Goal: Information Seeking & Learning: Learn about a topic

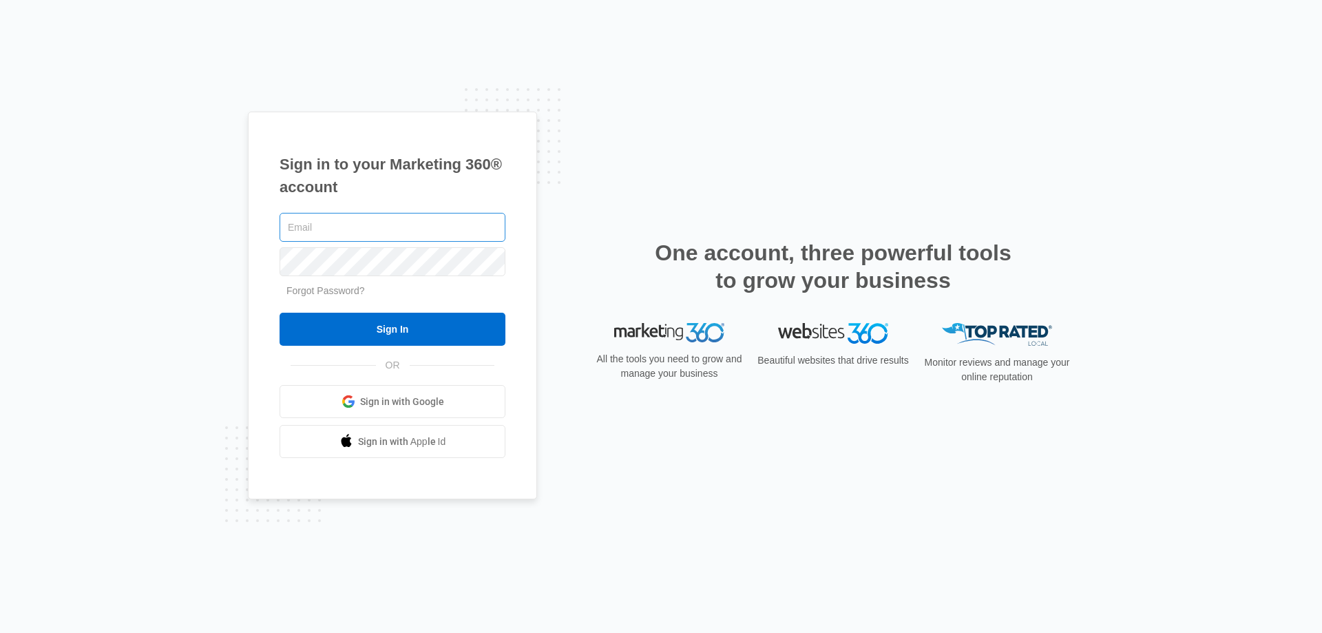
click at [384, 228] on input "text" at bounding box center [392, 227] width 226 height 29
type input "[EMAIL_ADDRESS][DOMAIN_NAME]"
click at [279, 313] on input "Sign In" at bounding box center [392, 329] width 226 height 33
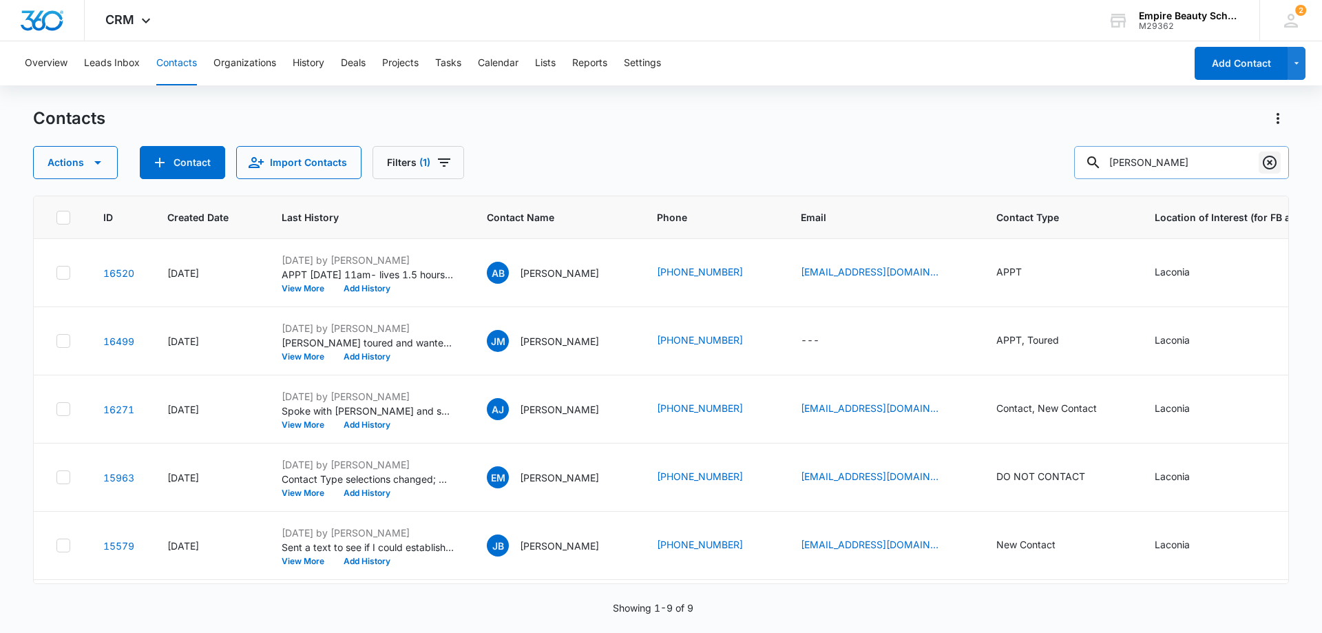
click at [1271, 162] on icon "Clear" at bounding box center [1269, 163] width 14 height 14
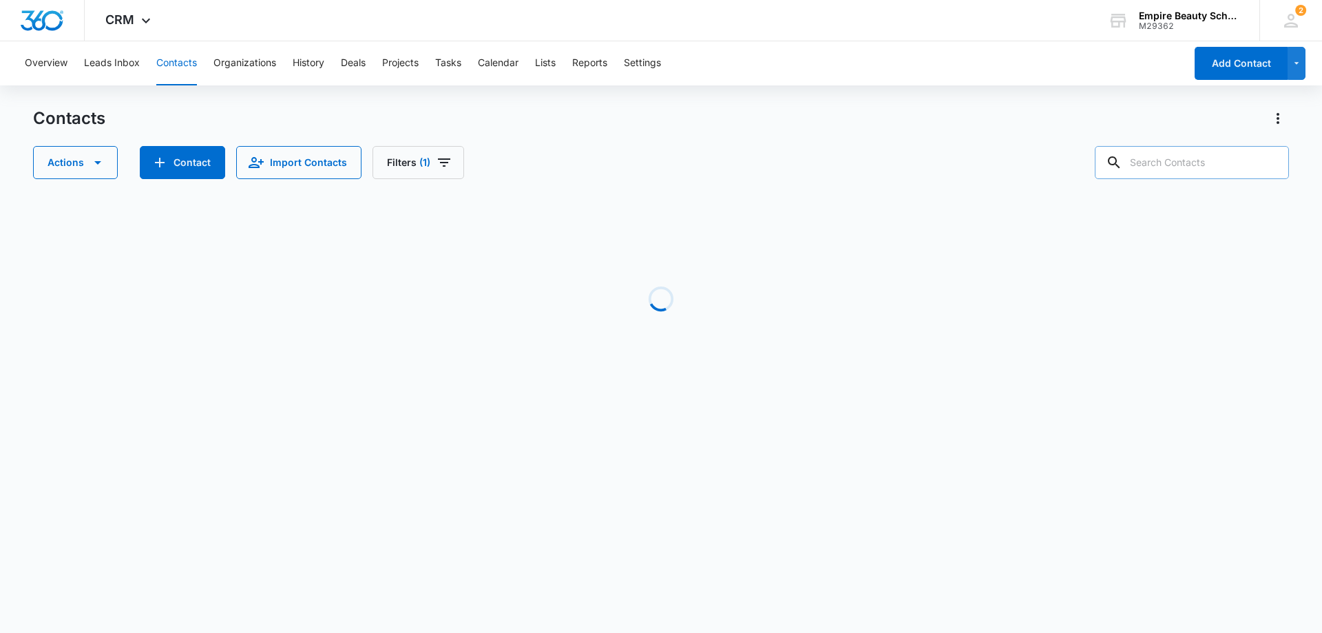
click at [1189, 165] on input "text" at bounding box center [1191, 162] width 194 height 33
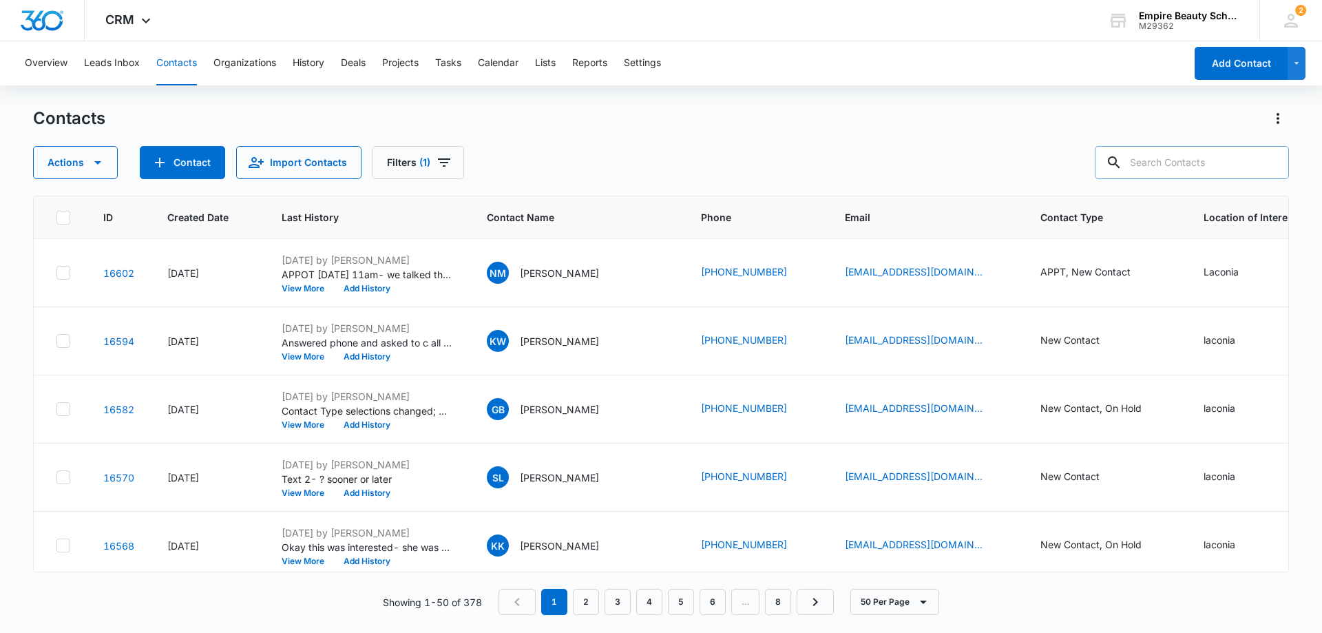
click at [1190, 163] on input "text" at bounding box center [1191, 162] width 194 height 33
type input "violet"
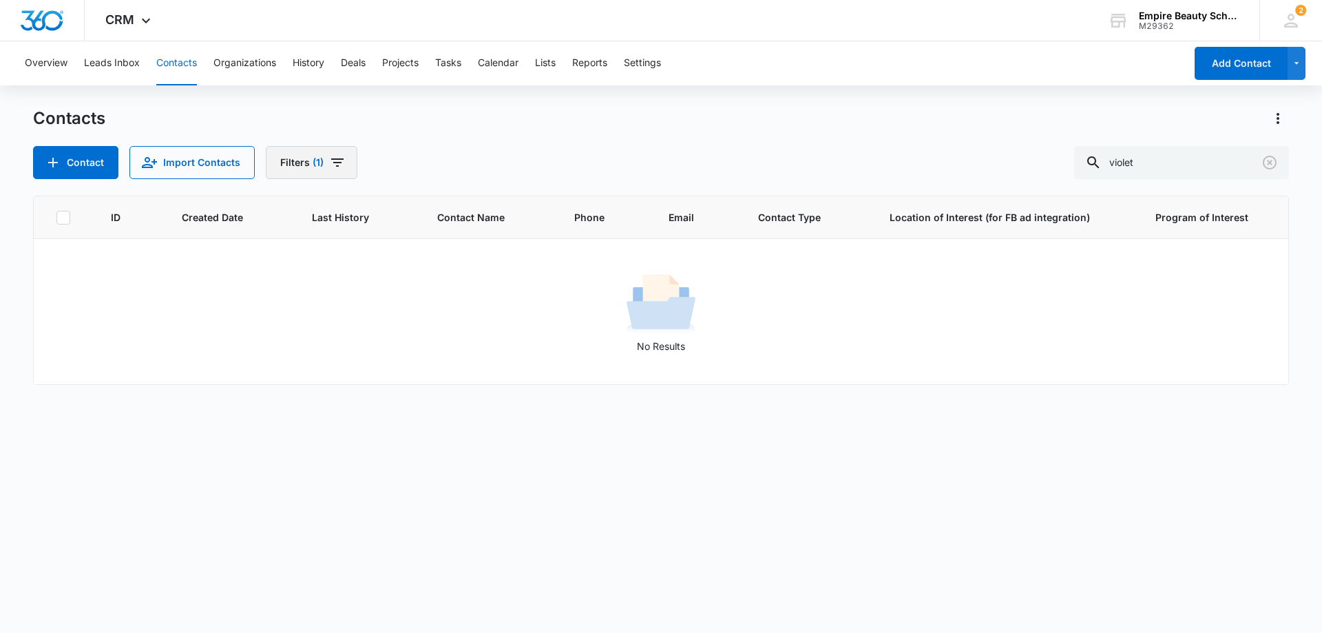
click at [329, 165] on icon "Filters" at bounding box center [337, 162] width 17 height 17
click at [366, 392] on icon "Clear" at bounding box center [370, 392] width 10 height 10
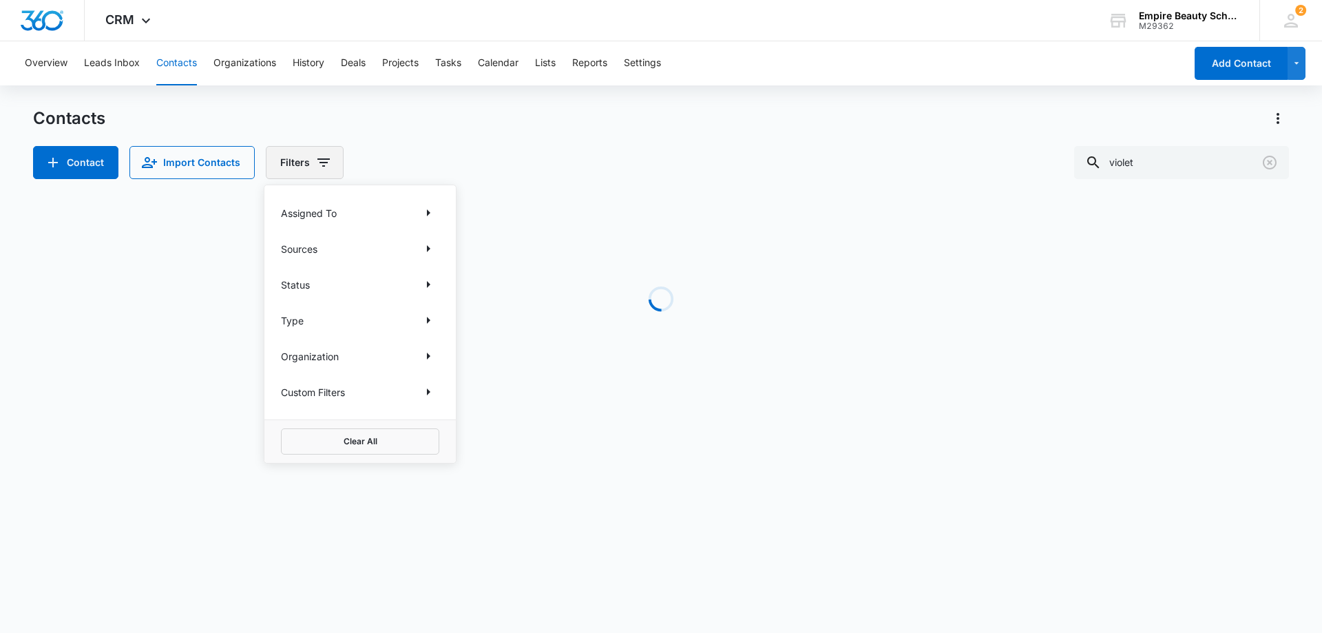
click at [307, 156] on button "Filters" at bounding box center [305, 162] width 78 height 33
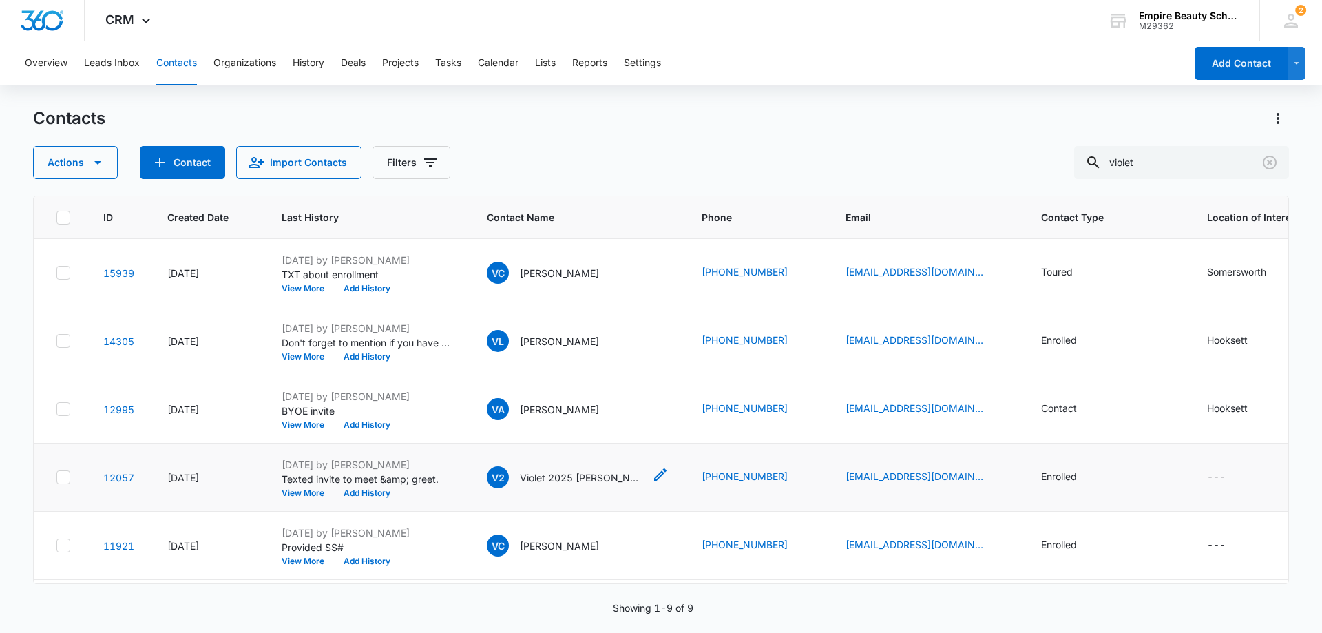
click at [654, 476] on icon "Contact Name - Violet 2025 Cline - Select to Edit Field" at bounding box center [660, 474] width 12 height 12
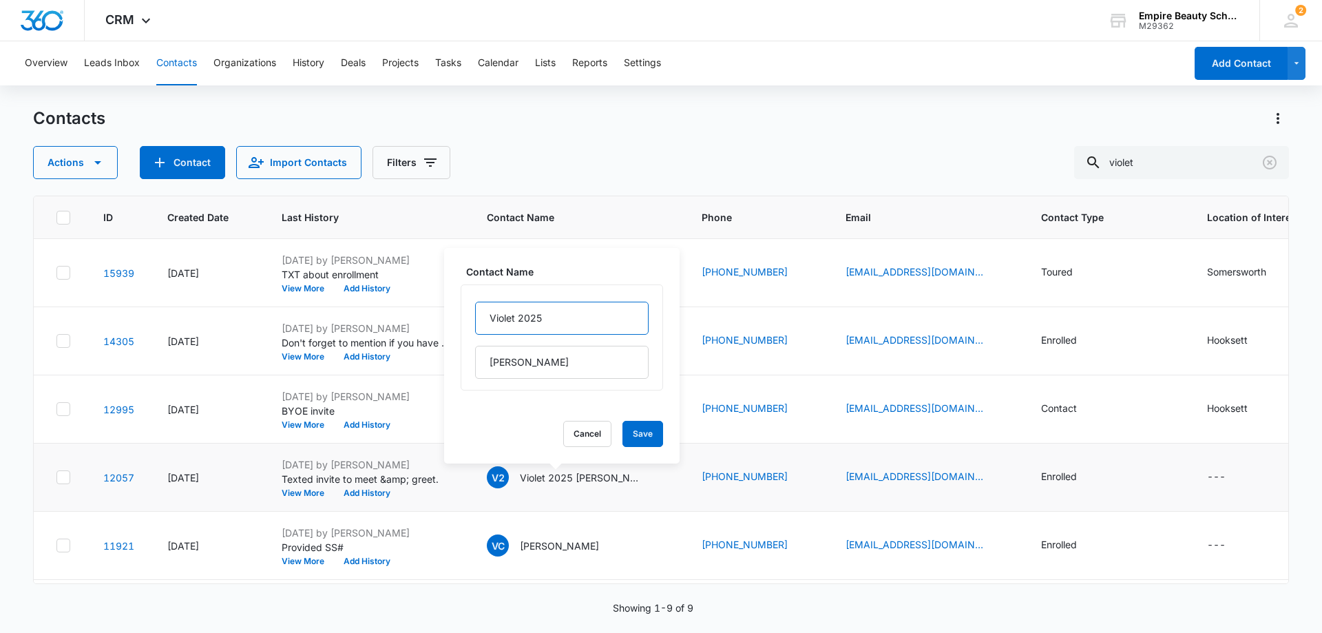
drag, startPoint x: 544, startPoint y: 321, endPoint x: 517, endPoint y: 324, distance: 27.0
click at [517, 324] on input "Violet 2025" at bounding box center [561, 318] width 173 height 33
type input "Violet"
click at [622, 435] on button "Save" at bounding box center [642, 434] width 41 height 26
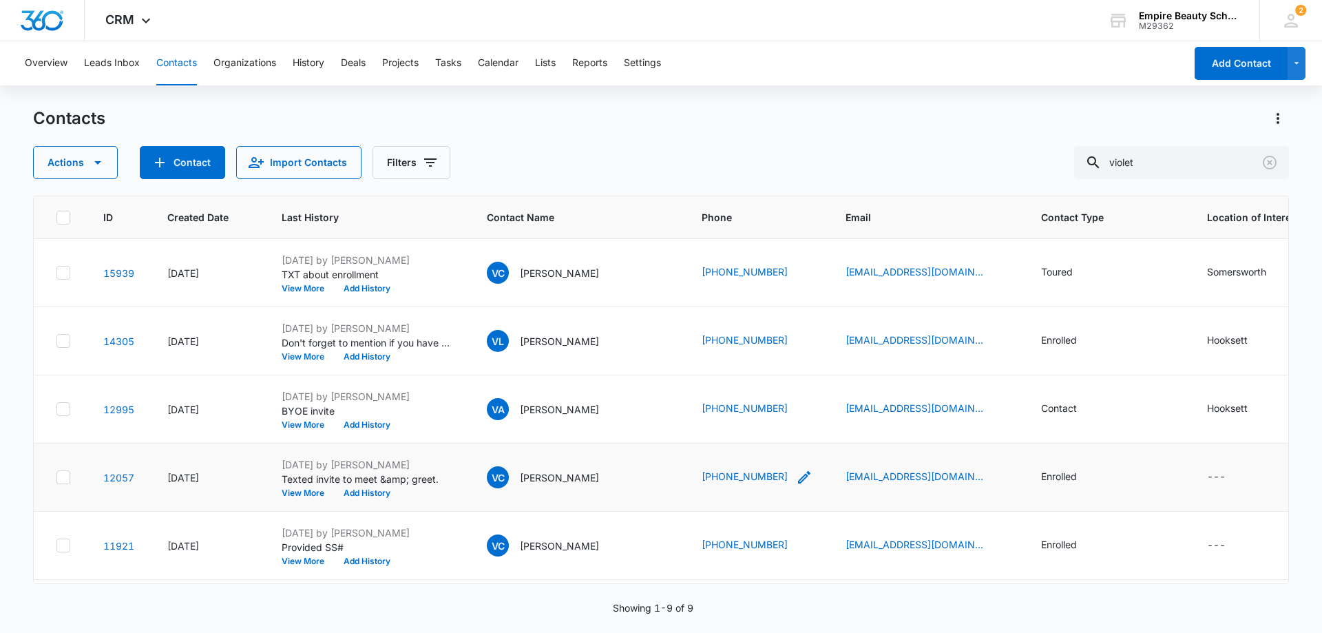
click at [796, 477] on icon "Phone - 6035300729 - Select to Edit Field" at bounding box center [804, 477] width 17 height 17
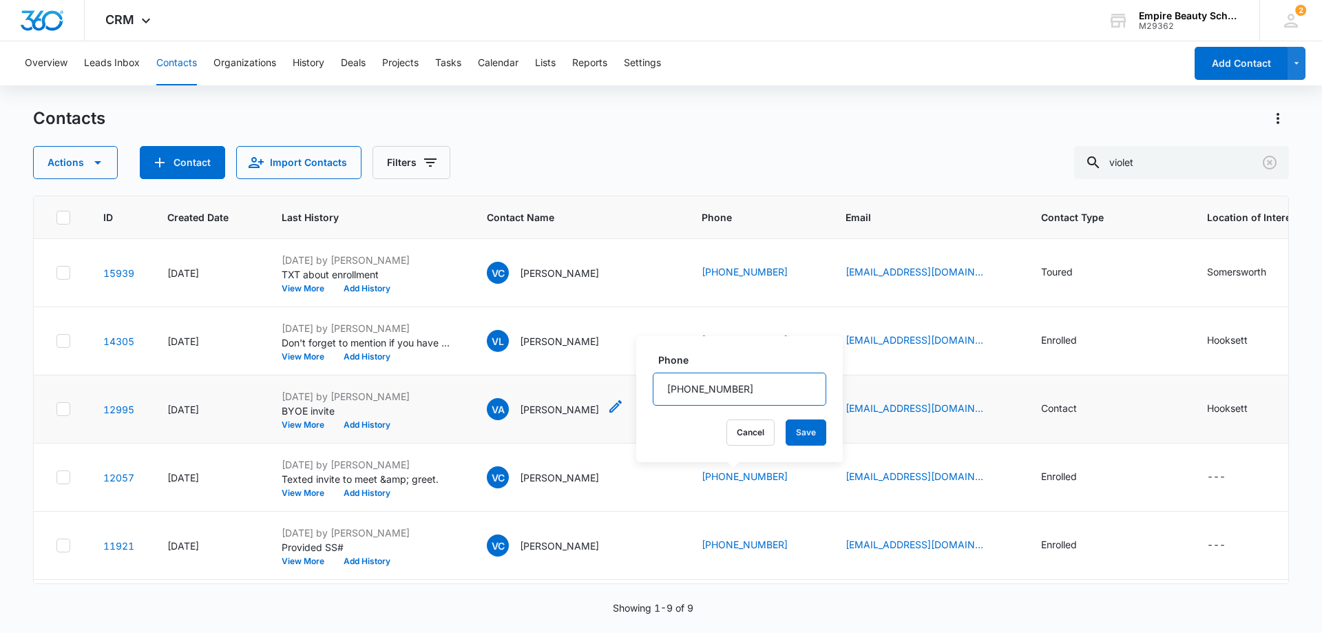
drag, startPoint x: 748, startPoint y: 389, endPoint x: 564, endPoint y: 404, distance: 184.4
click at [564, 404] on tbody "15939 May 1, 2025 Jun 18, 2025 by Alissa Hoy TXT about enrollment View More Add…" at bounding box center [829, 545] width 1591 height 613
drag, startPoint x: 745, startPoint y: 387, endPoint x: 557, endPoint y: 413, distance: 189.7
click at [557, 413] on tbody "15939 May 1, 2025 Jun 18, 2025 by Alissa Hoy TXT about enrollment View More Add…" at bounding box center [829, 545] width 1591 height 613
drag, startPoint x: 746, startPoint y: 388, endPoint x: 661, endPoint y: 396, distance: 85.8
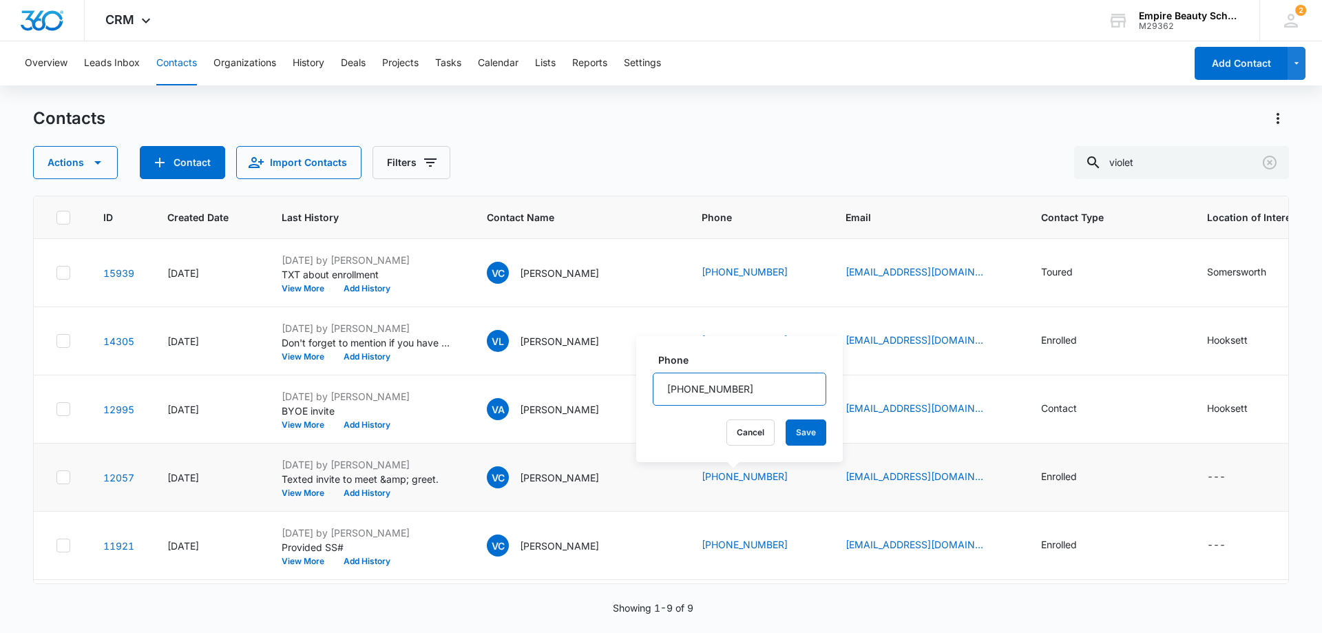
click at [661, 396] on input "Phone" at bounding box center [739, 388] width 173 height 33
paste input "1 (603) 393-4472"
click at [672, 388] on input "Phone" at bounding box center [739, 388] width 173 height 33
click at [664, 391] on input "Phone" at bounding box center [739, 388] width 173 height 33
type input "[PHONE_NUMBER]"
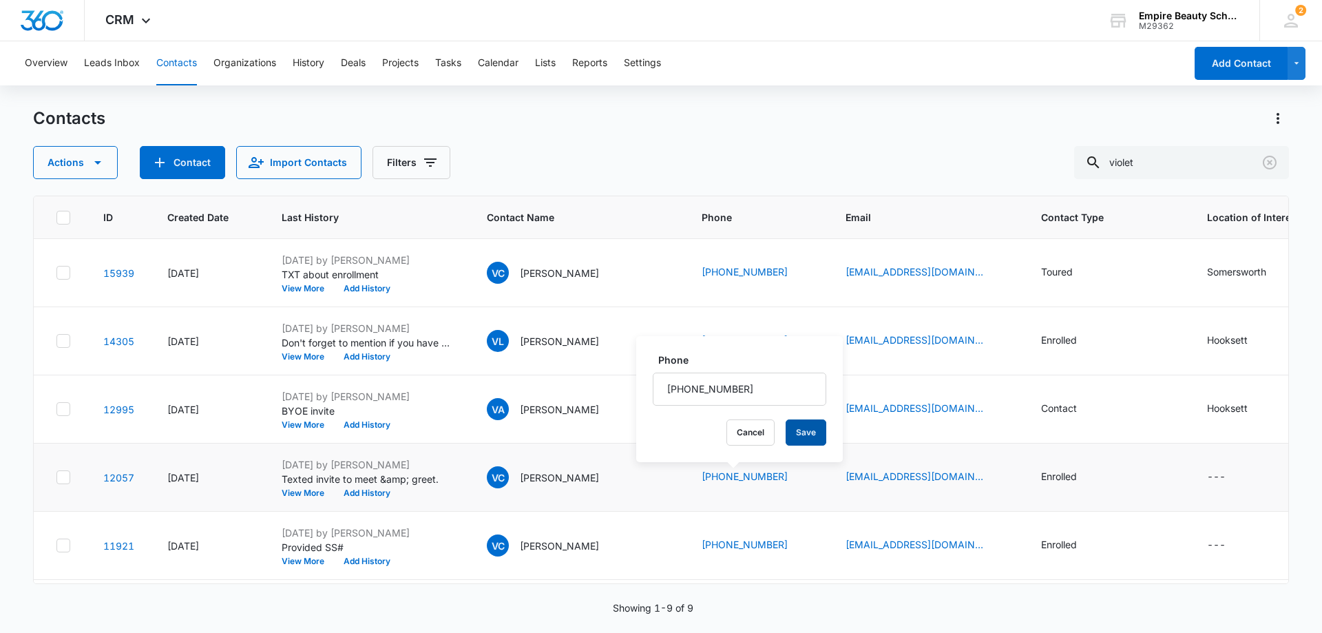
click at [800, 427] on button "Save" at bounding box center [805, 432] width 41 height 26
click at [291, 491] on button "View More" at bounding box center [308, 493] width 52 height 8
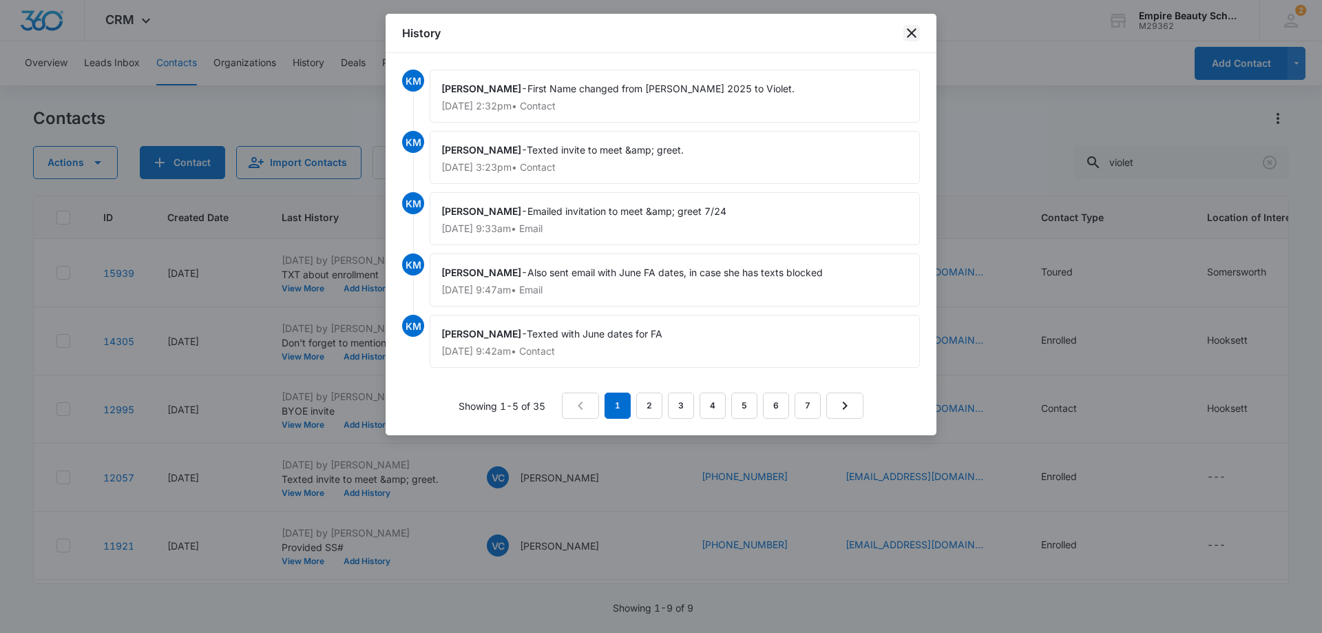
click at [913, 31] on icon "close" at bounding box center [912, 33] width 10 height 10
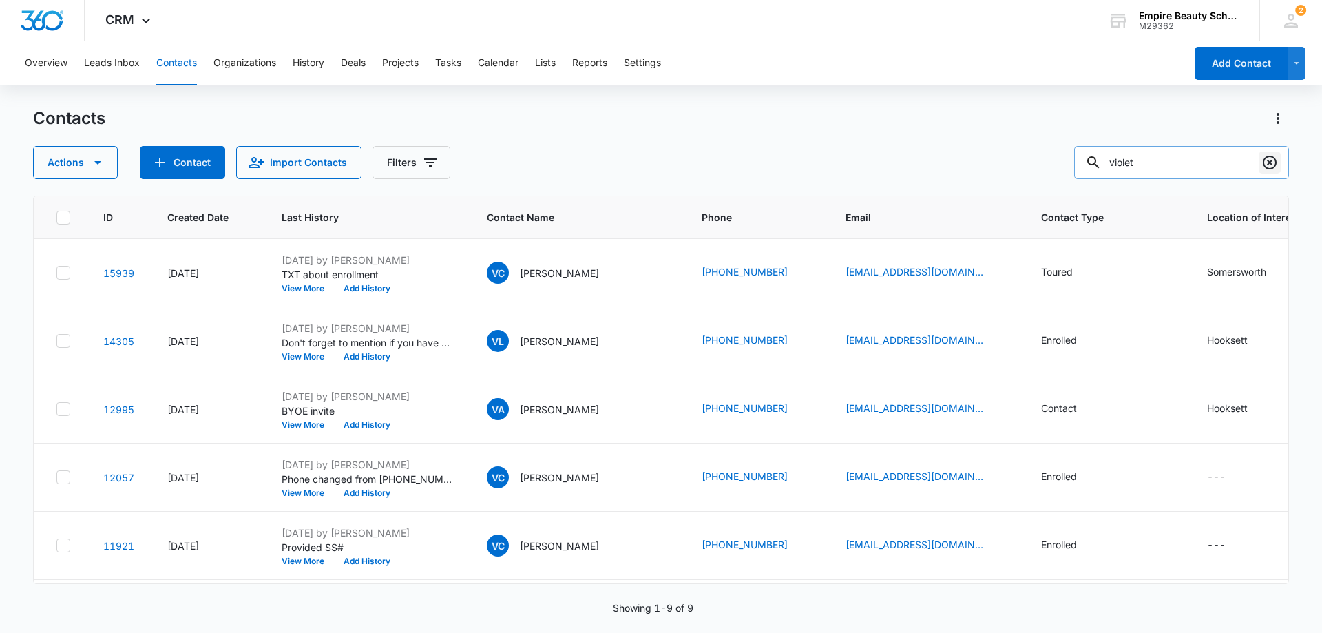
click at [1275, 163] on icon "Clear" at bounding box center [1269, 163] width 14 height 14
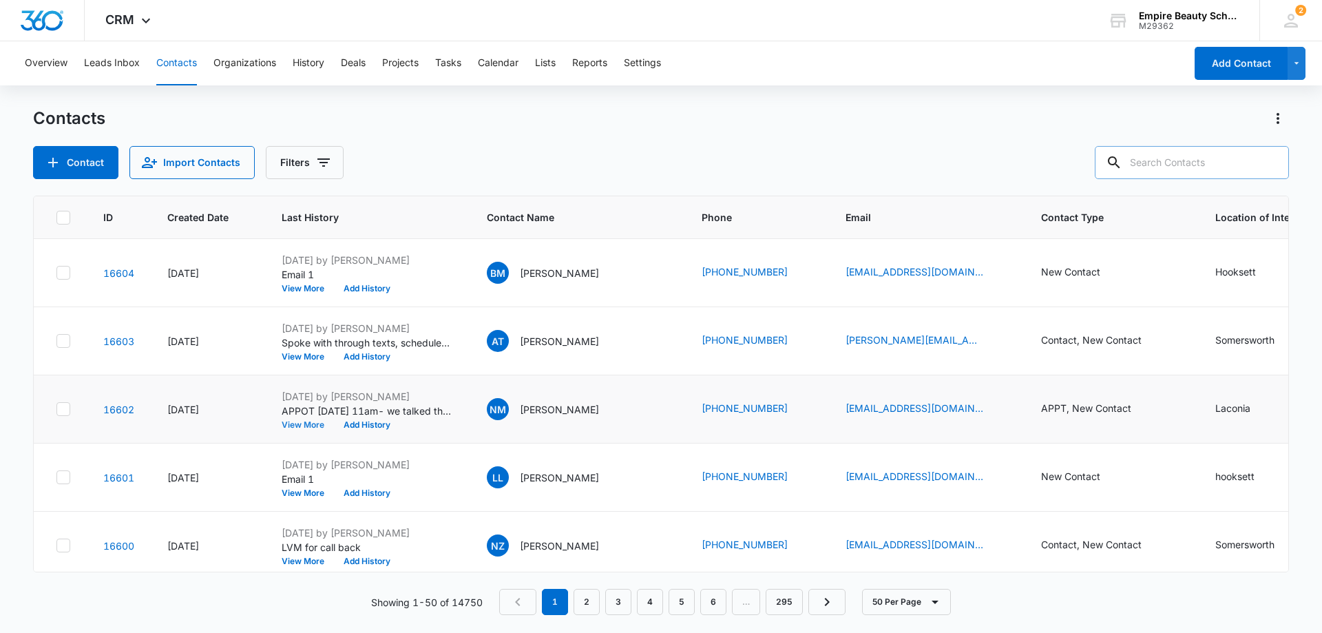
click at [317, 425] on button "View More" at bounding box center [308, 425] width 52 height 8
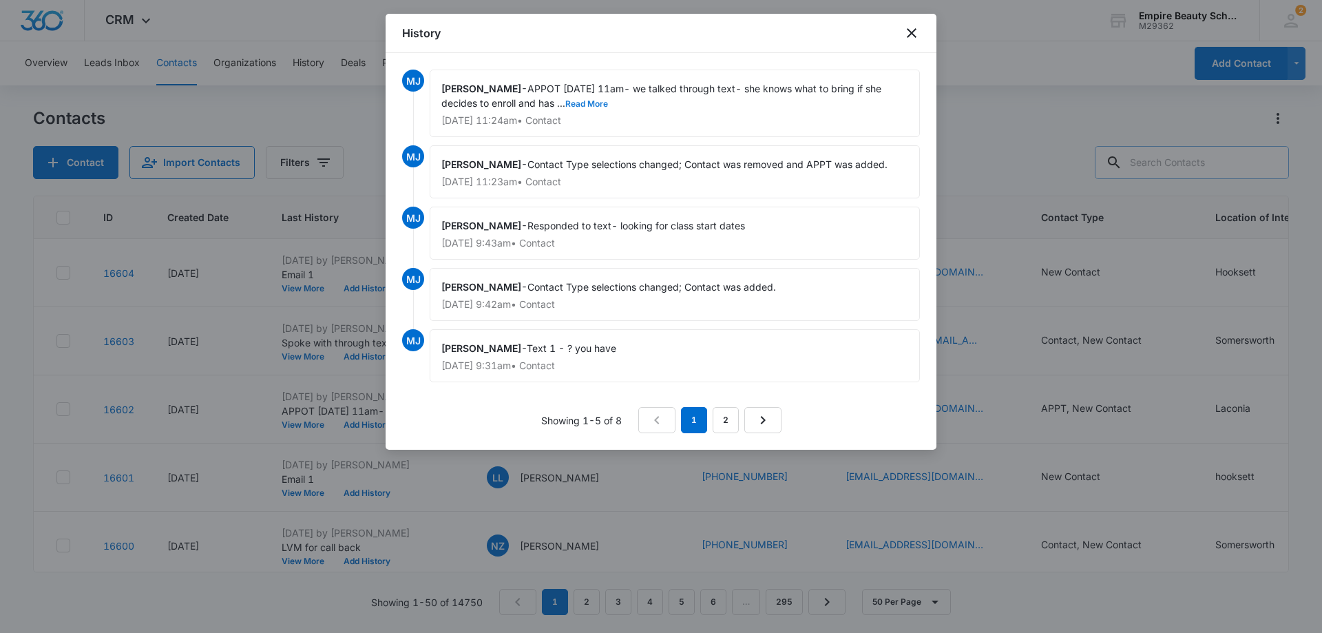
click at [589, 101] on button "Read More" at bounding box center [586, 104] width 43 height 8
click at [907, 29] on icon "close" at bounding box center [911, 33] width 17 height 17
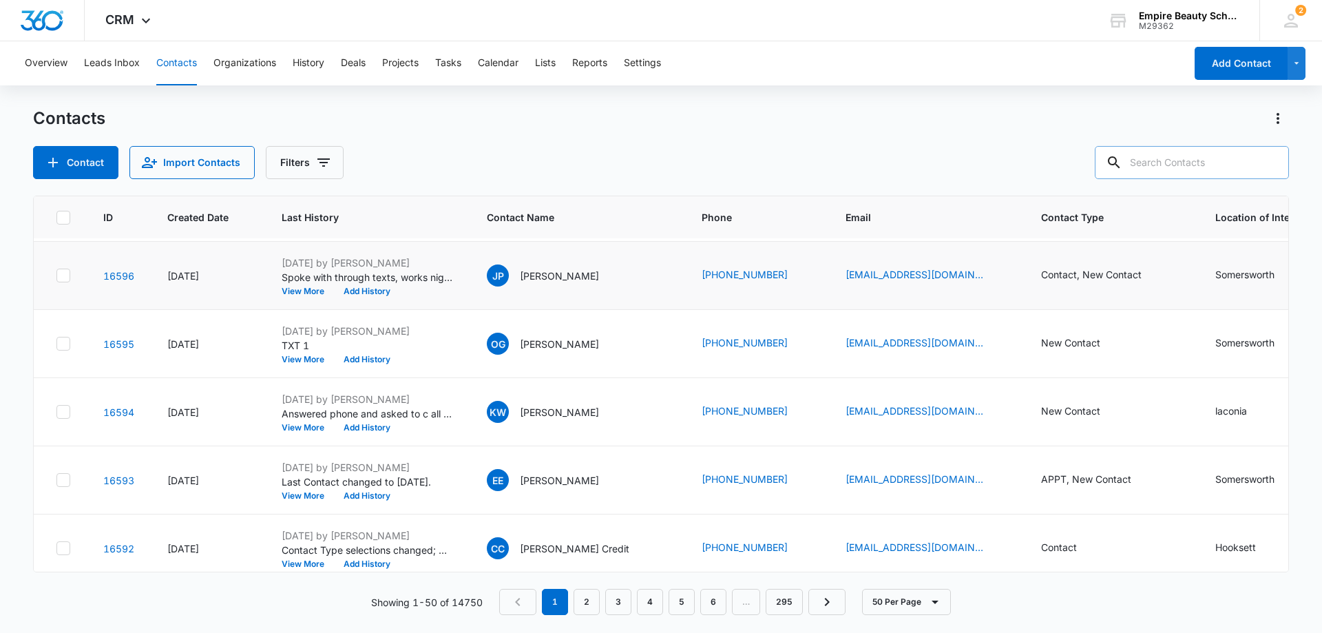
scroll to position [551, 0]
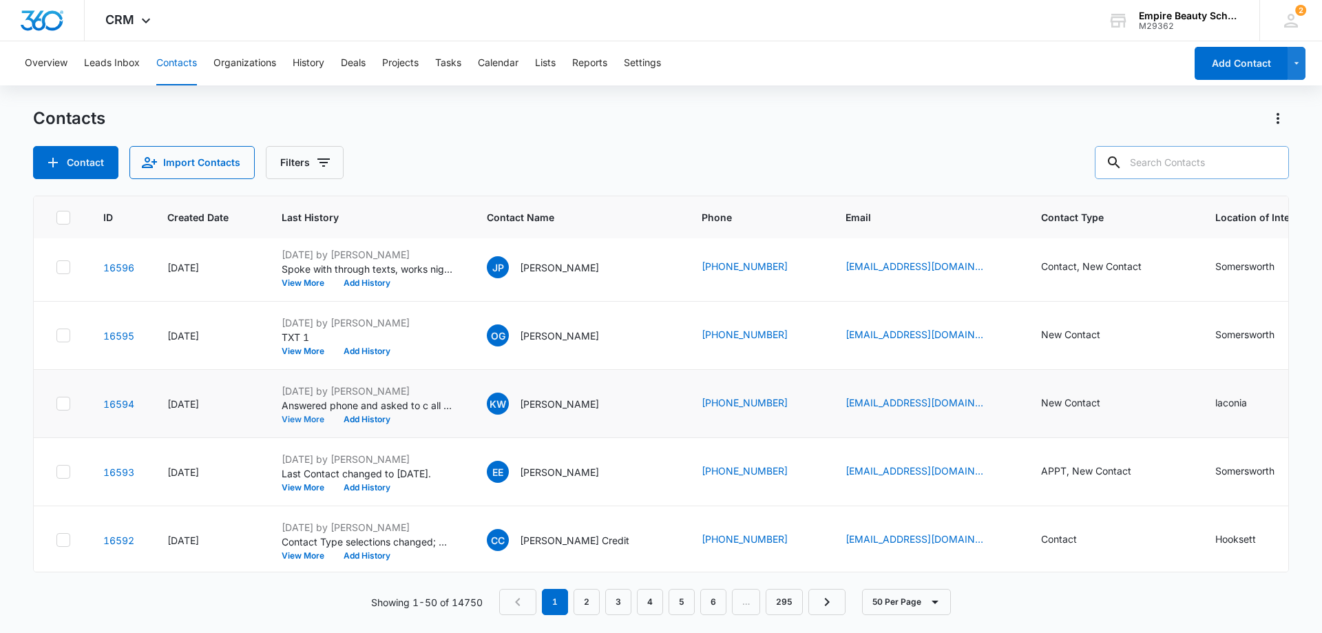
click at [303, 416] on button "View More" at bounding box center [308, 419] width 52 height 8
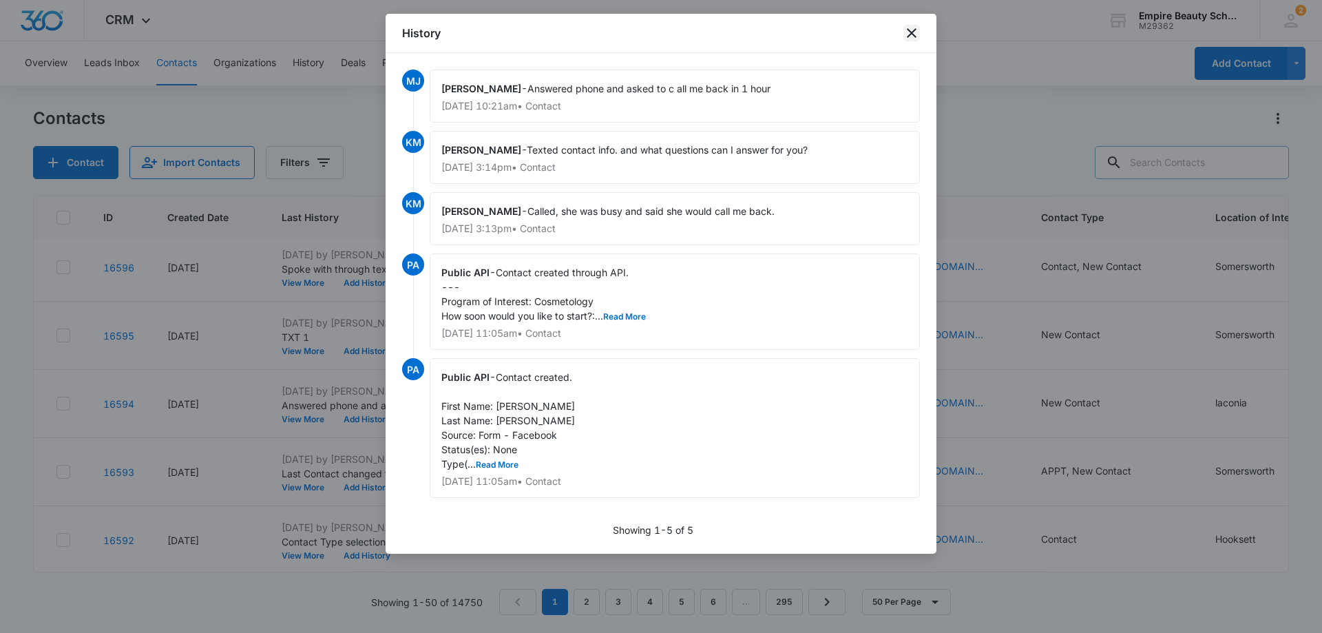
click at [909, 30] on icon "close" at bounding box center [911, 33] width 17 height 17
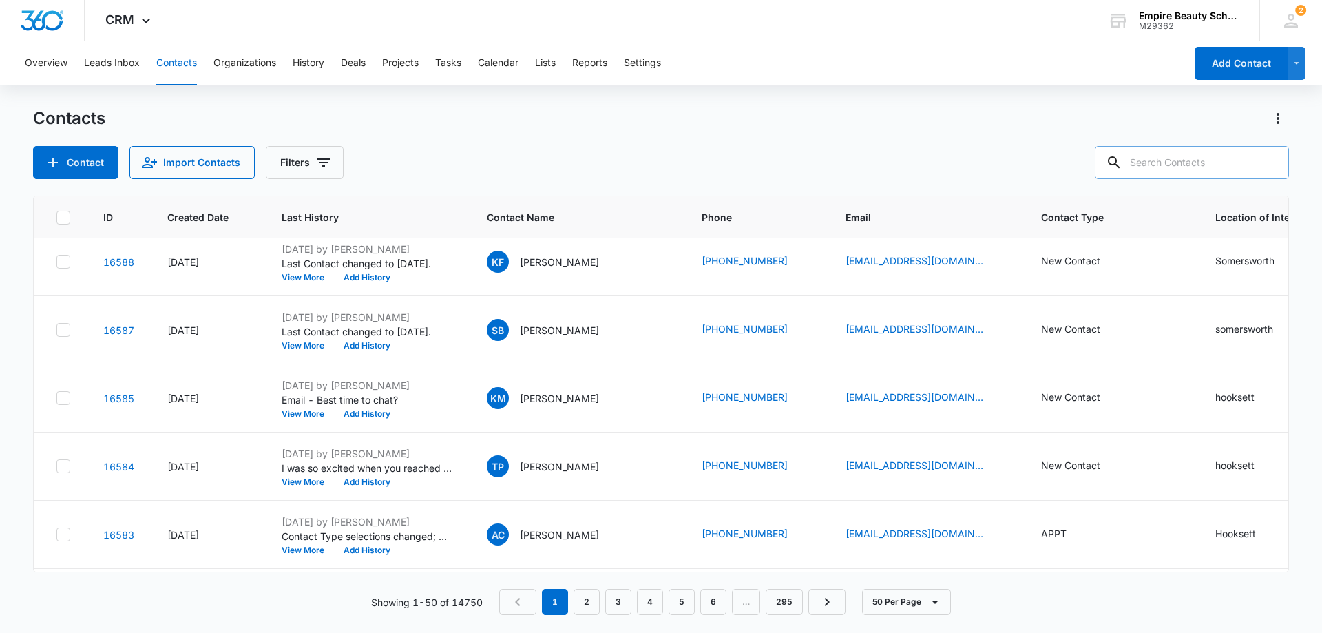
scroll to position [1170, 0]
click at [319, 158] on icon "Filters" at bounding box center [323, 162] width 12 height 8
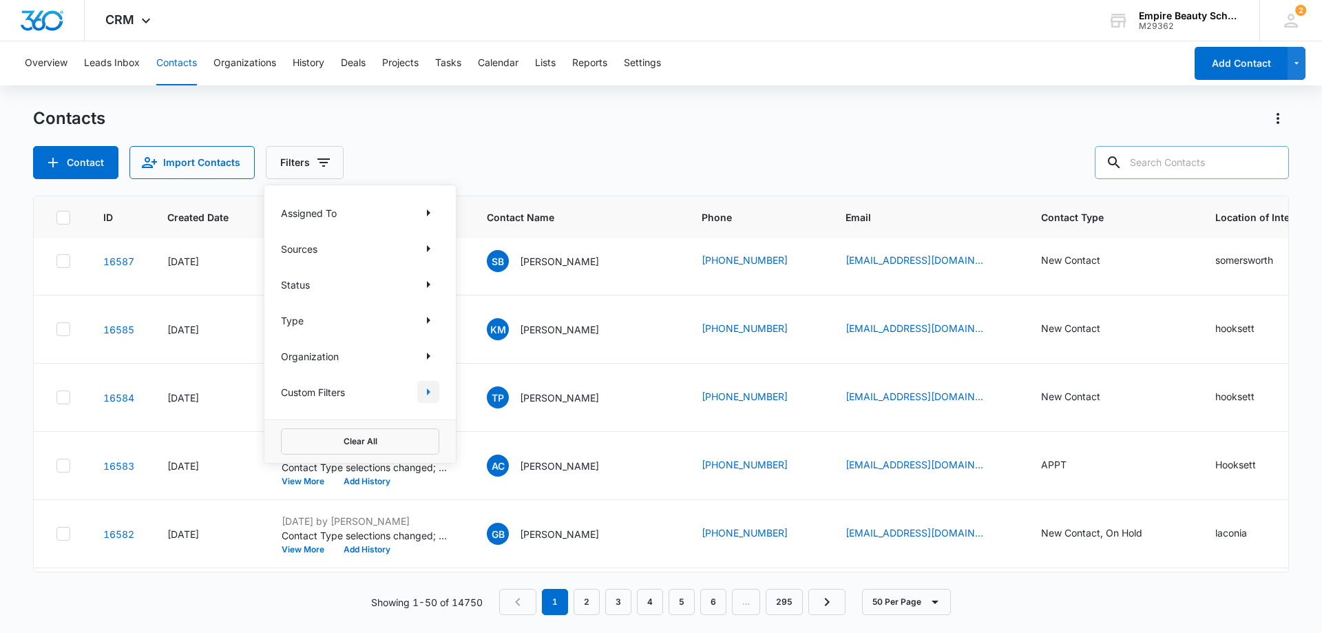
click at [425, 392] on icon "Show Custom Filters filters" at bounding box center [428, 391] width 17 height 17
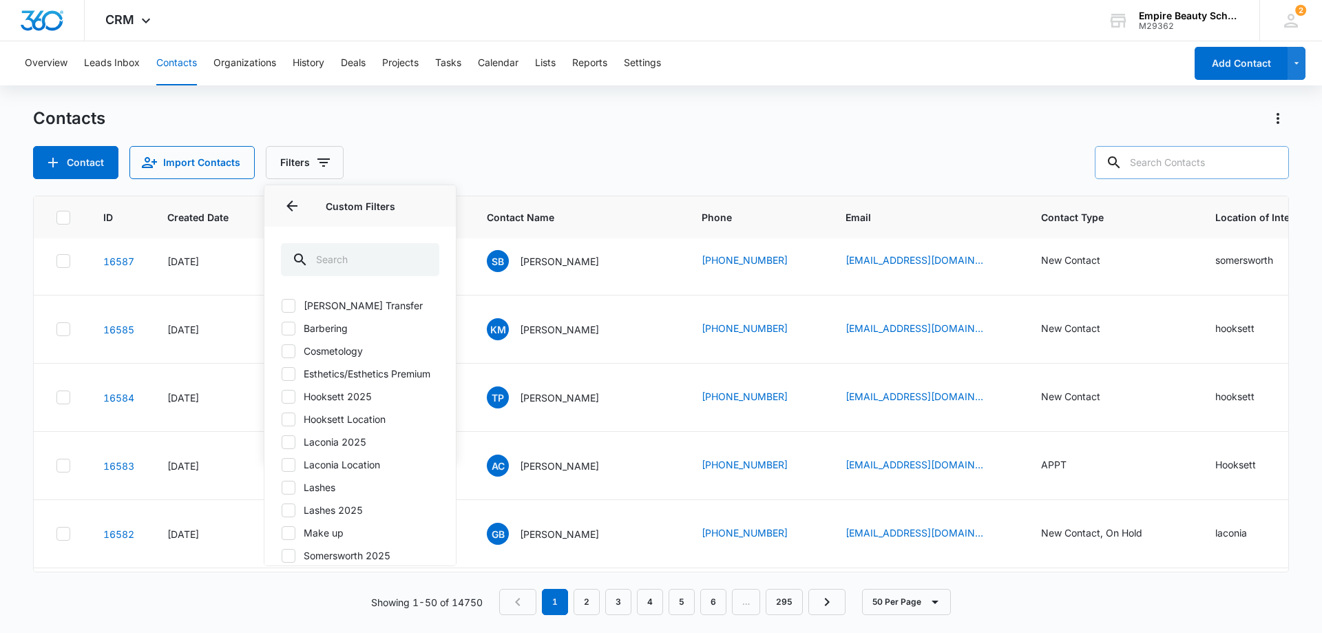
click at [288, 448] on icon at bounding box center [288, 442] width 12 height 12
click at [282, 442] on input "Laconia 2025" at bounding box center [281, 441] width 1 height 1
checkbox input "true"
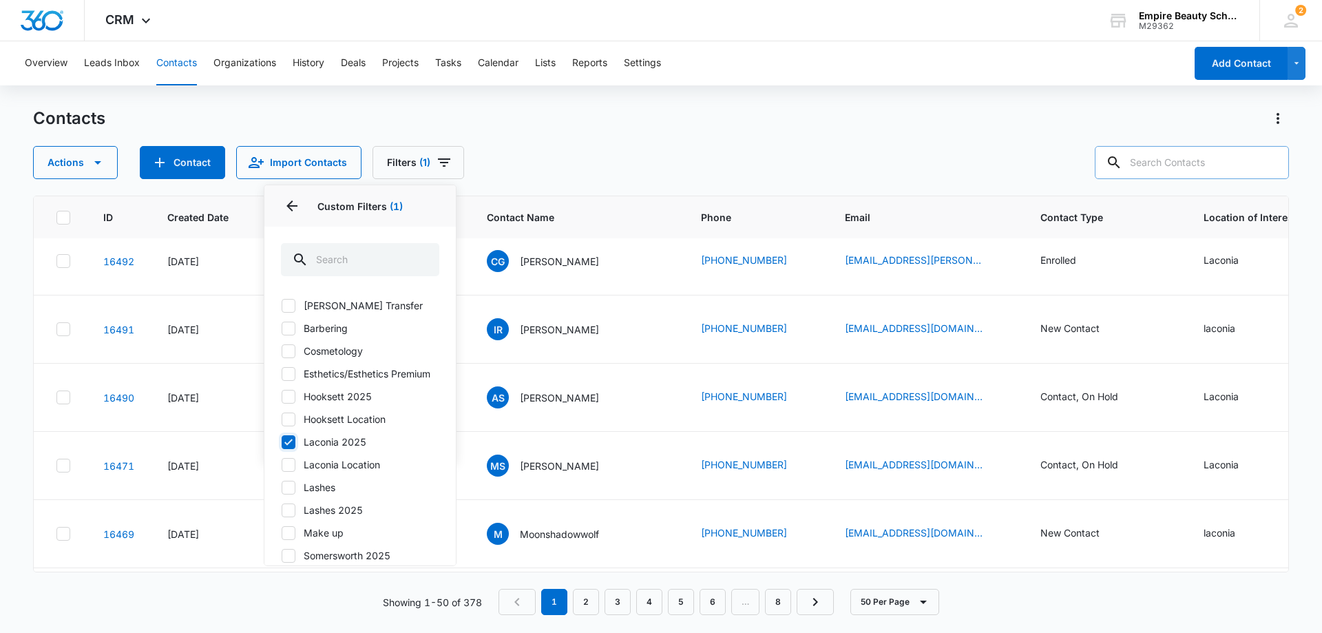
scroll to position [0, 0]
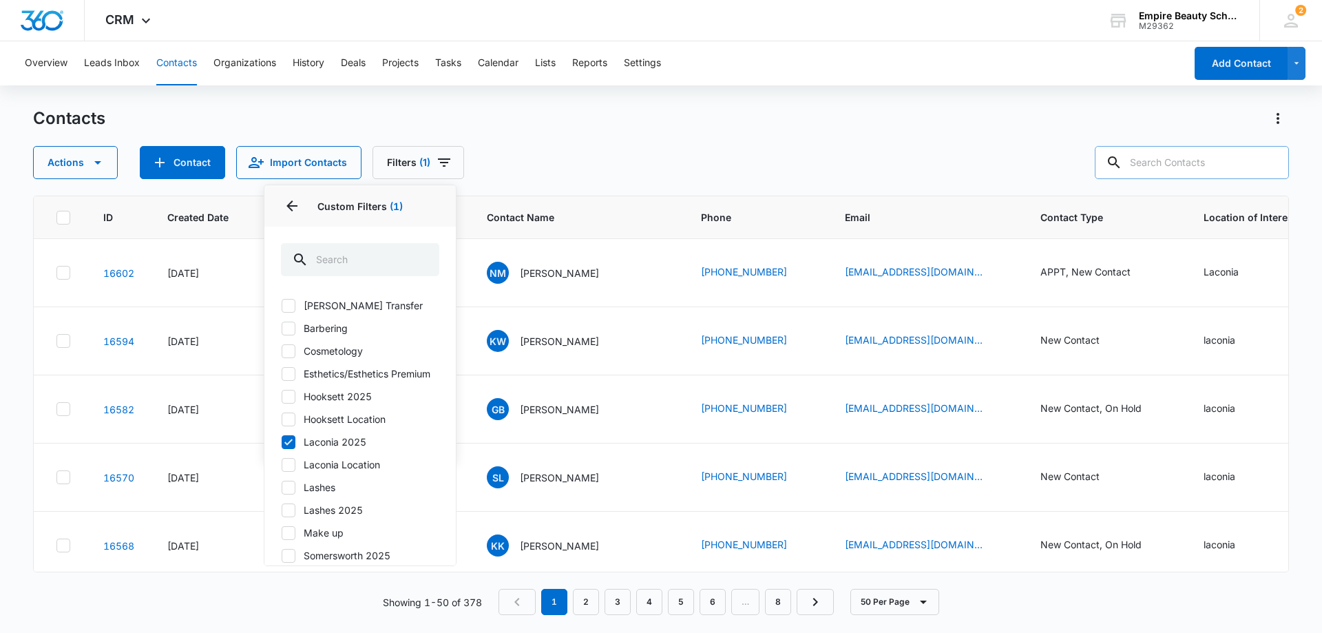
click at [630, 131] on div "Contacts Actions Contact Import Contacts Filters (1) Assigned To Sources Status…" at bounding box center [661, 143] width 1256 height 72
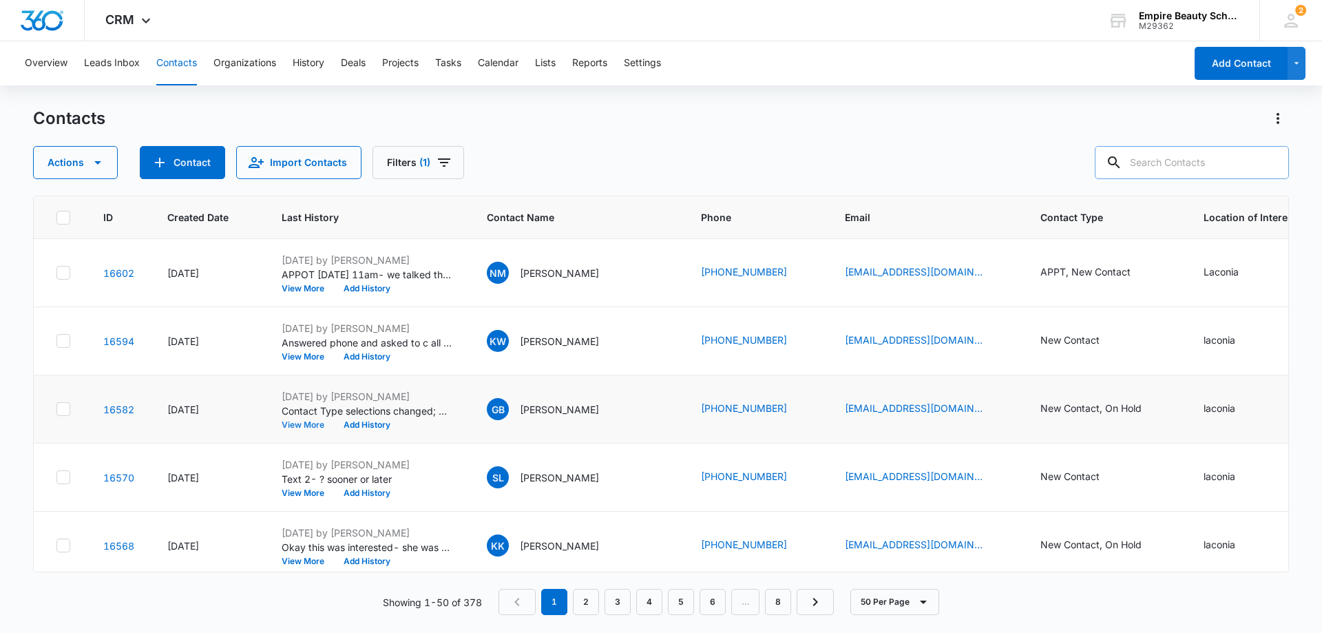
click at [302, 424] on button "View More" at bounding box center [308, 425] width 52 height 8
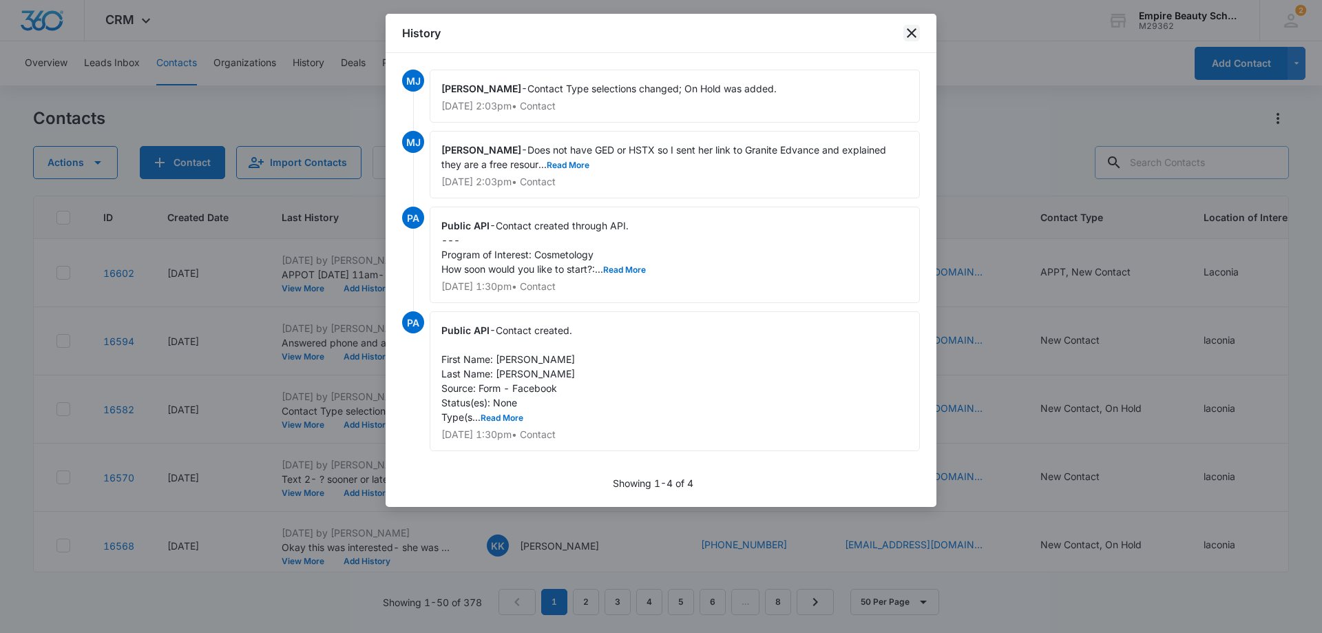
click at [911, 29] on icon "close" at bounding box center [911, 33] width 17 height 17
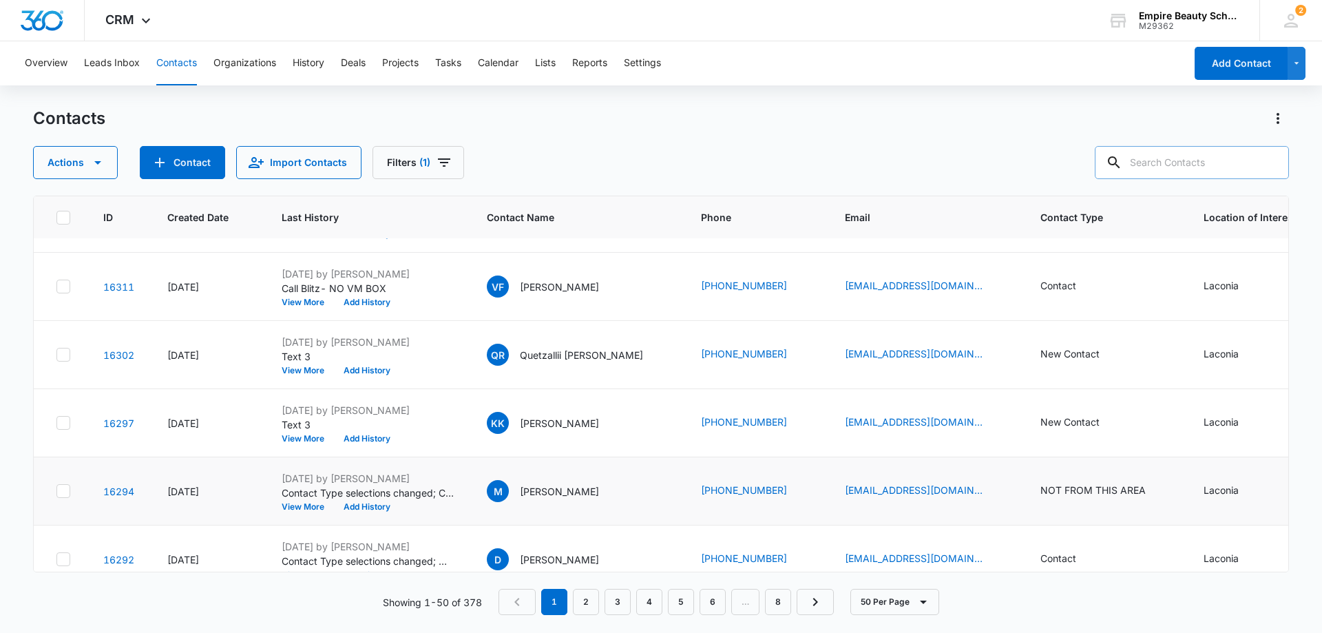
scroll to position [2947, 0]
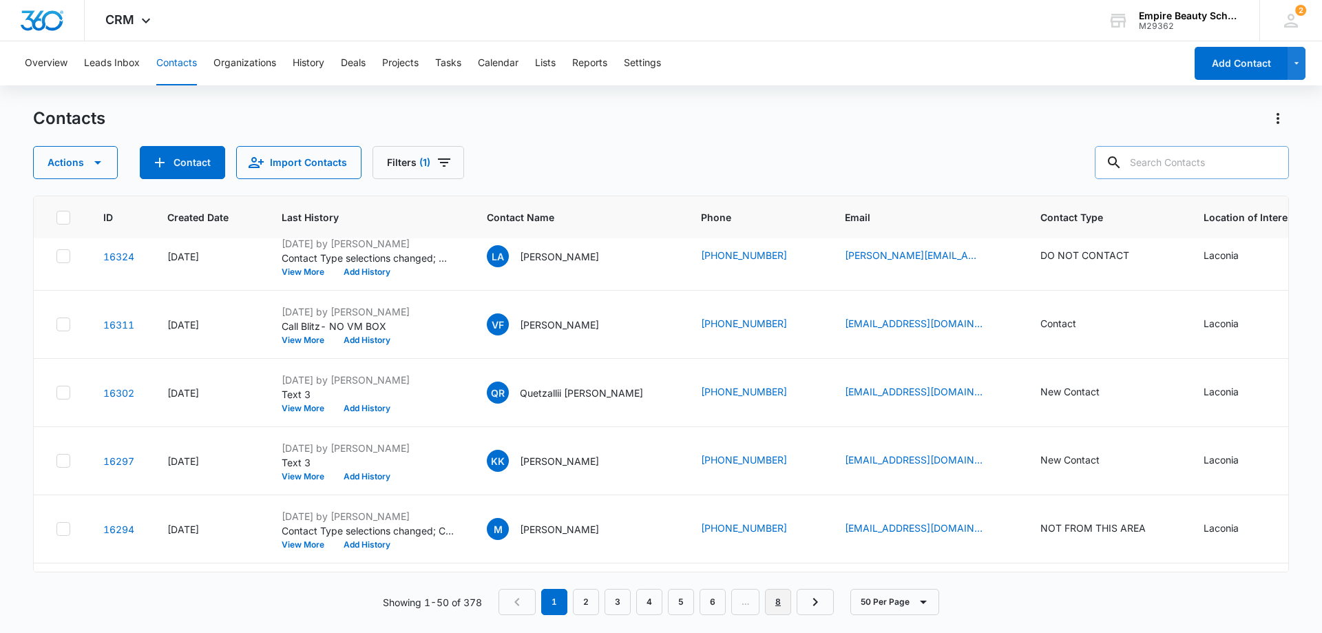
click at [776, 597] on link "8" at bounding box center [778, 602] width 26 height 26
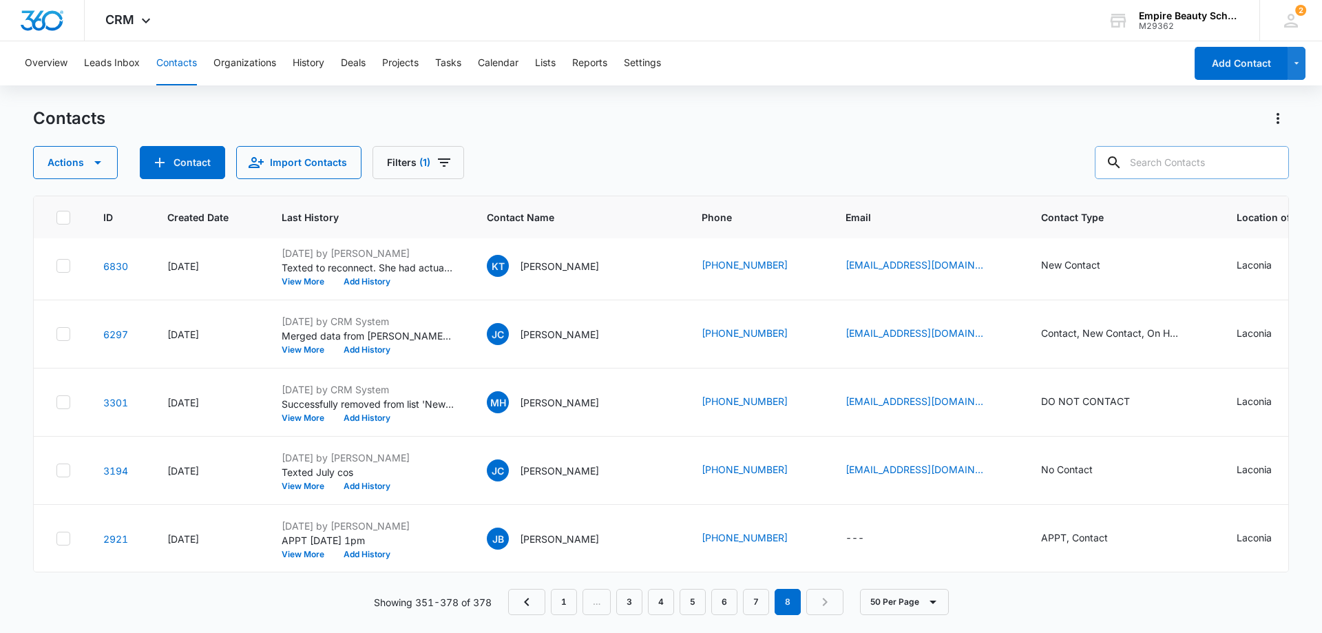
scroll to position [1585, 0]
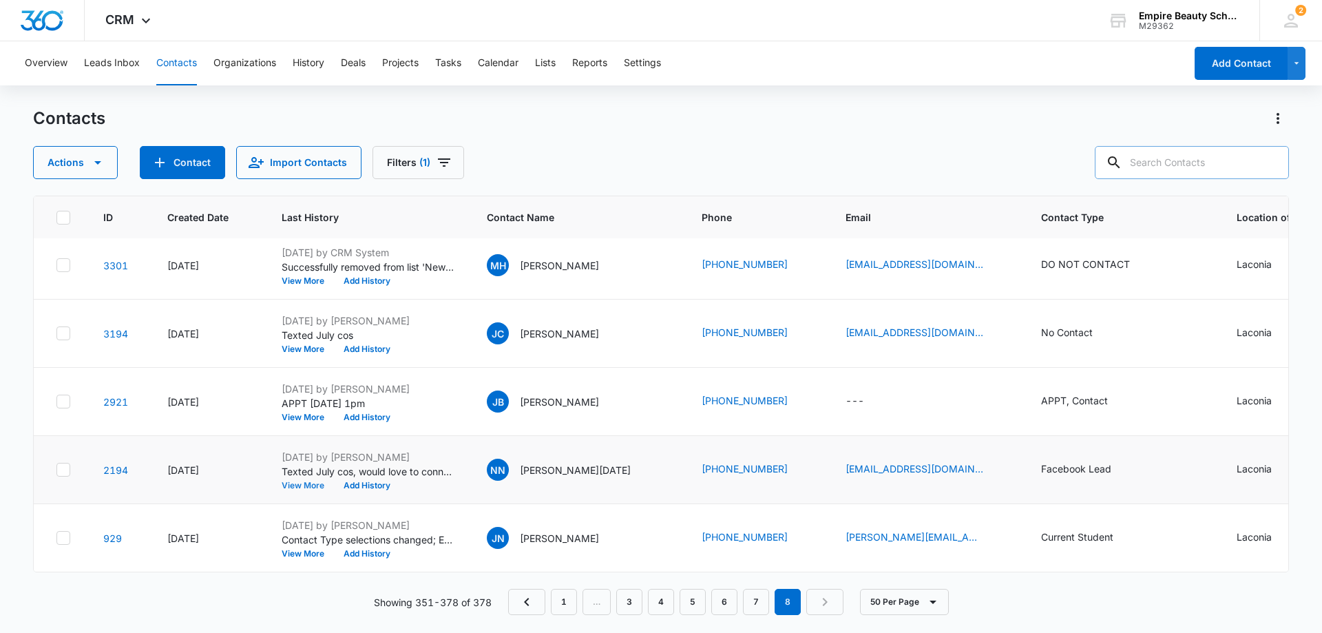
click at [313, 481] on button "View More" at bounding box center [308, 485] width 52 height 8
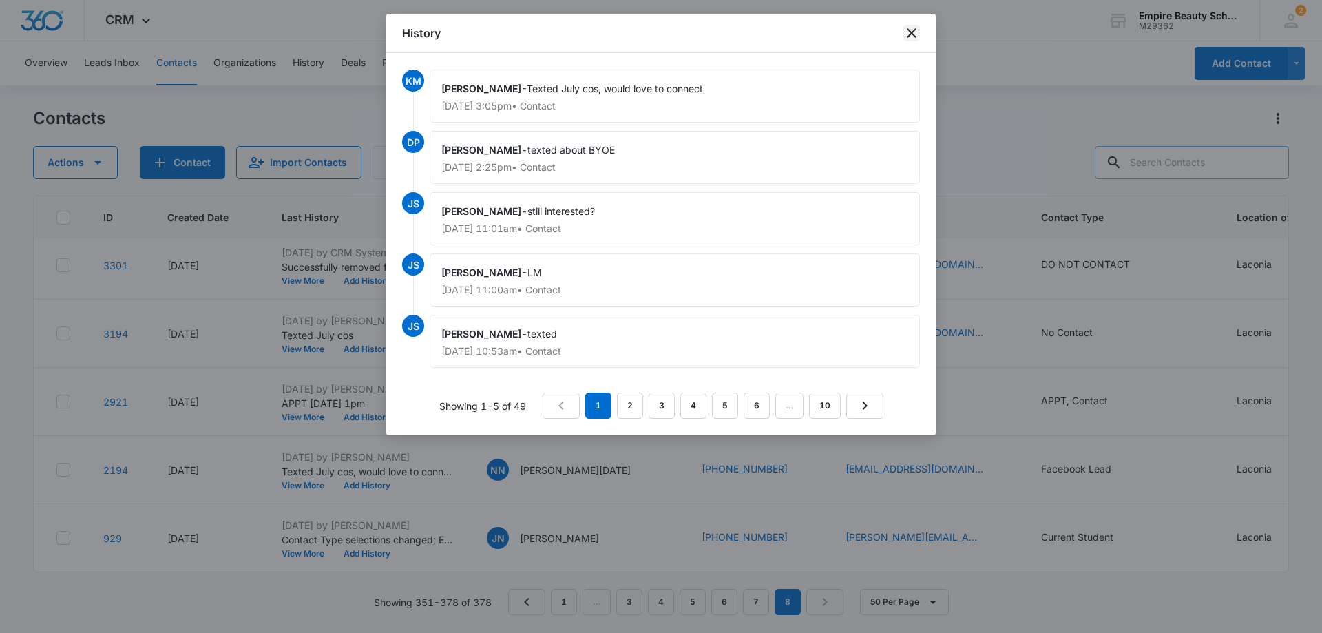
click at [910, 29] on icon "close" at bounding box center [911, 33] width 17 height 17
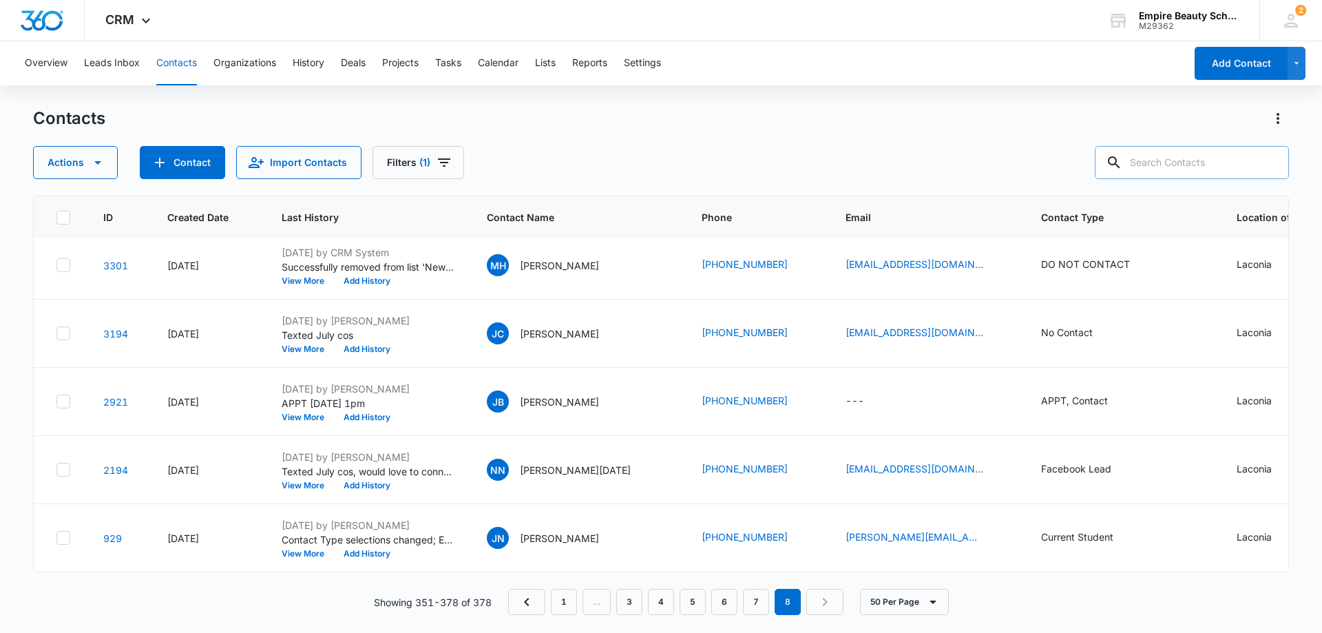
click at [1180, 163] on input "text" at bounding box center [1191, 162] width 194 height 33
type input "[PERSON_NAME]"
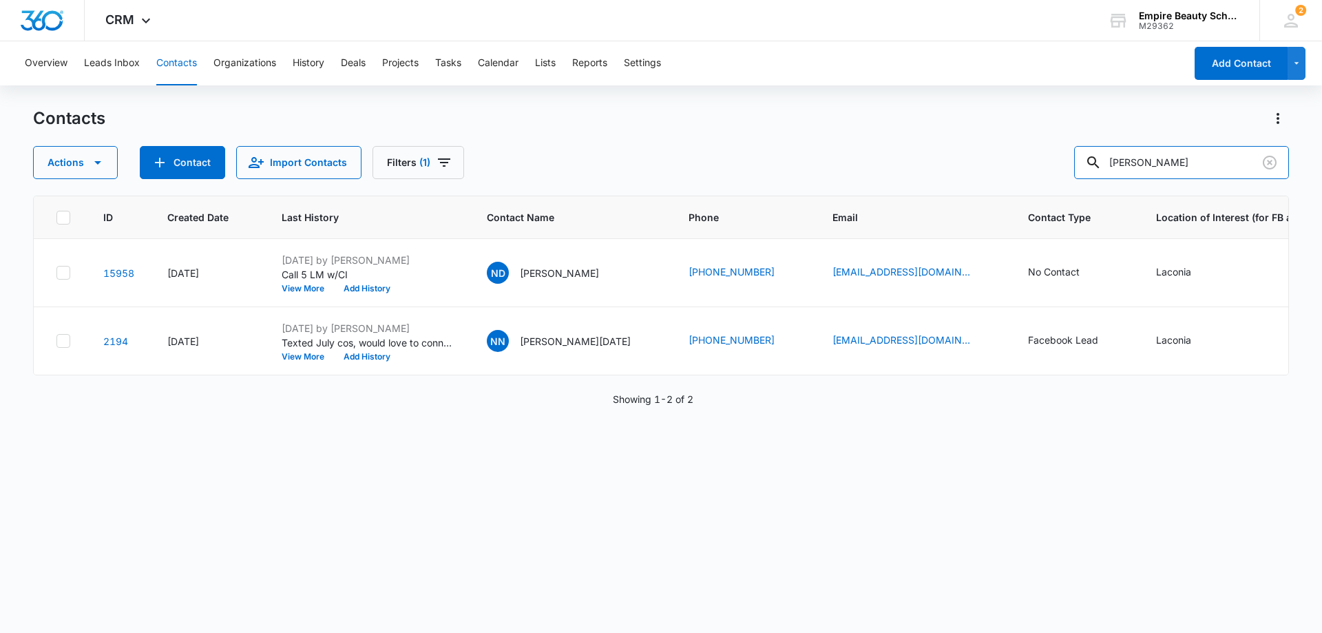
scroll to position [0, 0]
click at [1271, 157] on icon "Clear" at bounding box center [1269, 163] width 14 height 14
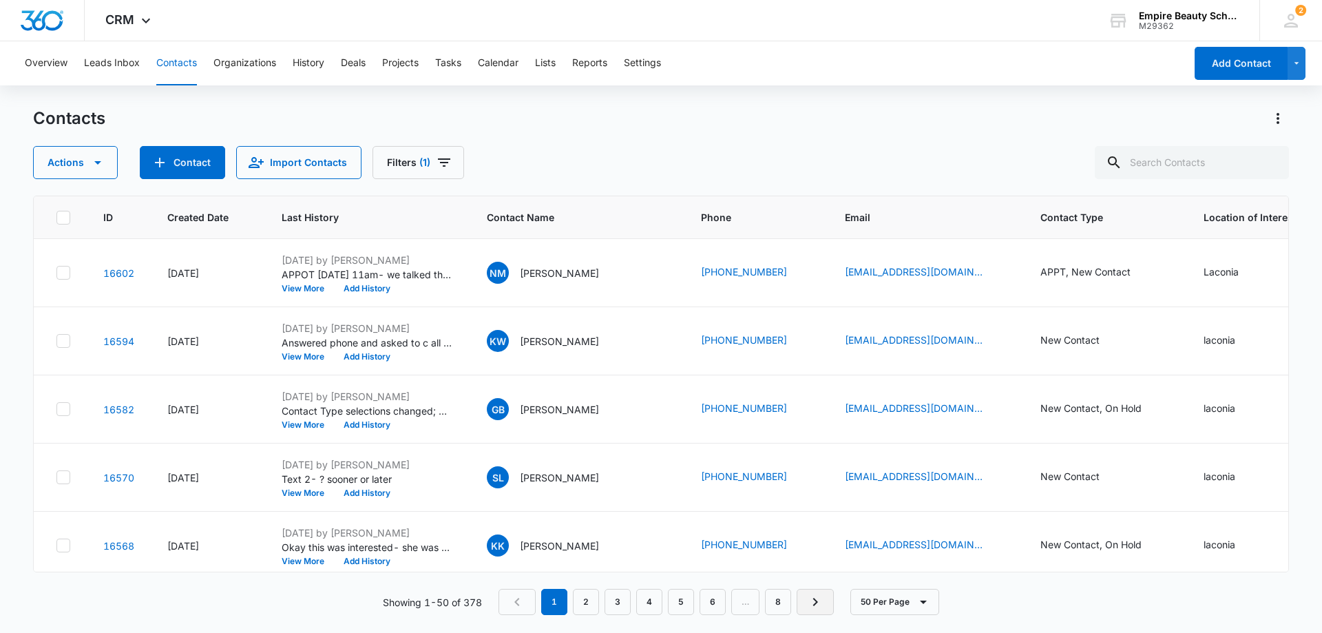
click at [821, 600] on icon "Next Page" at bounding box center [815, 601] width 17 height 17
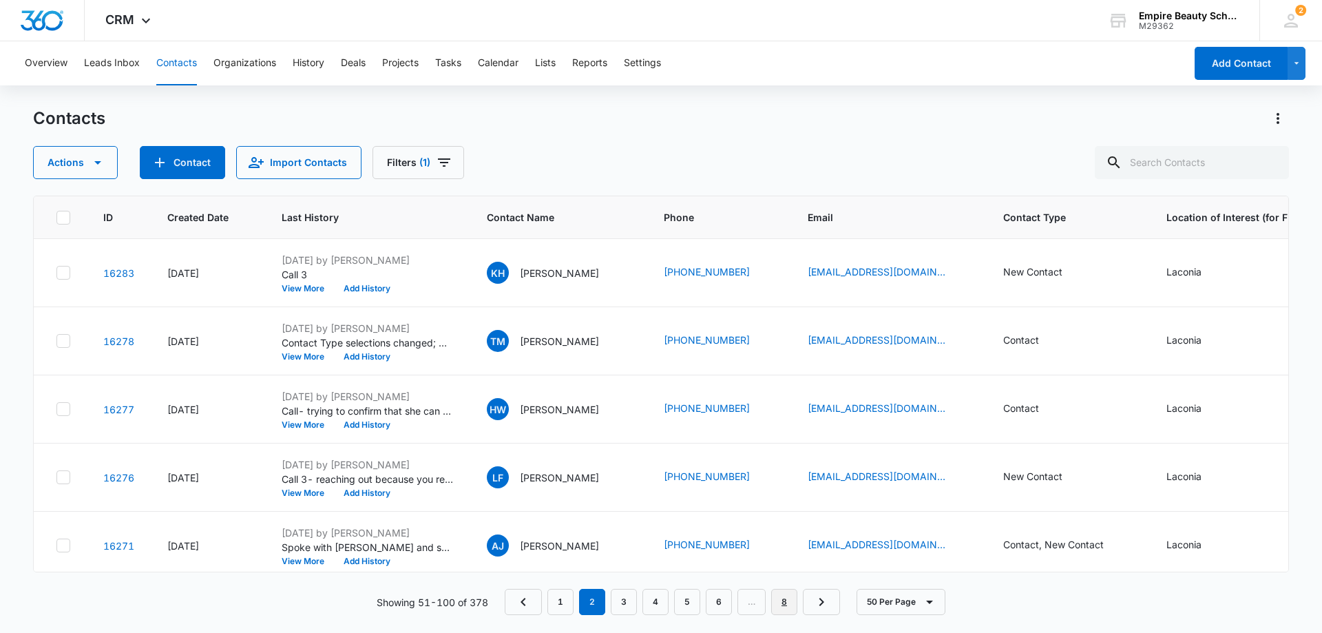
click at [781, 605] on link "8" at bounding box center [784, 602] width 26 height 26
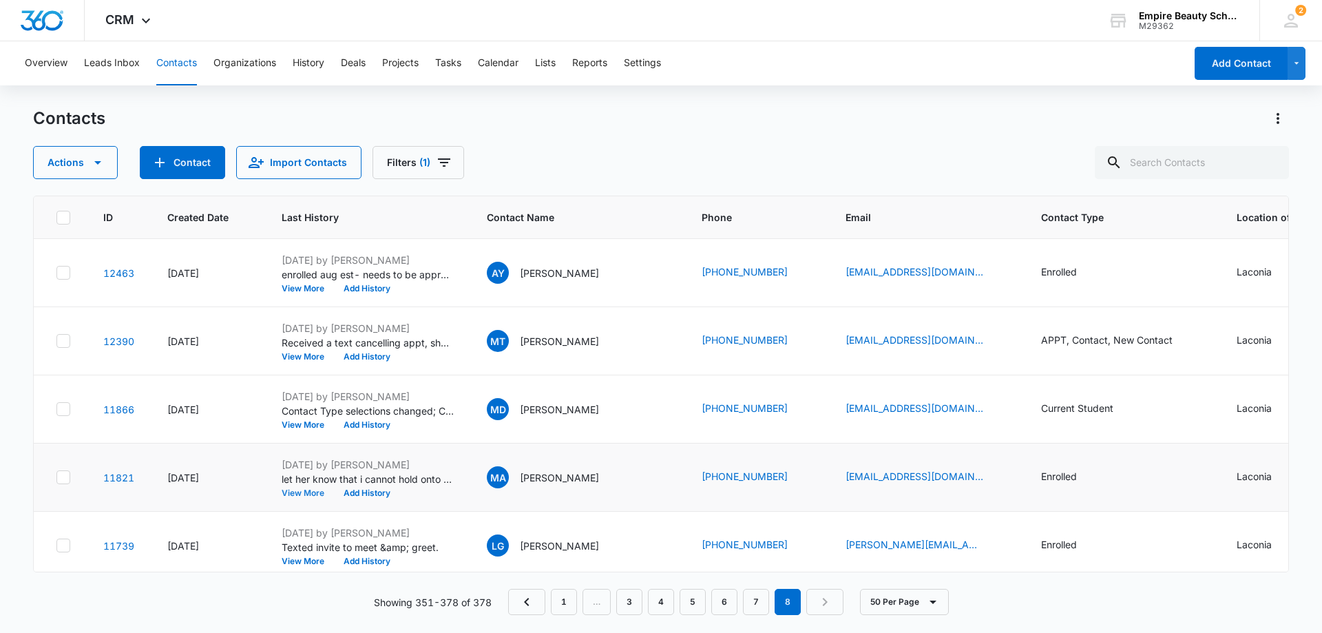
click at [307, 491] on button "View More" at bounding box center [308, 493] width 52 height 8
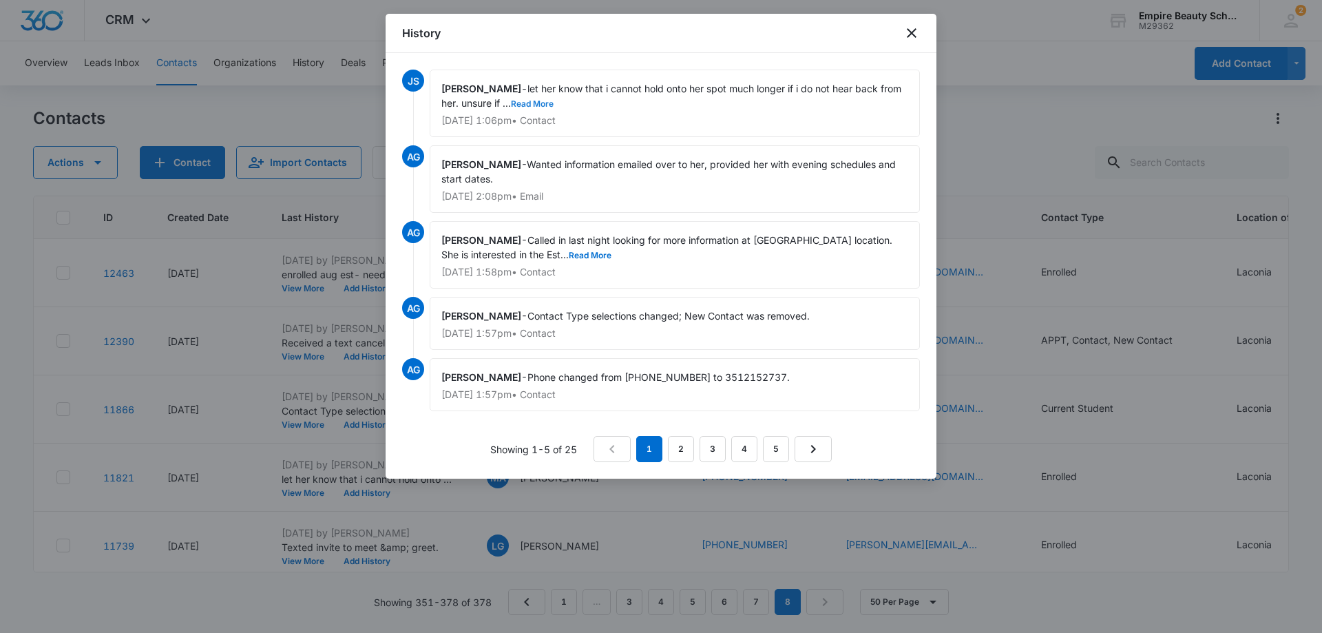
click at [532, 103] on button "Read More" at bounding box center [532, 104] width 43 height 8
click at [912, 32] on icon "close" at bounding box center [912, 33] width 10 height 10
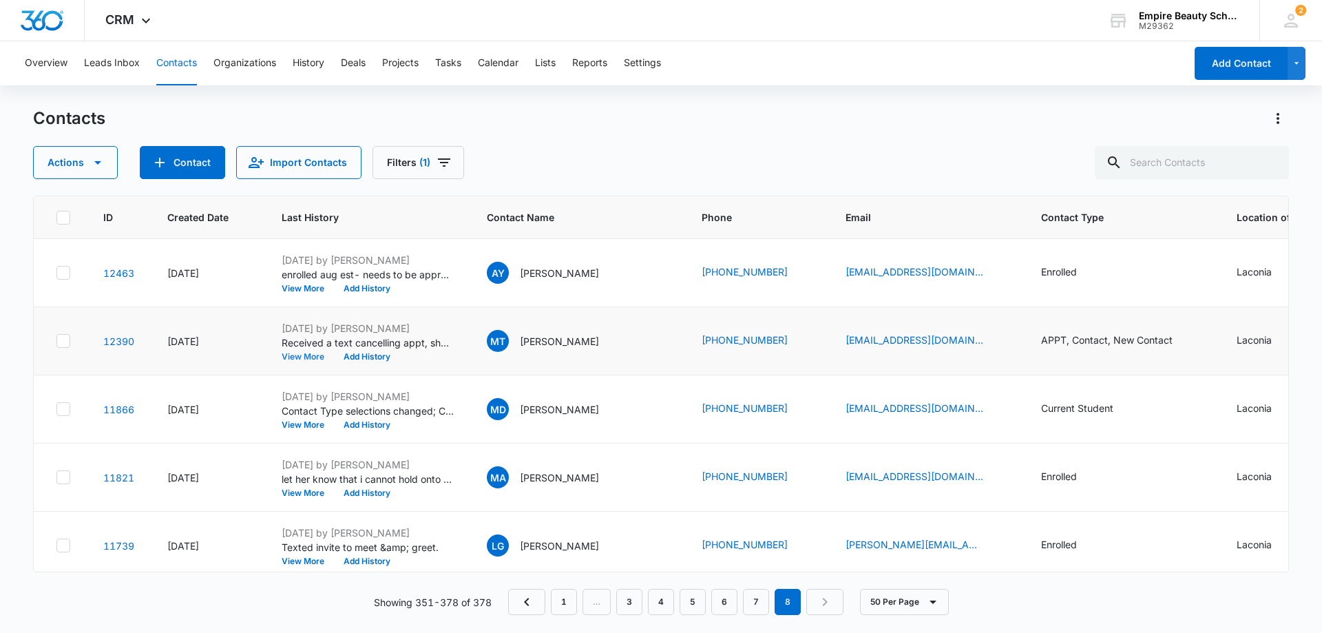
click at [308, 357] on button "View More" at bounding box center [308, 356] width 52 height 8
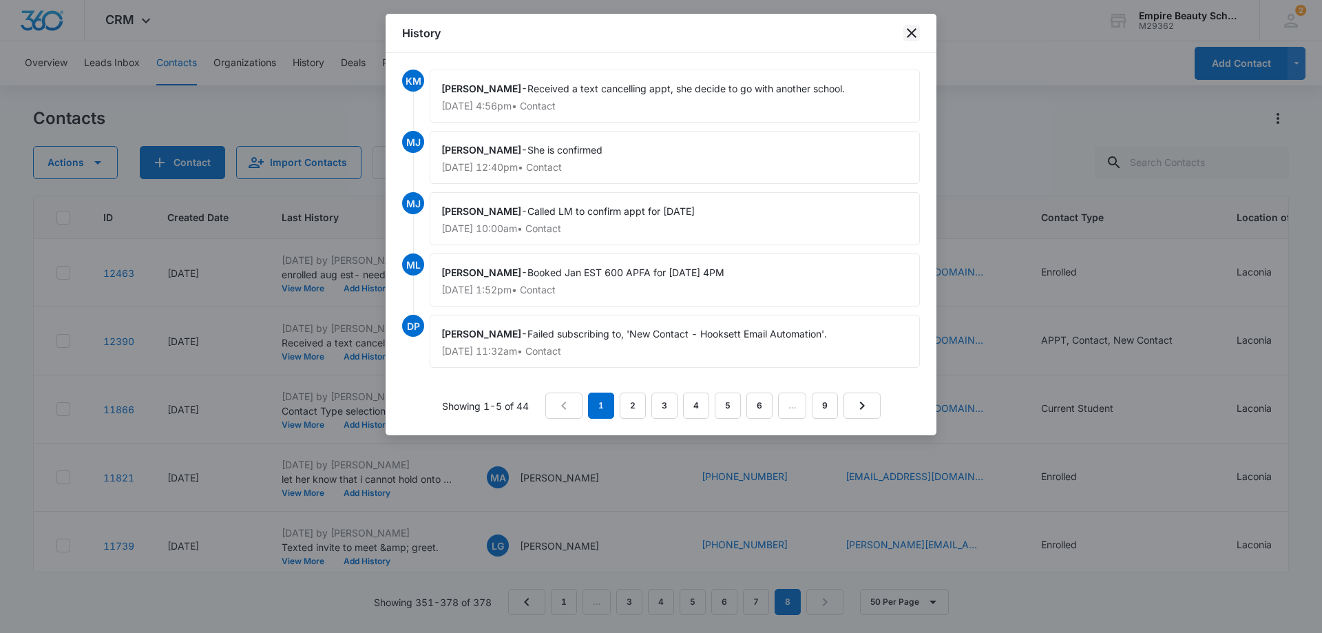
click at [913, 29] on icon "close" at bounding box center [911, 33] width 17 height 17
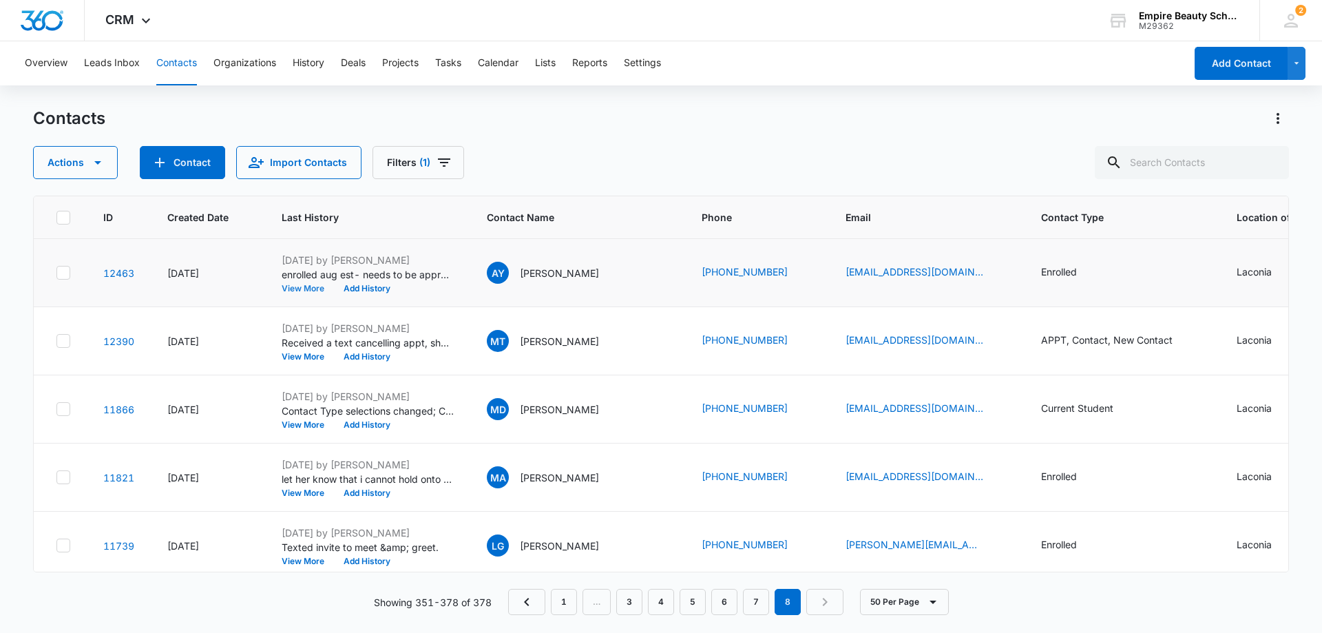
click at [310, 285] on button "View More" at bounding box center [308, 288] width 52 height 8
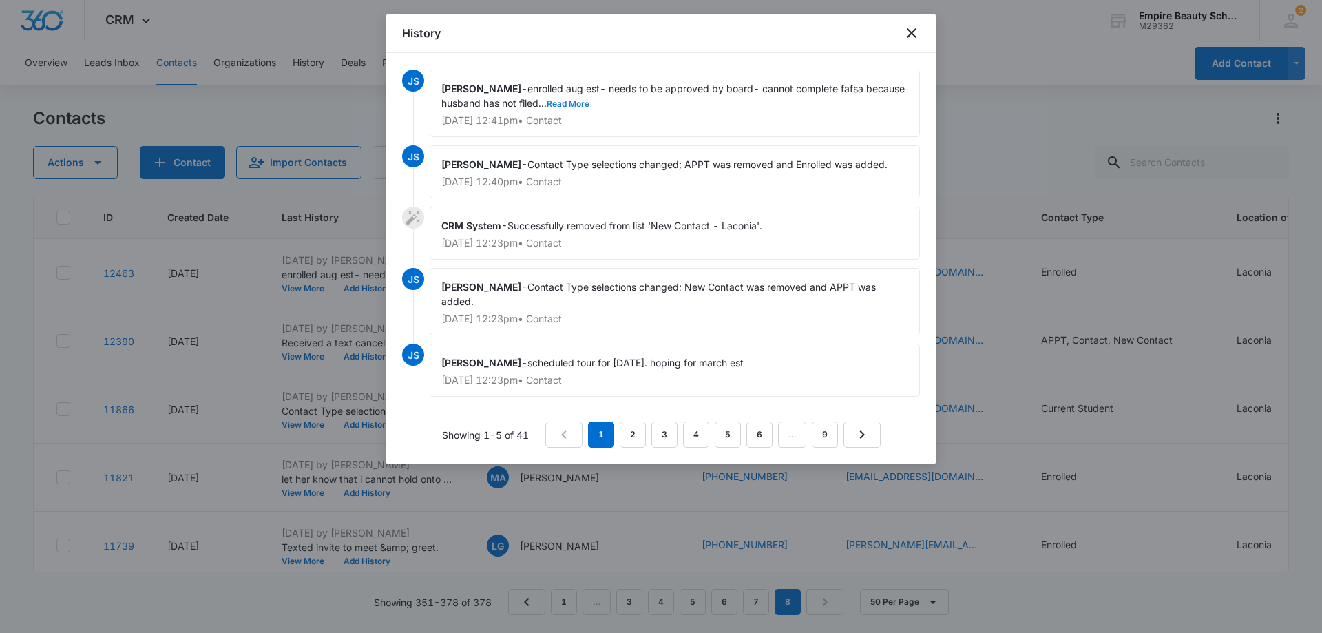
click at [553, 103] on button "Read More" at bounding box center [568, 104] width 43 height 8
click at [912, 30] on icon "close" at bounding box center [911, 33] width 17 height 17
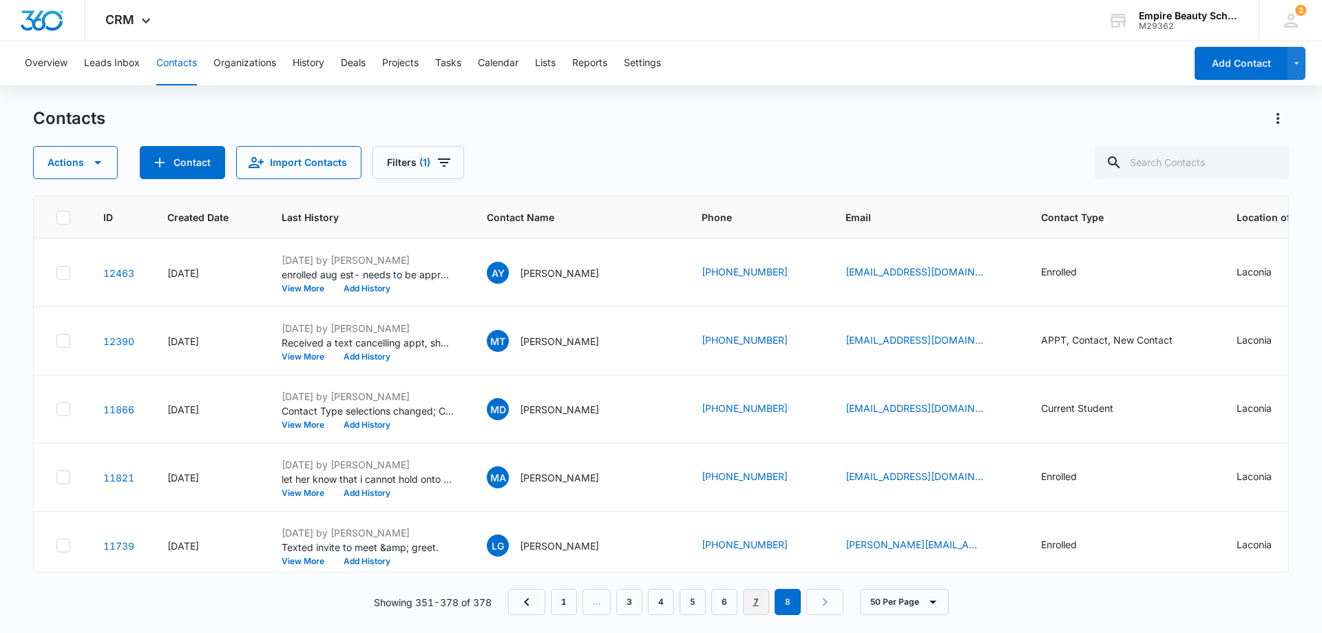
click at [752, 597] on link "7" at bounding box center [756, 602] width 26 height 26
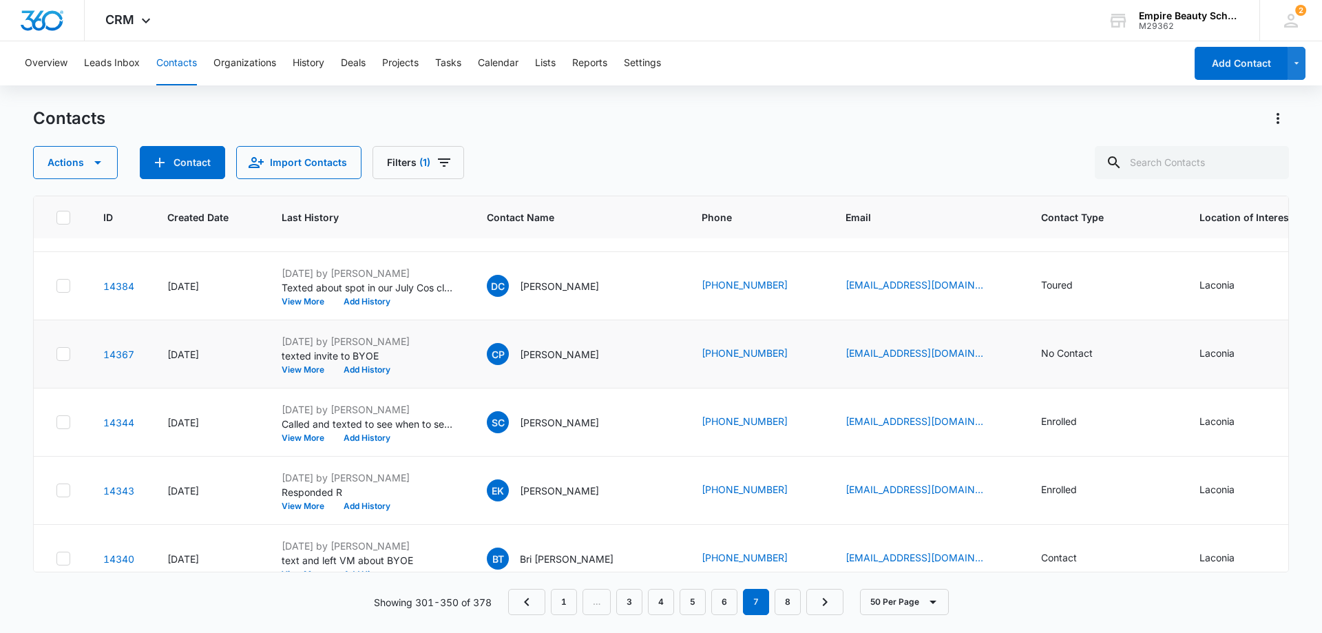
scroll to position [688, 0]
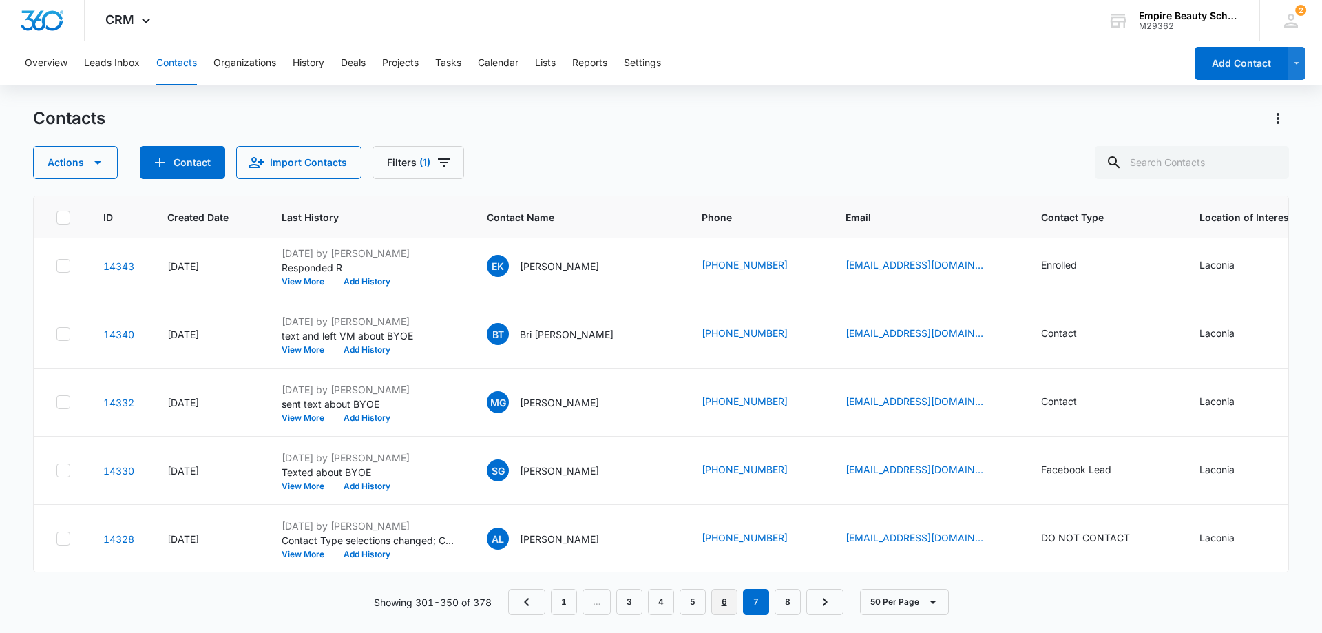
click at [730, 606] on link "6" at bounding box center [724, 602] width 26 height 26
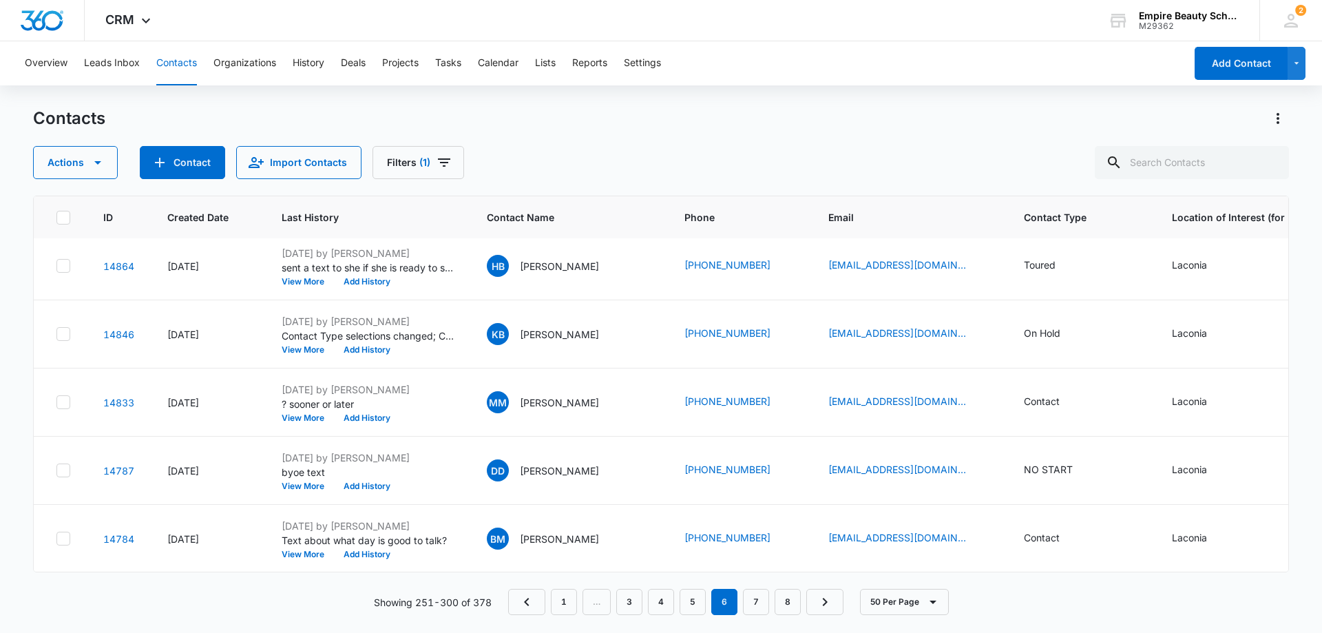
scroll to position [0, 0]
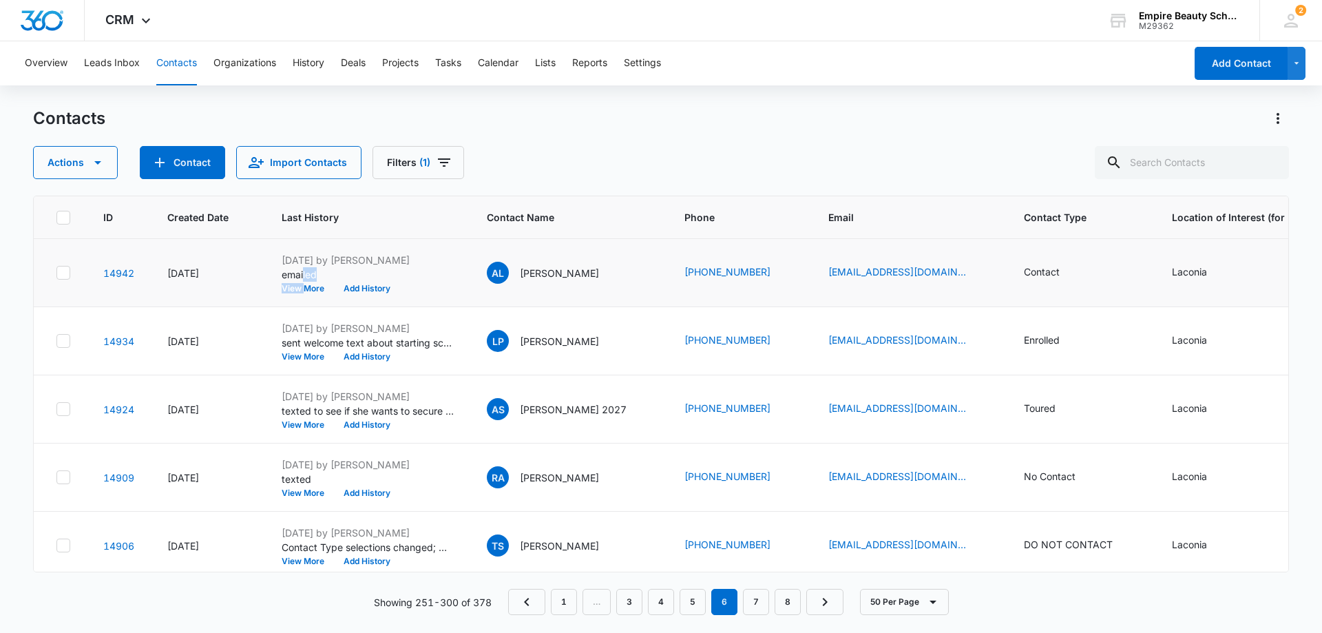
click at [303, 281] on div "[DATE] by [PERSON_NAME] emailed View More Add History" at bounding box center [368, 273] width 172 height 40
click at [313, 288] on button "View More" at bounding box center [308, 288] width 52 height 8
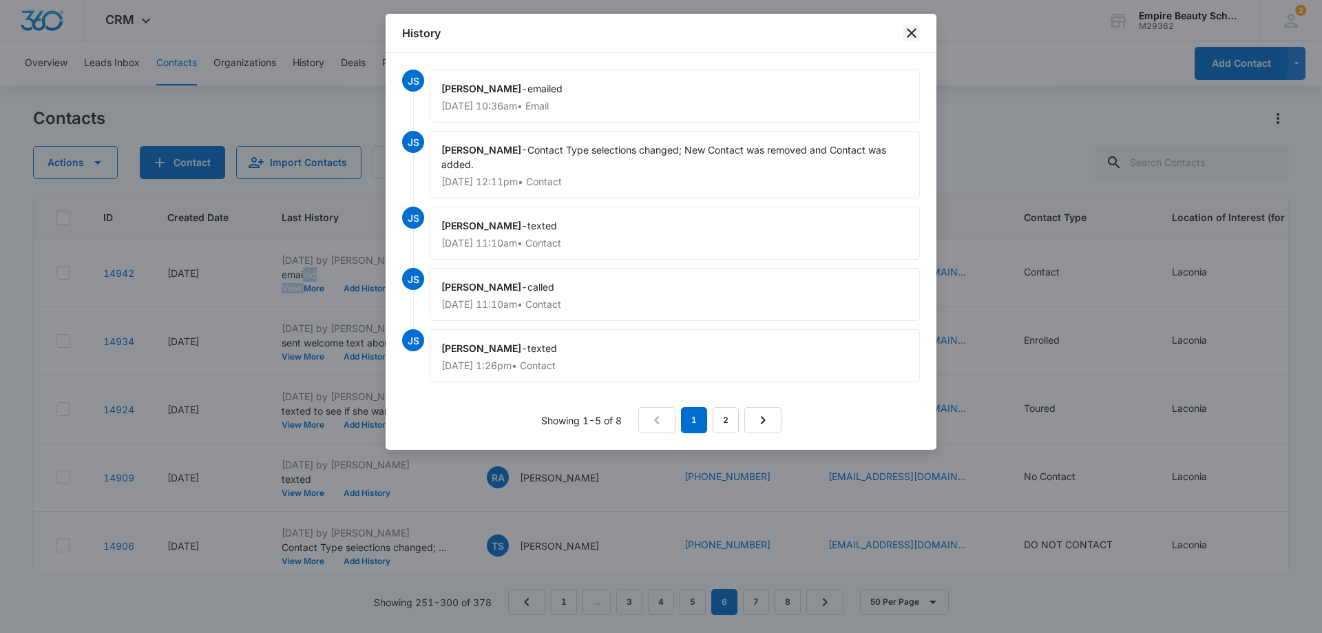
click at [909, 33] on icon "close" at bounding box center [911, 33] width 17 height 17
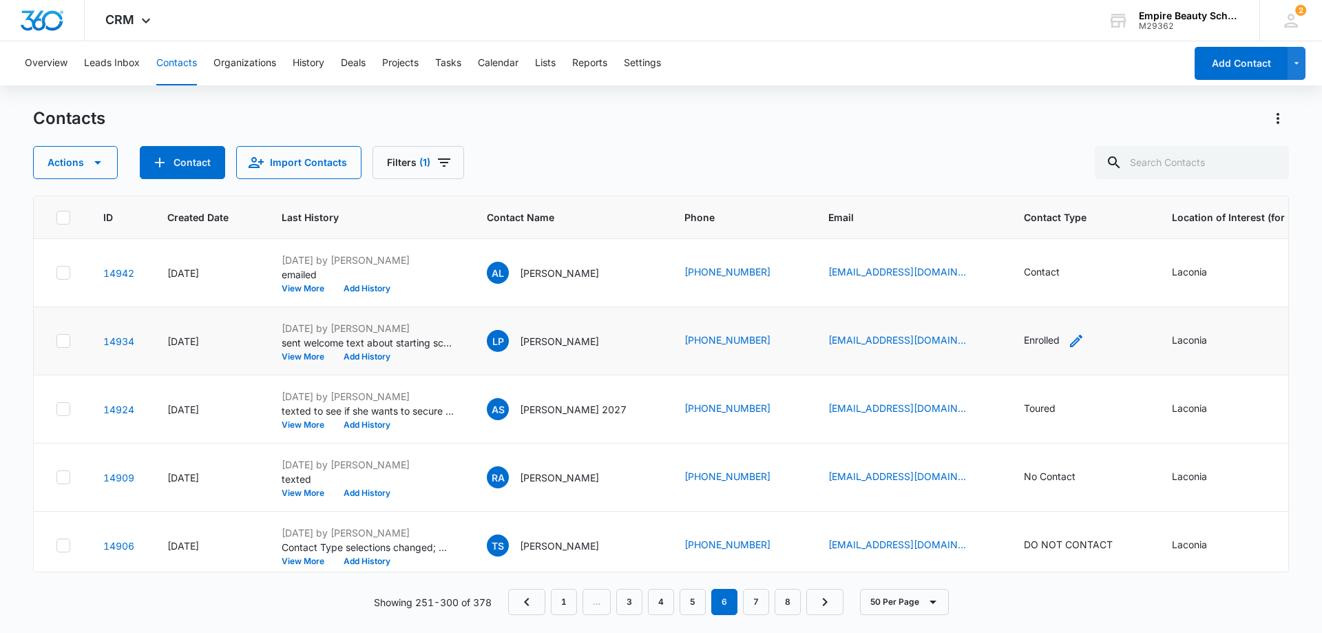
click at [1029, 341] on div "Enrolled" at bounding box center [1042, 339] width 36 height 14
click at [1098, 251] on div at bounding box center [1098, 252] width 22 height 22
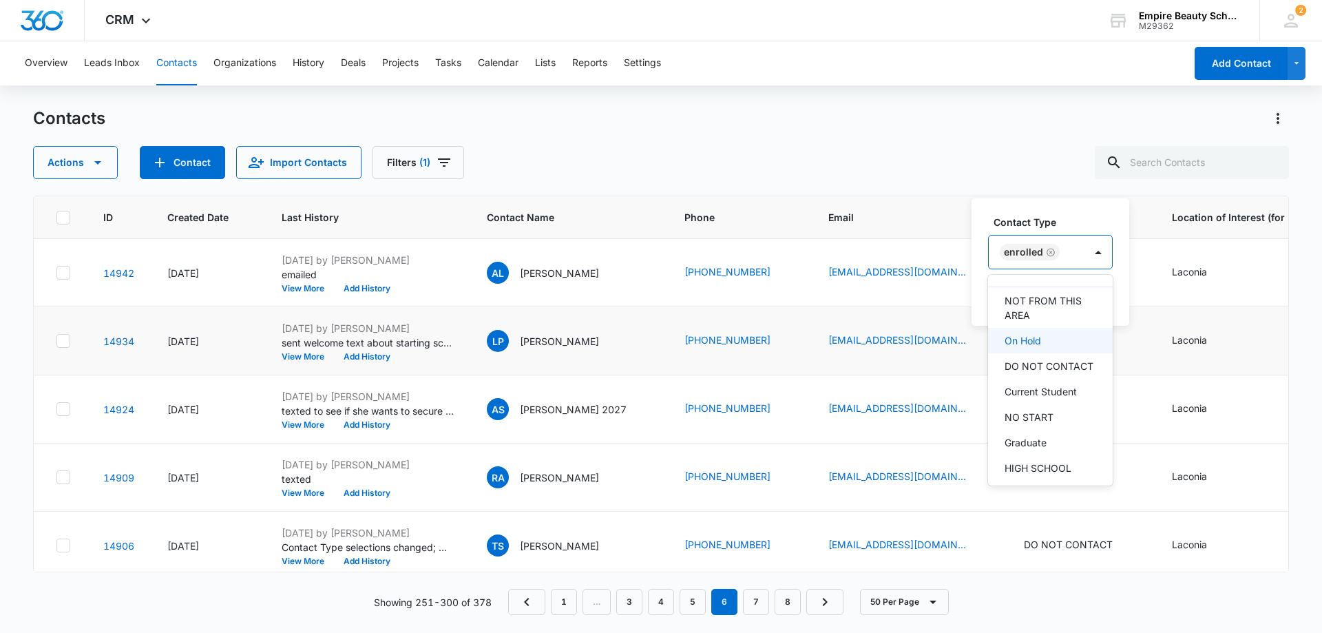
scroll to position [255, 0]
click at [1039, 352] on p "Current Student" at bounding box center [1040, 357] width 72 height 14
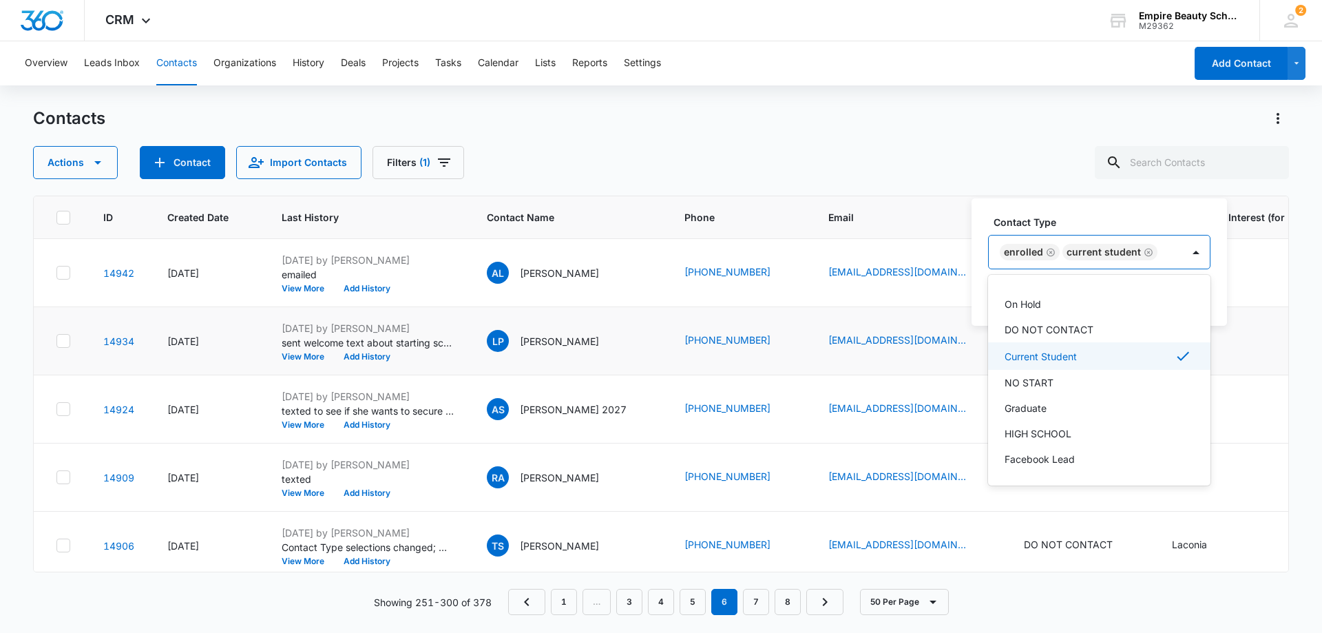
scroll to position [229, 0]
click at [1048, 251] on icon "Remove Enrolled" at bounding box center [1051, 252] width 10 height 10
click at [1065, 211] on div "Contact Type option Enrolled, deselected. 16 results available. Use Up and Down…" at bounding box center [1067, 261] width 193 height 127
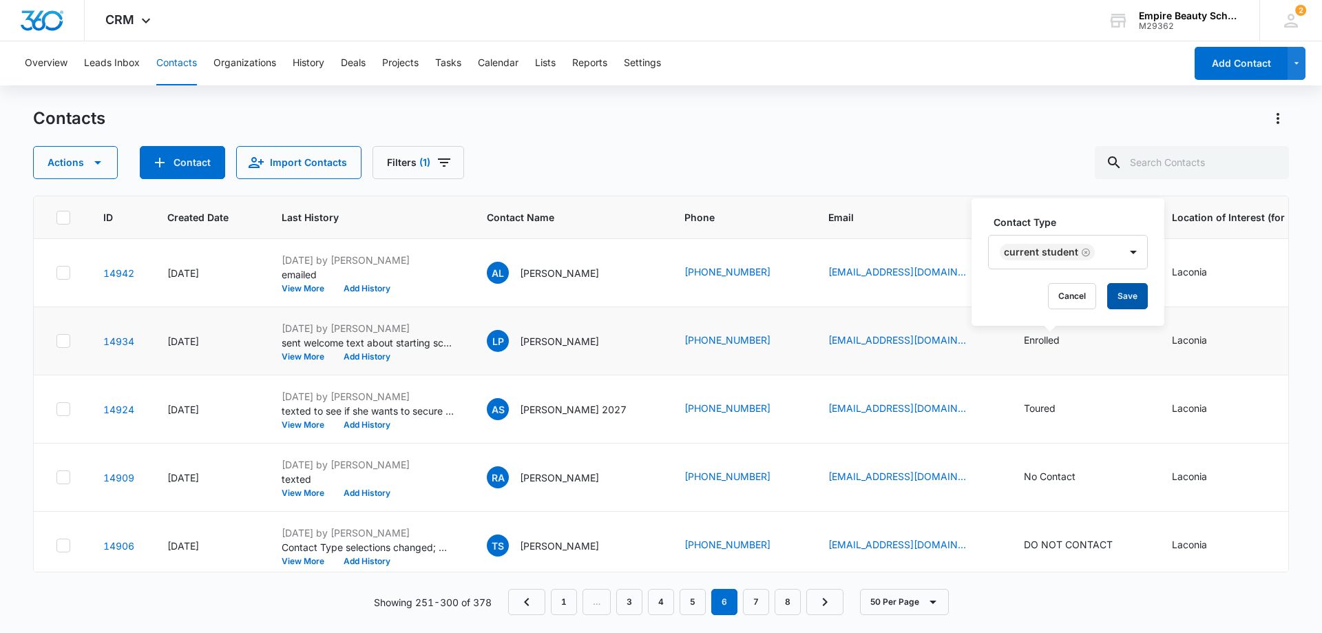
click at [1130, 295] on button "Save" at bounding box center [1127, 296] width 41 height 26
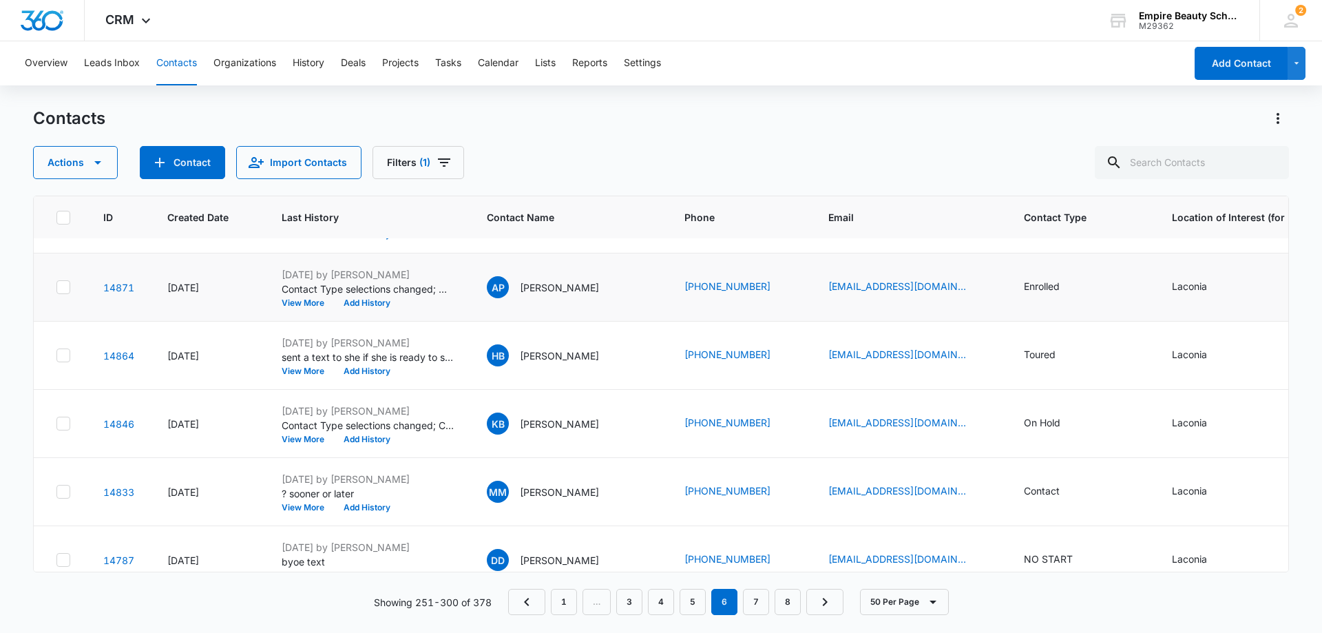
scroll to position [620, 0]
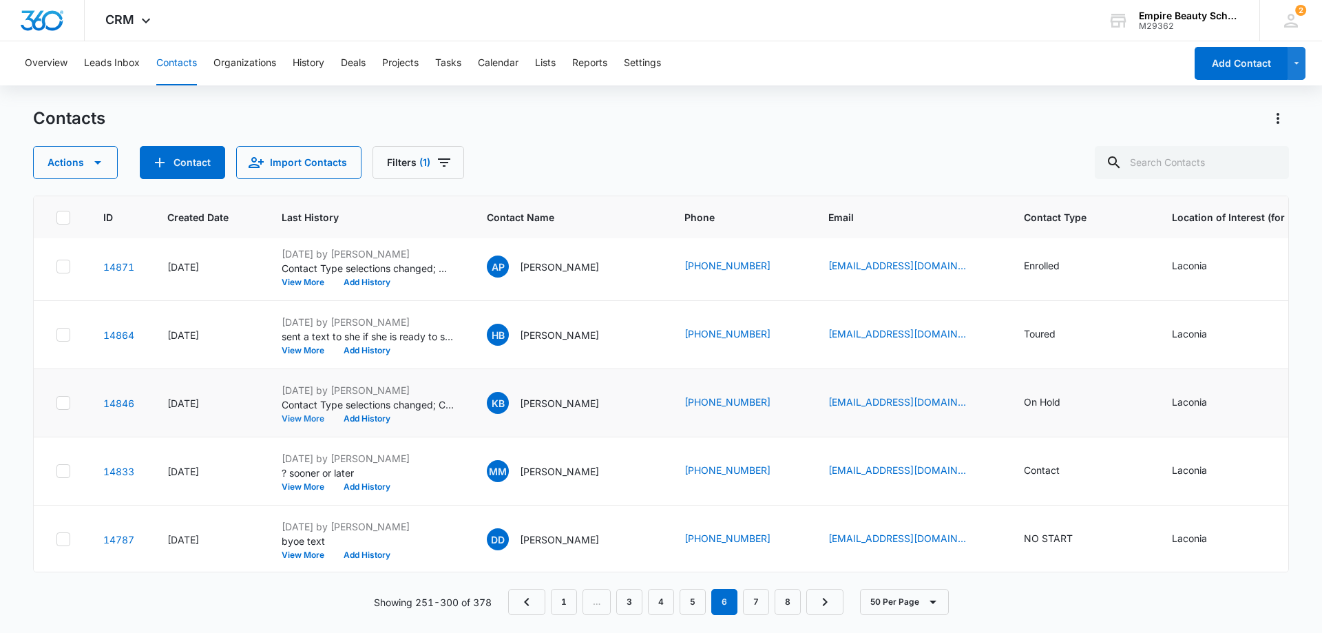
click at [295, 417] on button "View More" at bounding box center [308, 418] width 52 height 8
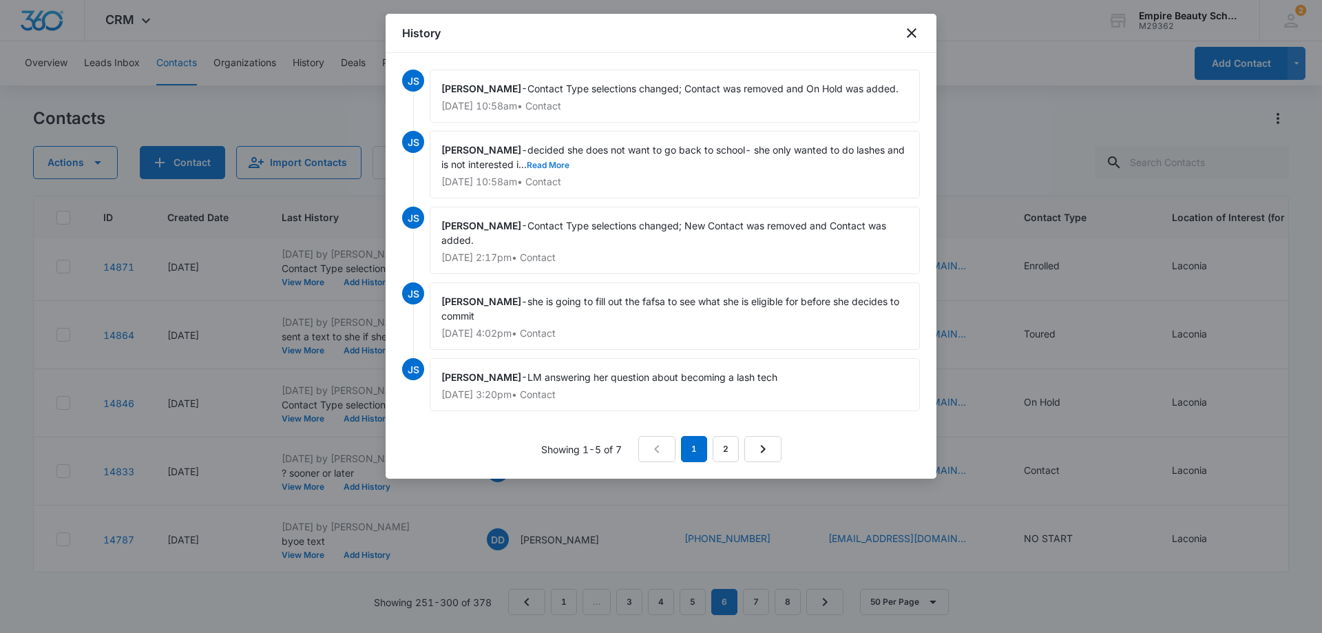
click at [538, 162] on button "Read More" at bounding box center [548, 165] width 43 height 8
click at [909, 32] on icon "close" at bounding box center [911, 33] width 17 height 17
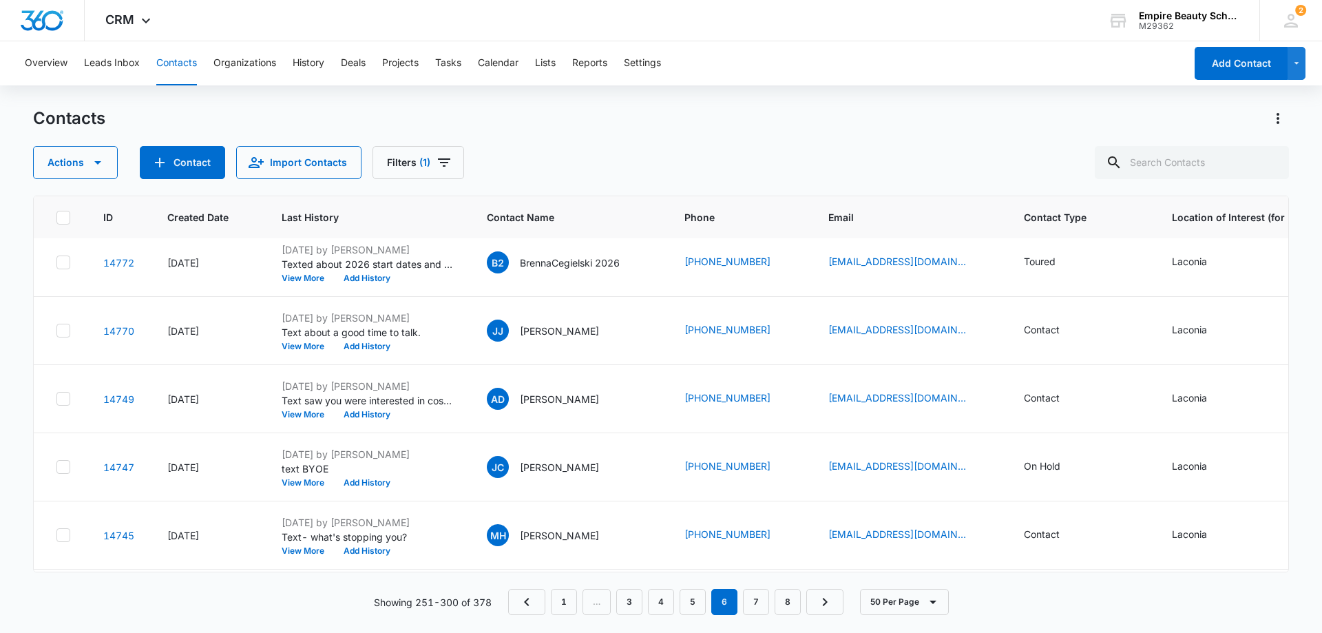
scroll to position [1101, 0]
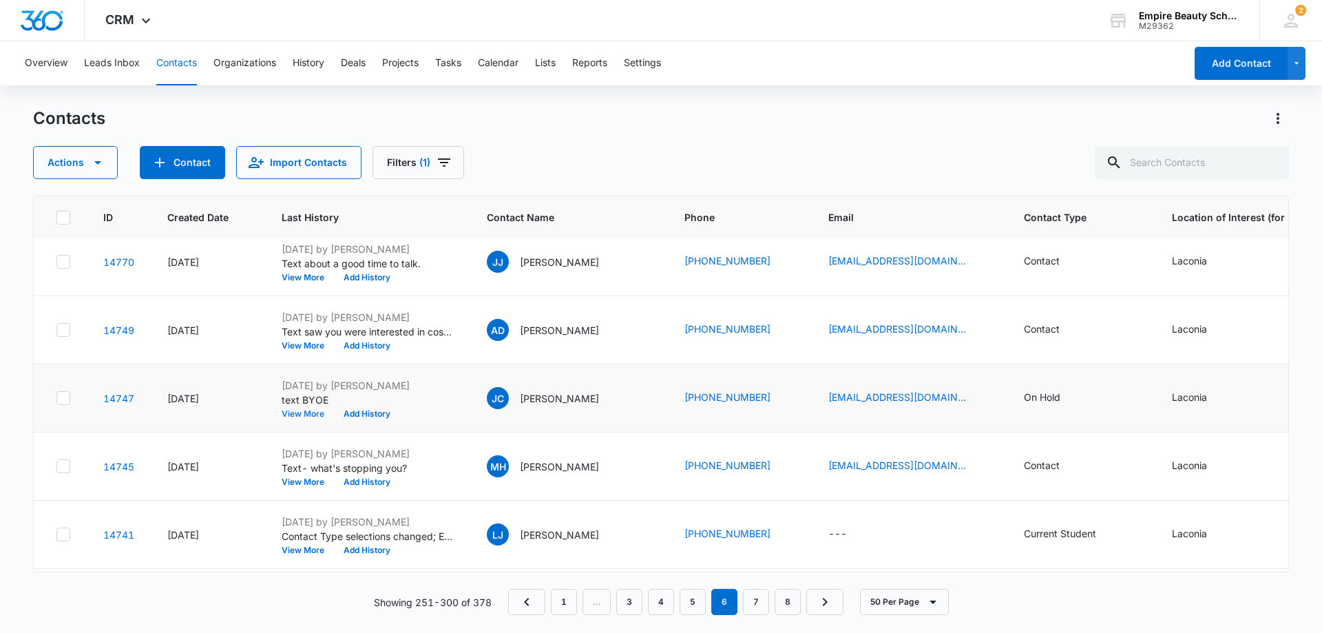
click at [291, 412] on button "View More" at bounding box center [308, 414] width 52 height 8
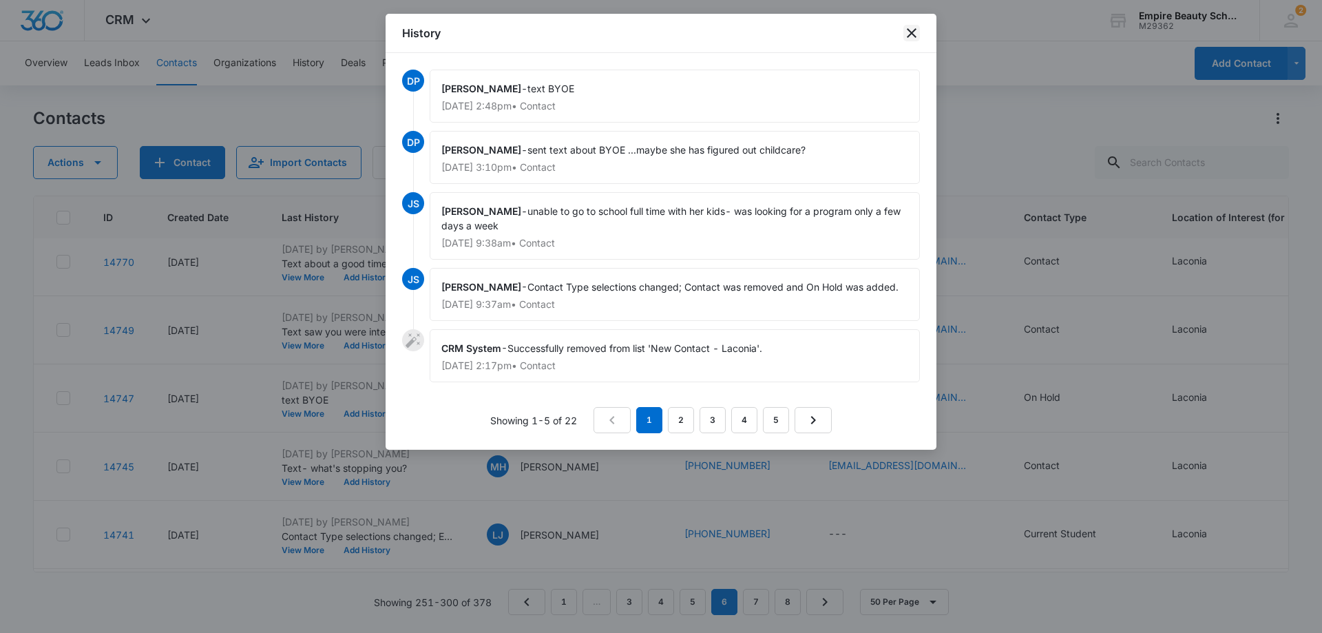
click at [913, 30] on icon "close" at bounding box center [911, 33] width 17 height 17
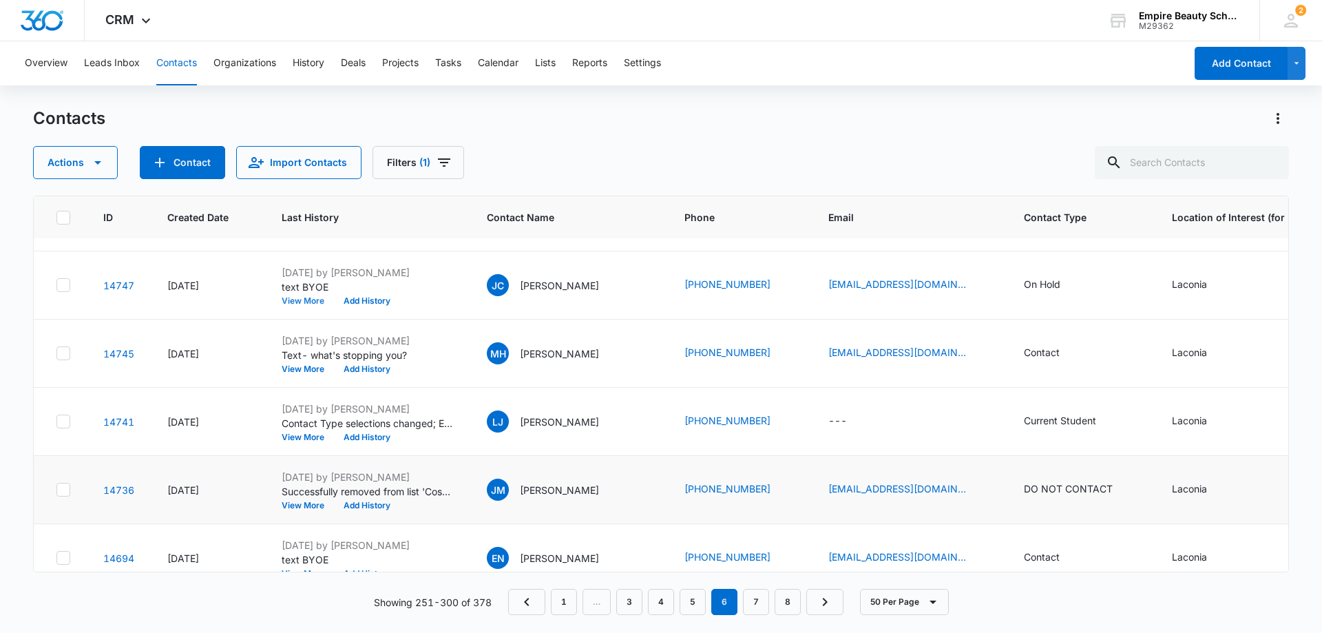
scroll to position [1239, 0]
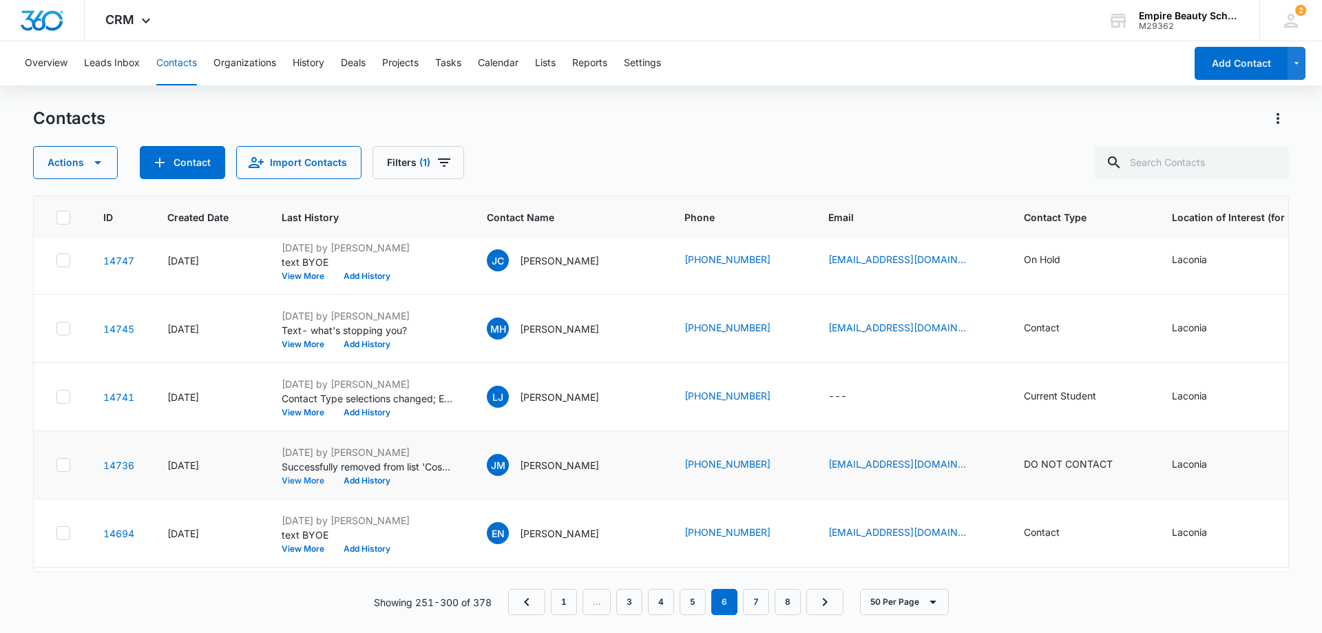
click at [305, 478] on button "View More" at bounding box center [308, 480] width 52 height 8
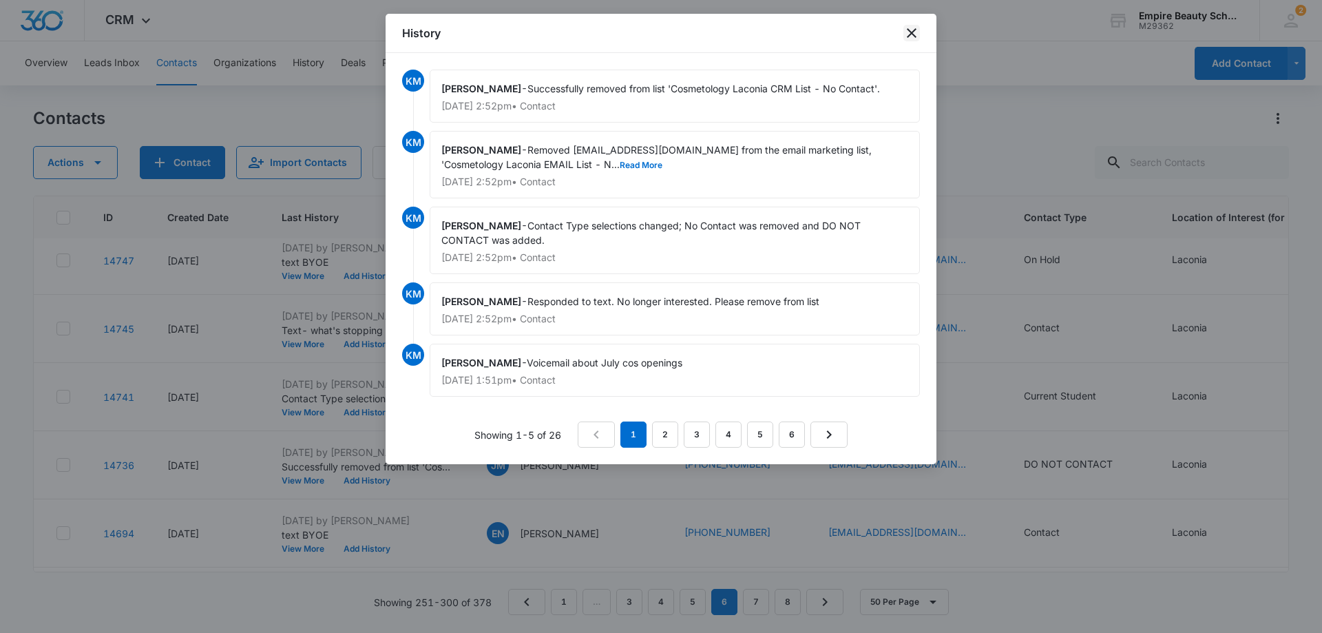
click at [913, 31] on icon "close" at bounding box center [912, 33] width 10 height 10
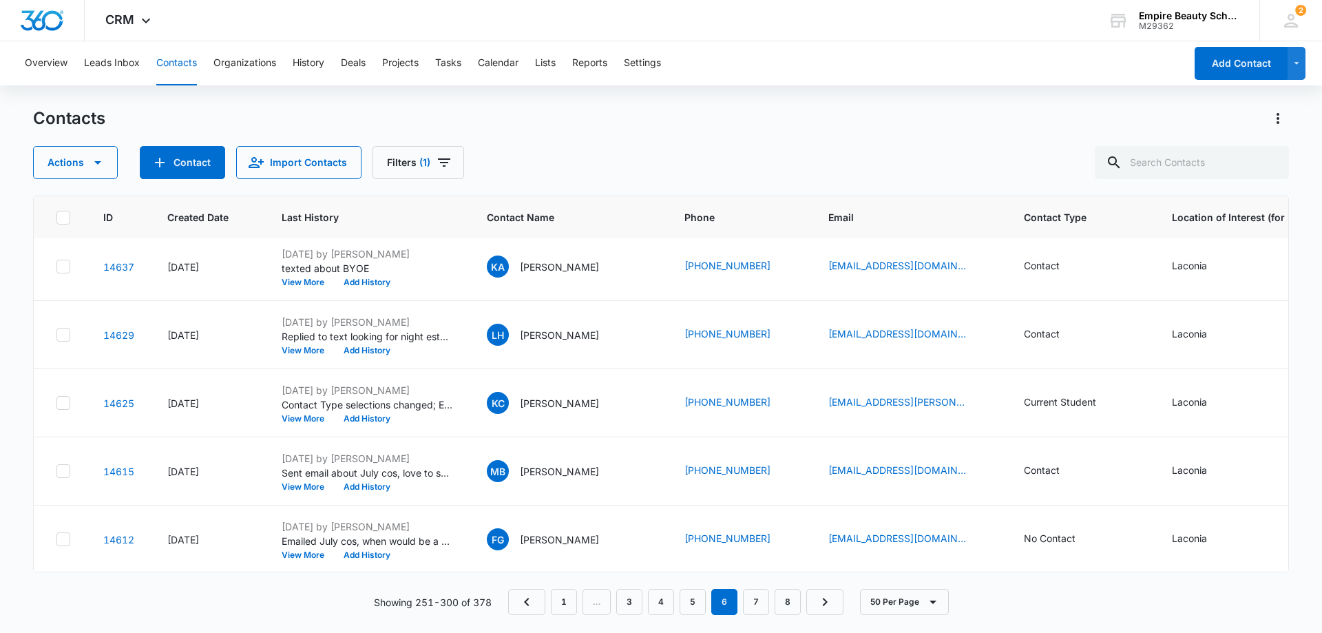
scroll to position [2065, 0]
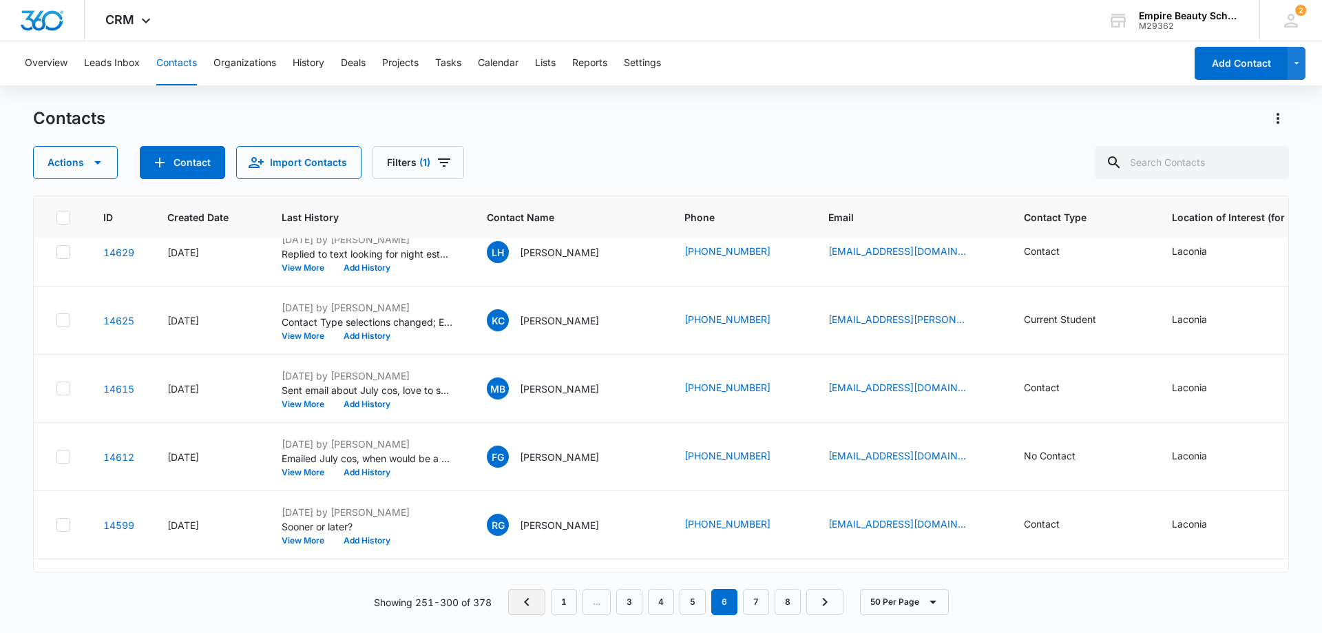
click at [522, 606] on icon "Previous Page" at bounding box center [526, 601] width 17 height 17
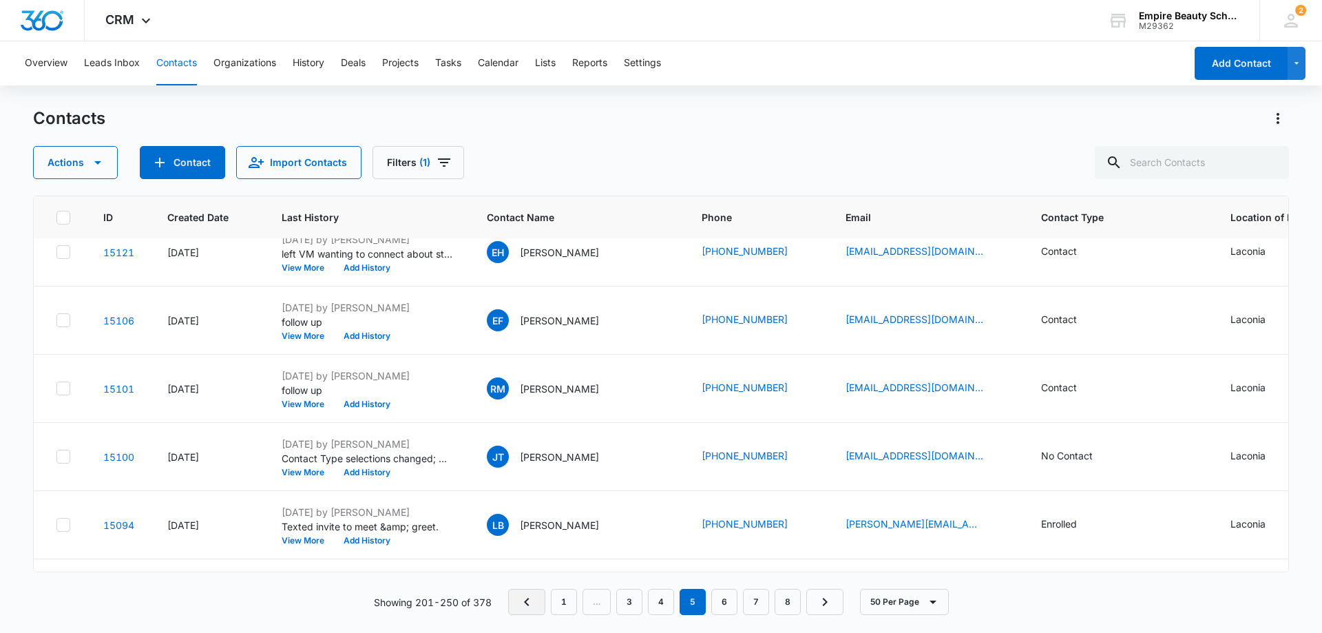
scroll to position [0, 0]
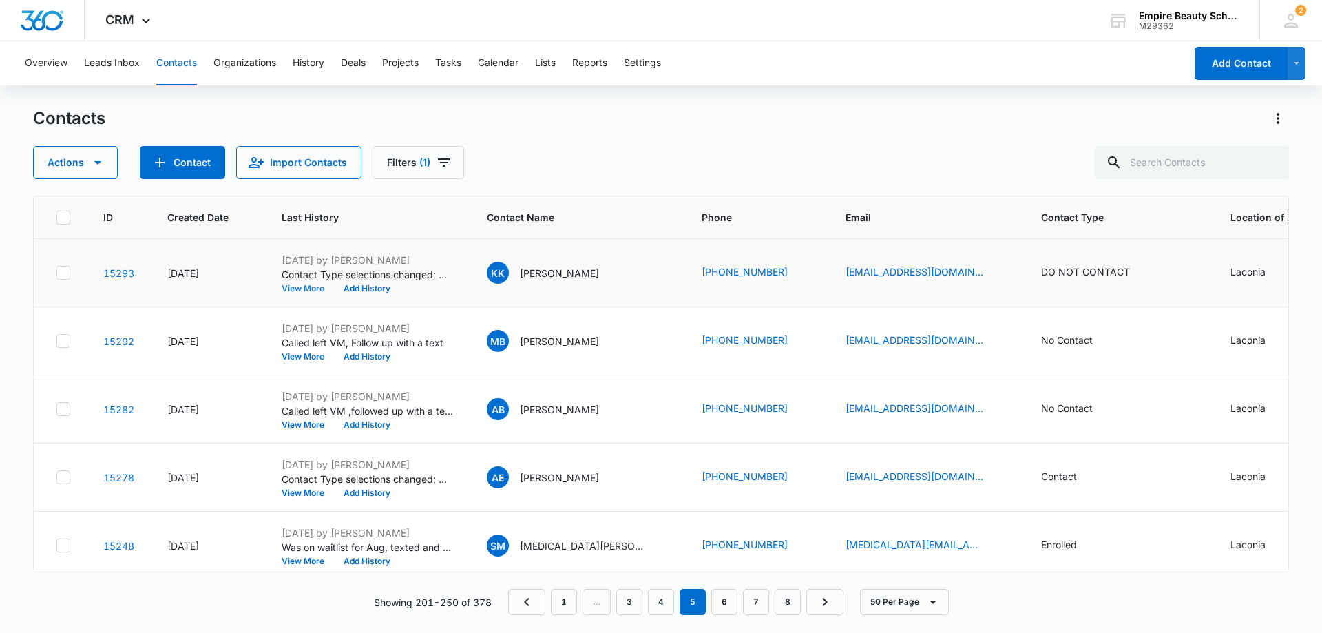
click at [315, 286] on button "View More" at bounding box center [308, 288] width 52 height 8
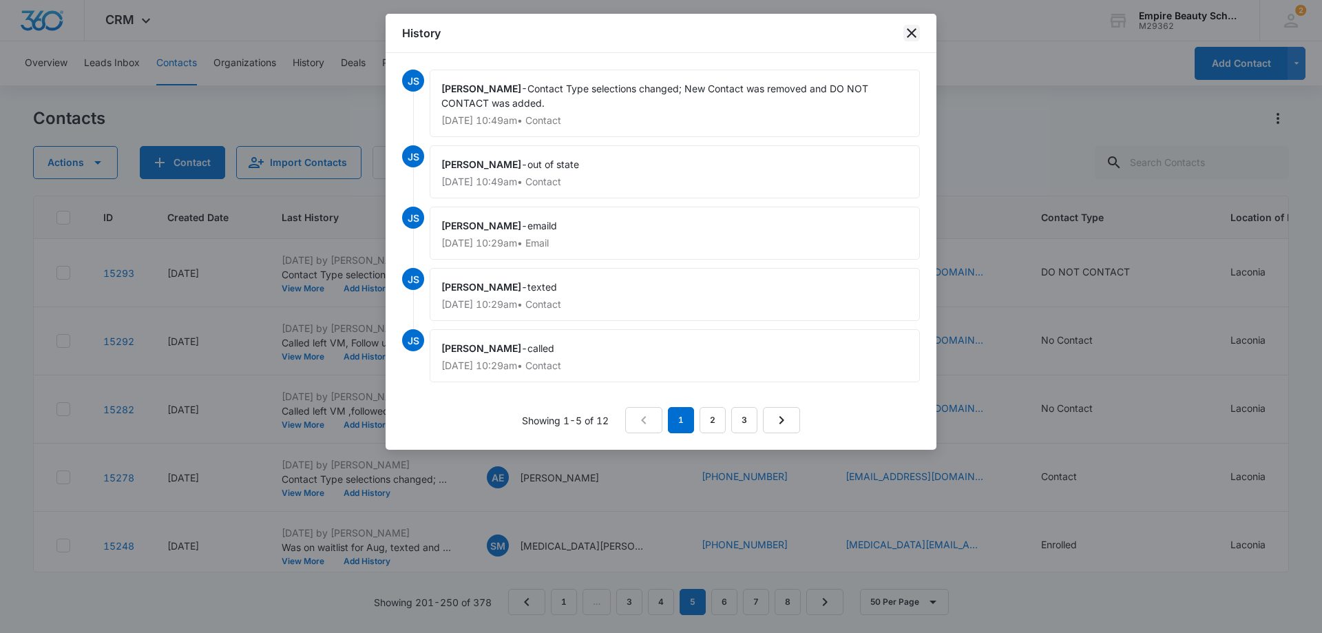
click at [907, 29] on icon "close" at bounding box center [911, 33] width 17 height 17
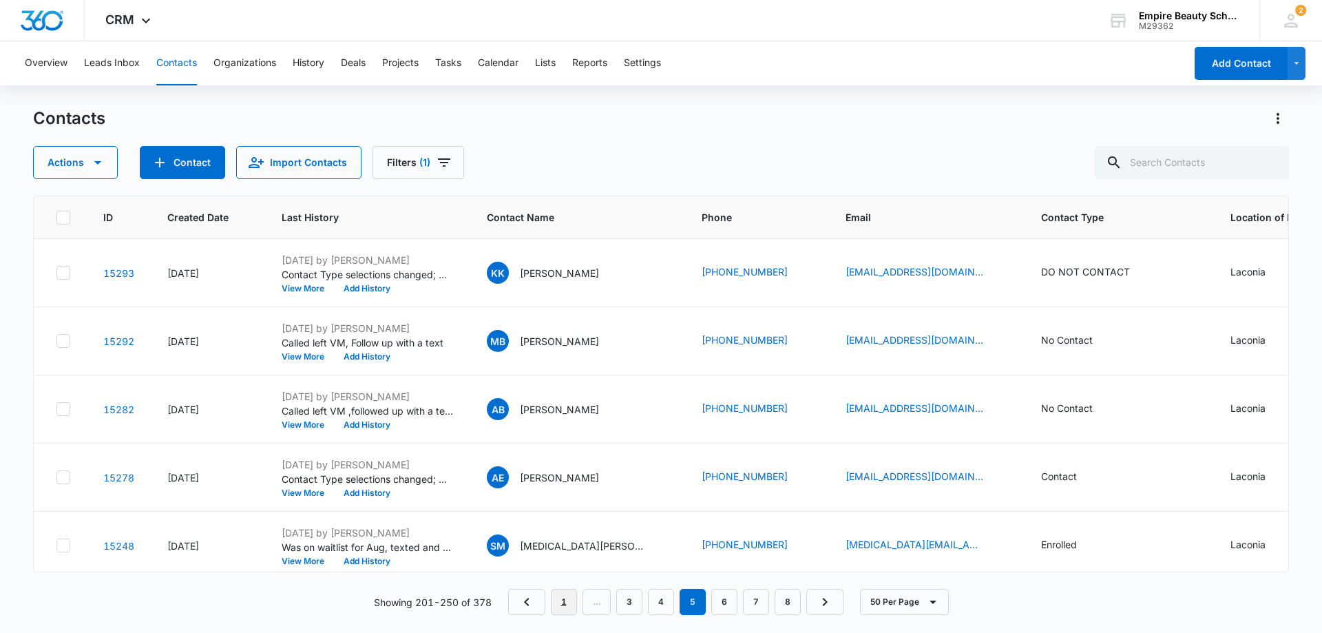
click at [562, 598] on link "1" at bounding box center [564, 602] width 26 height 26
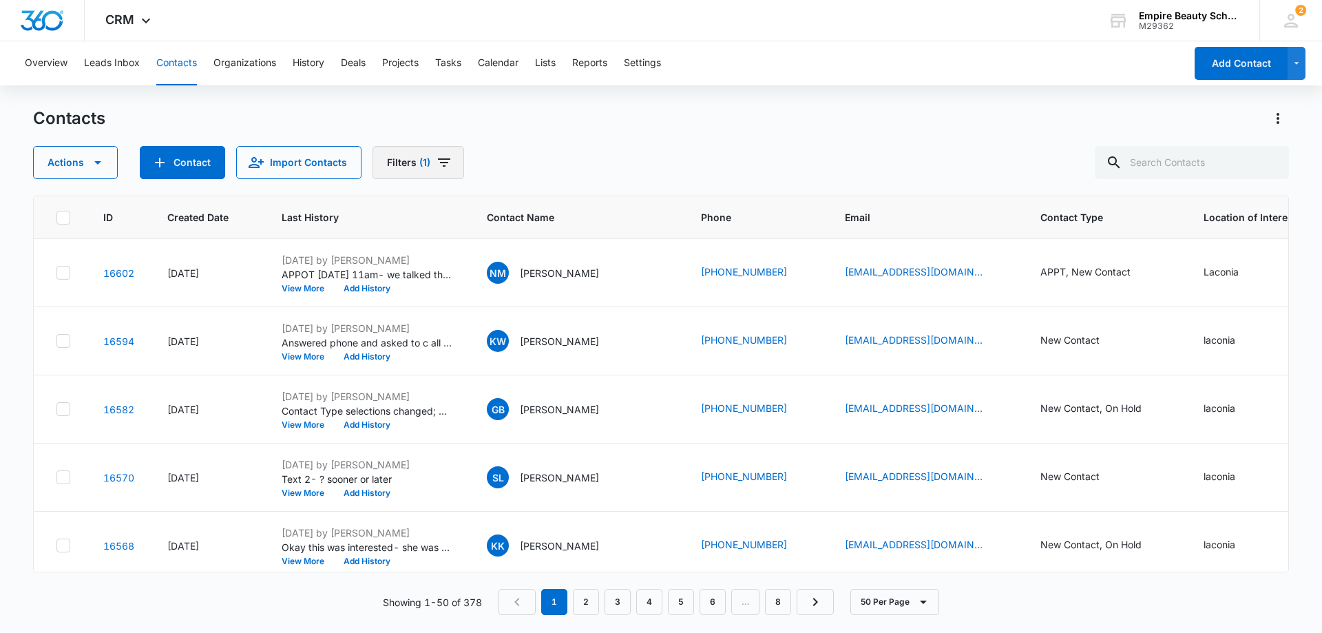
click at [379, 165] on button "Filters (1)" at bounding box center [418, 162] width 92 height 33
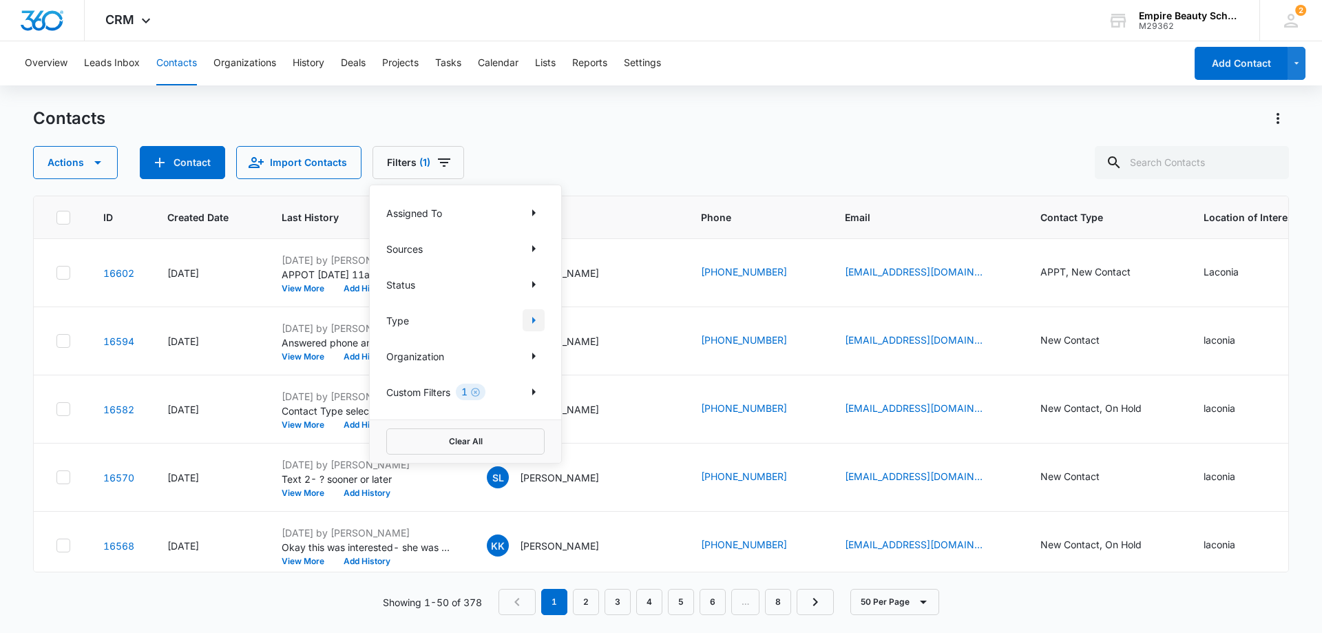
click at [532, 319] on icon "Show Type filters" at bounding box center [533, 320] width 3 height 7
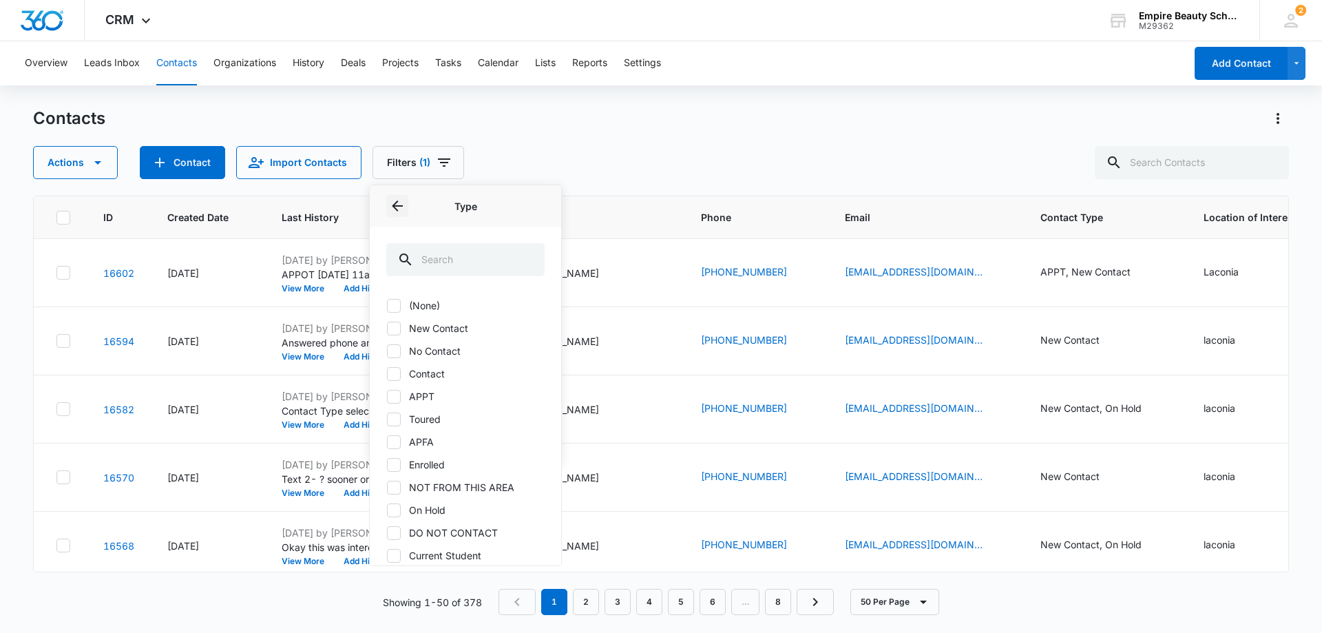
click at [395, 202] on icon "Back" at bounding box center [397, 206] width 17 height 17
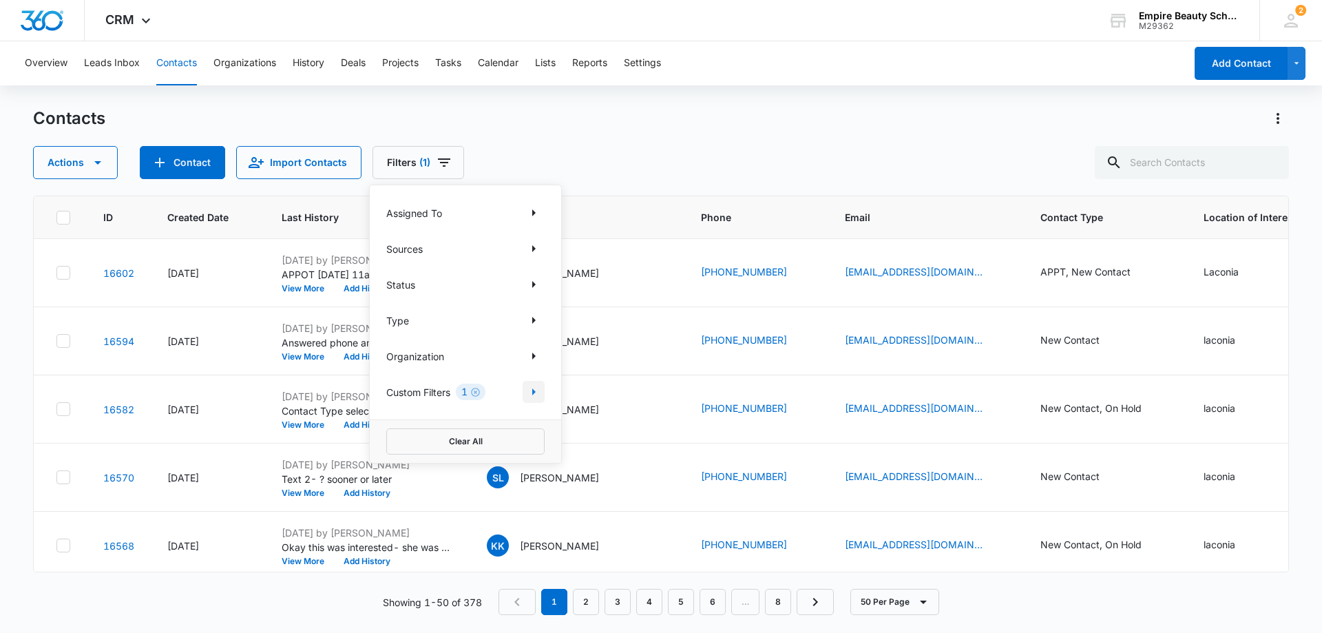
click at [531, 389] on icon "Show Custom Filters filters" at bounding box center [533, 391] width 17 height 17
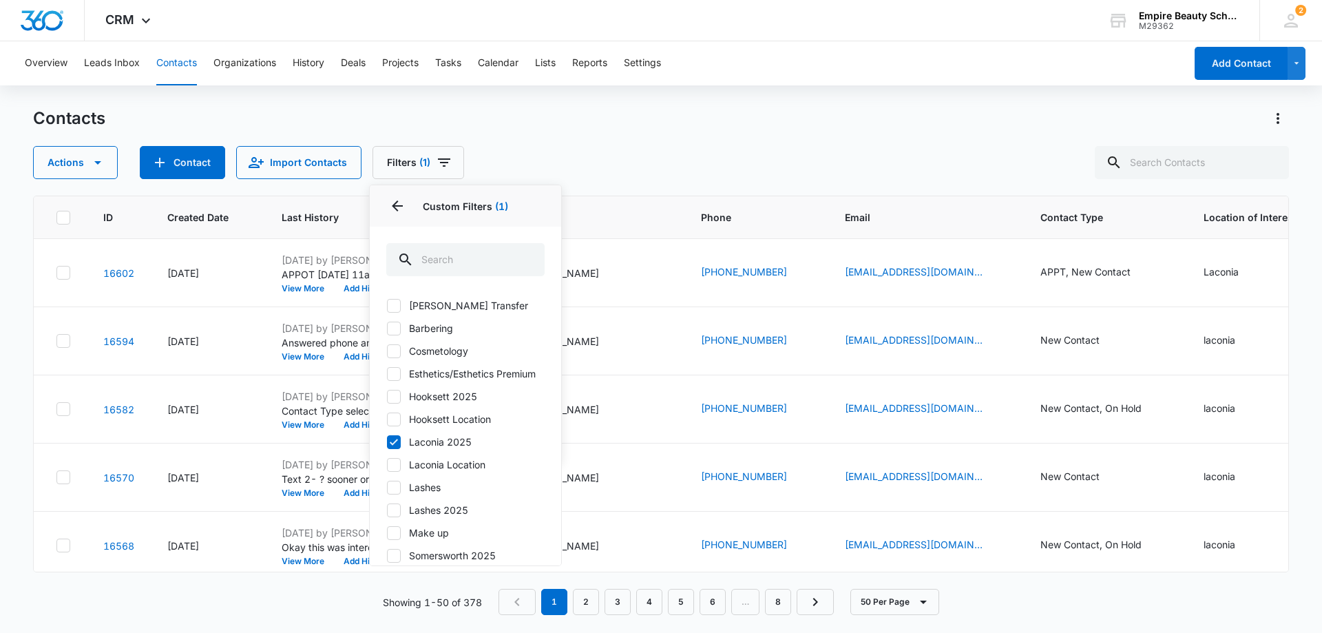
click at [392, 350] on icon at bounding box center [394, 351] width 12 height 12
click at [387, 350] on input "Cosmetology" at bounding box center [386, 350] width 1 height 1
checkbox input "true"
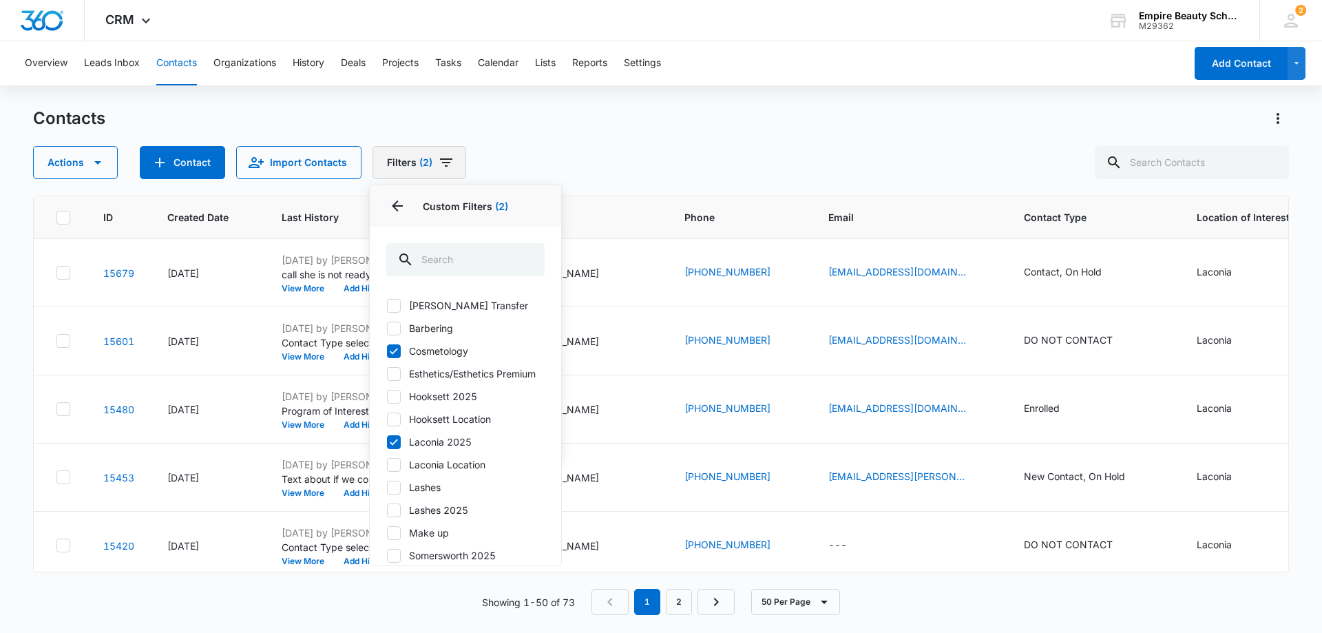
click at [402, 160] on button "Filters (2)" at bounding box center [419, 162] width 94 height 33
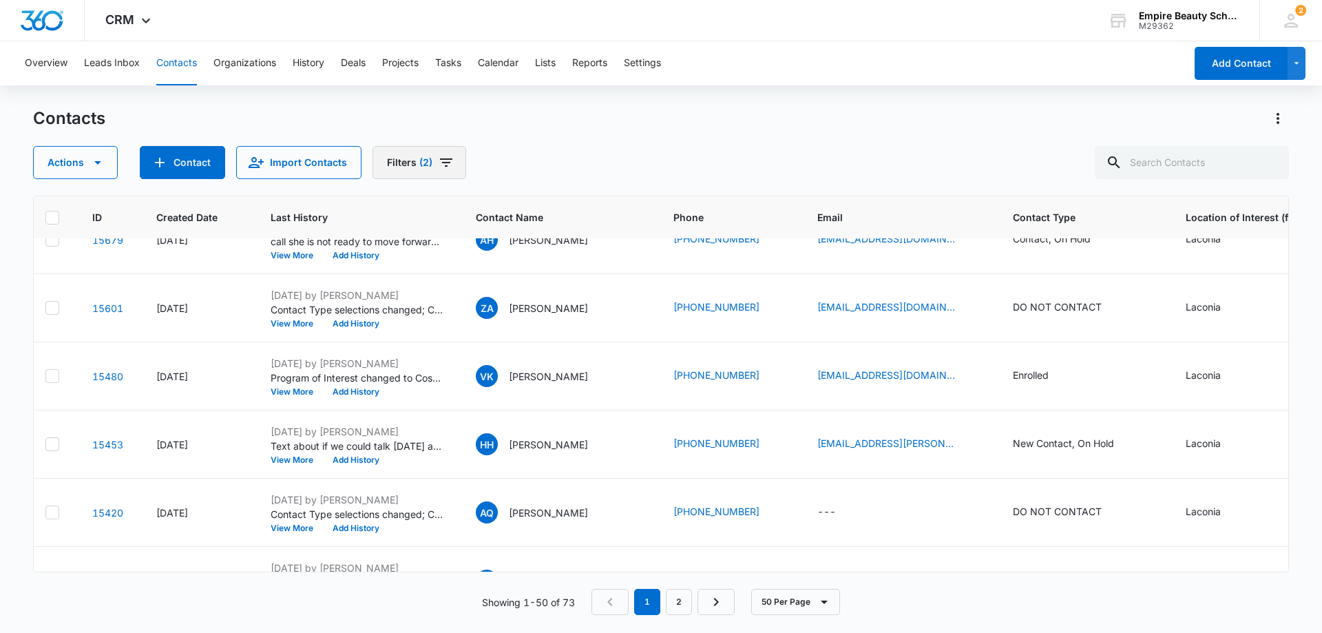
scroll to position [0, 11]
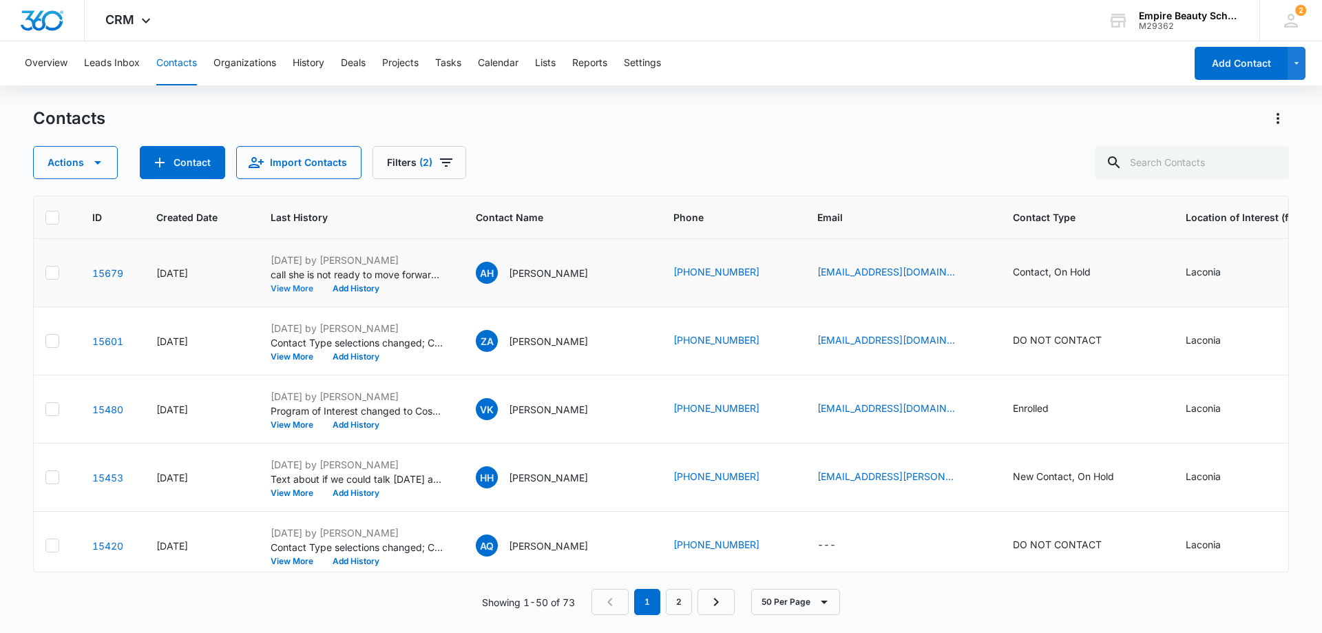
click at [277, 291] on button "View More" at bounding box center [297, 288] width 52 height 8
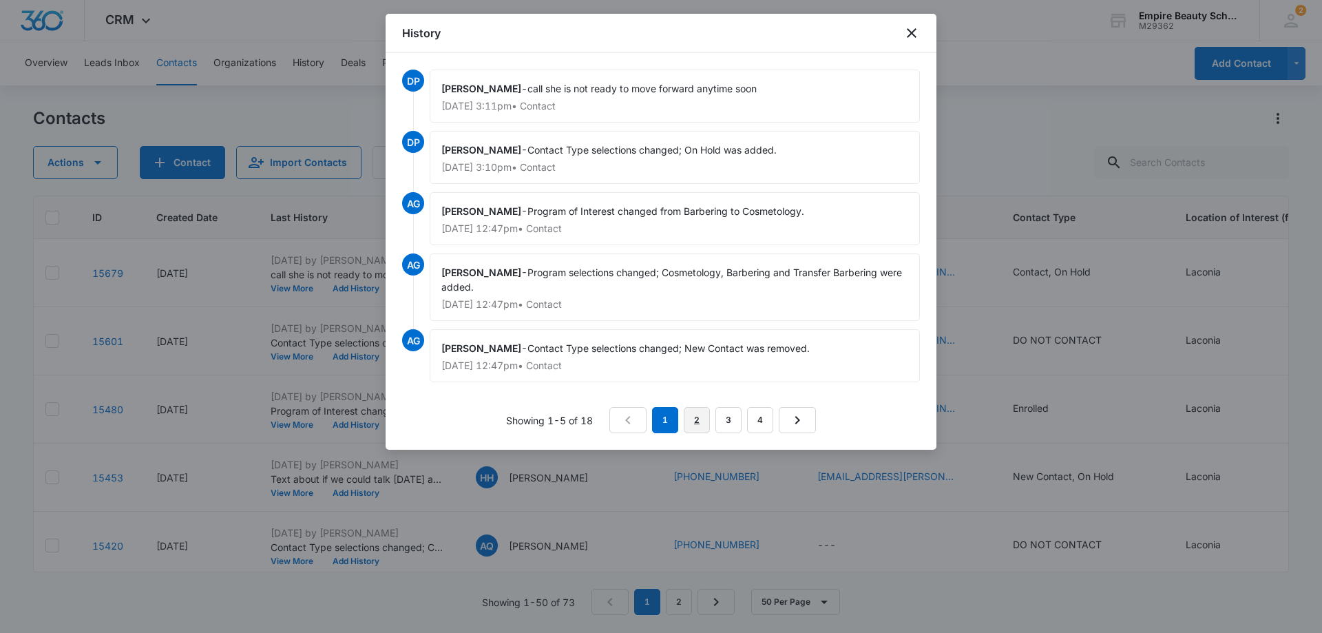
click at [699, 421] on link "2" at bounding box center [697, 420] width 26 height 26
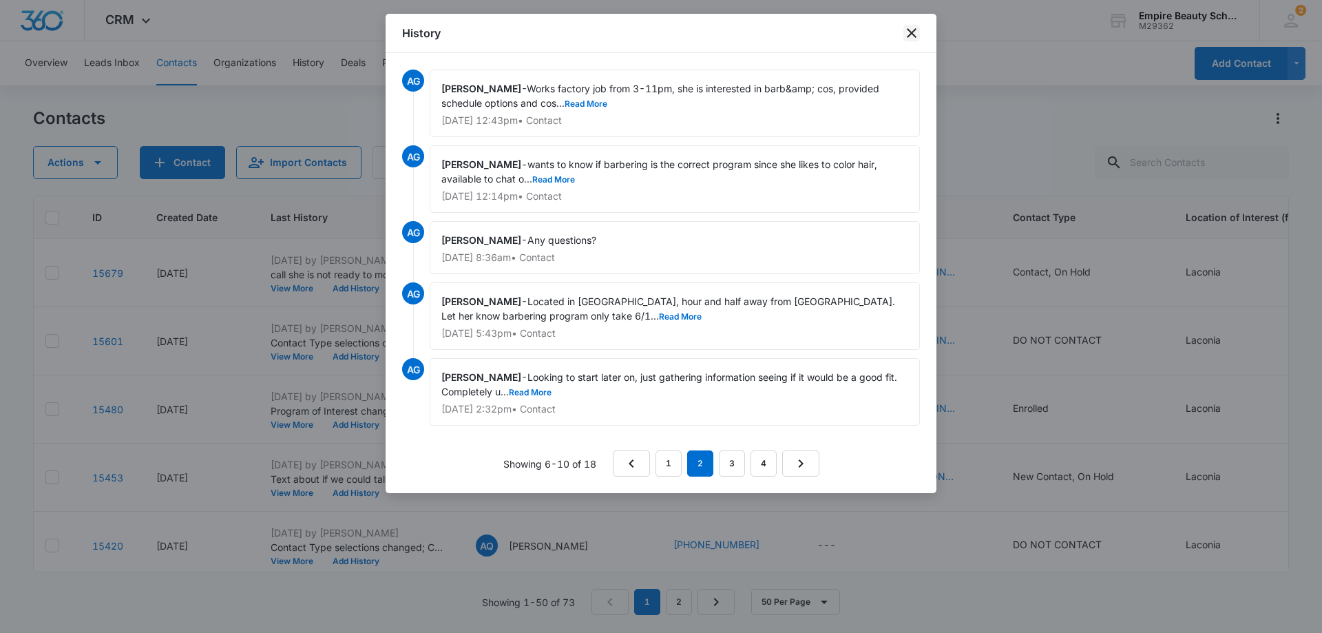
click at [909, 30] on icon "close" at bounding box center [912, 33] width 10 height 10
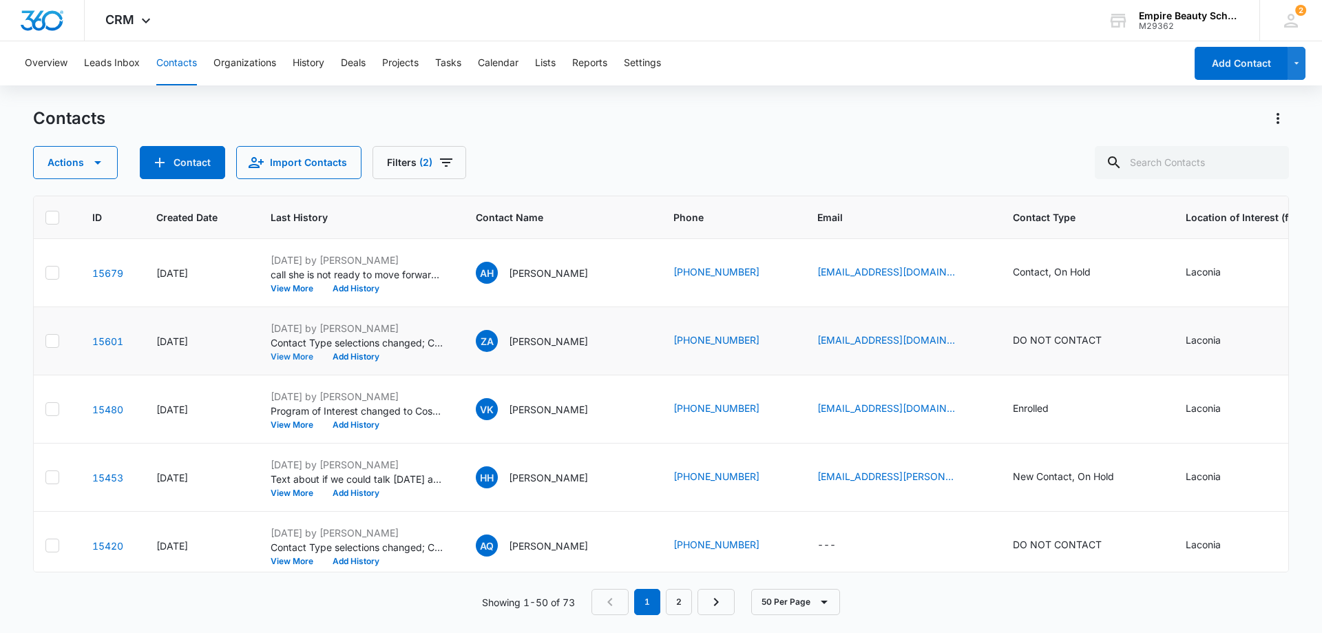
click at [288, 355] on button "View More" at bounding box center [297, 356] width 52 height 8
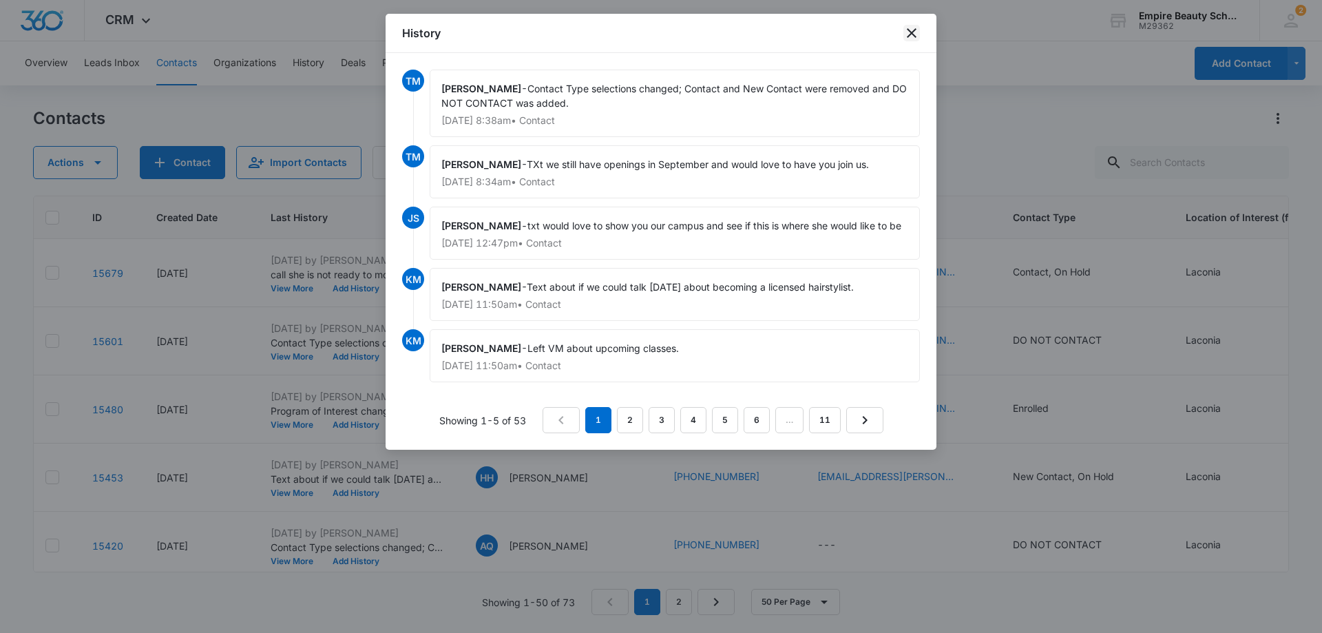
click at [908, 30] on icon "close" at bounding box center [912, 33] width 10 height 10
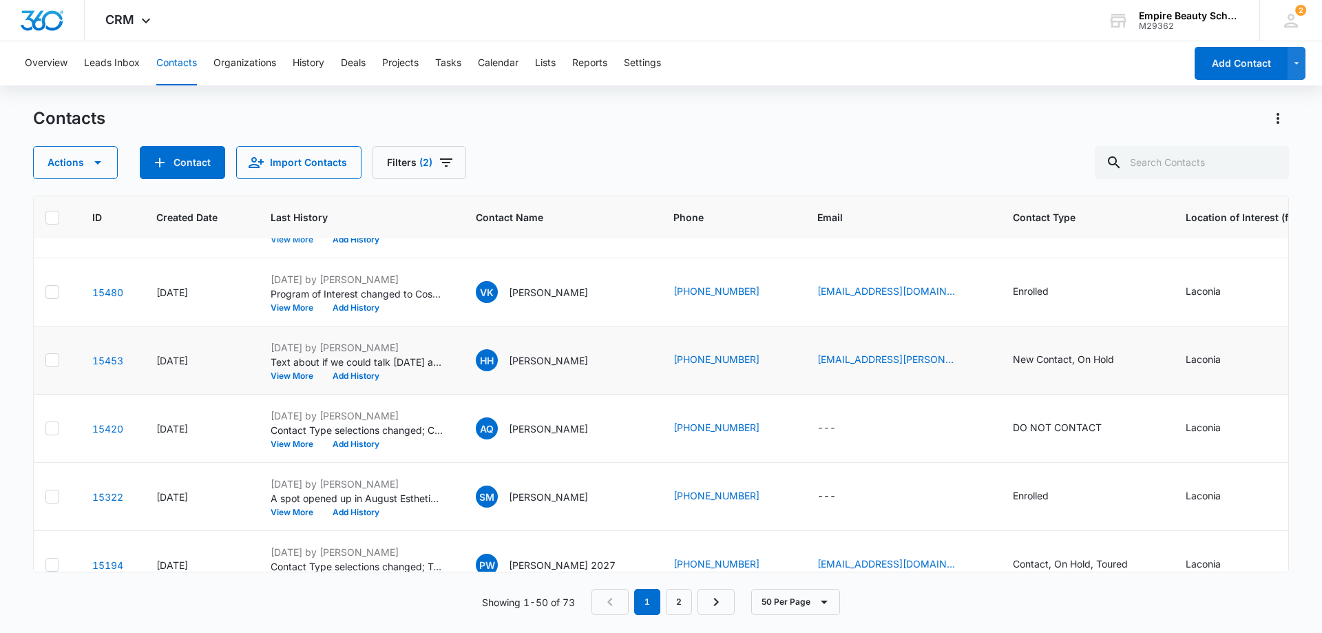
scroll to position [138, 11]
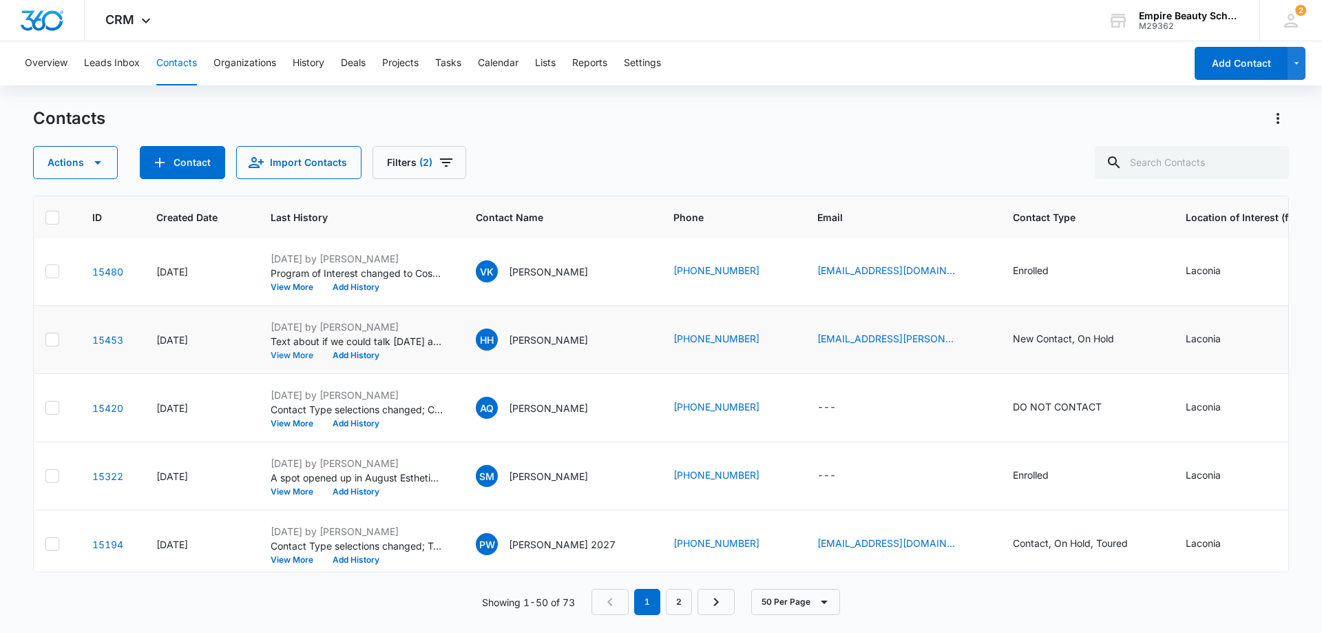
click at [288, 352] on button "View More" at bounding box center [297, 355] width 52 height 8
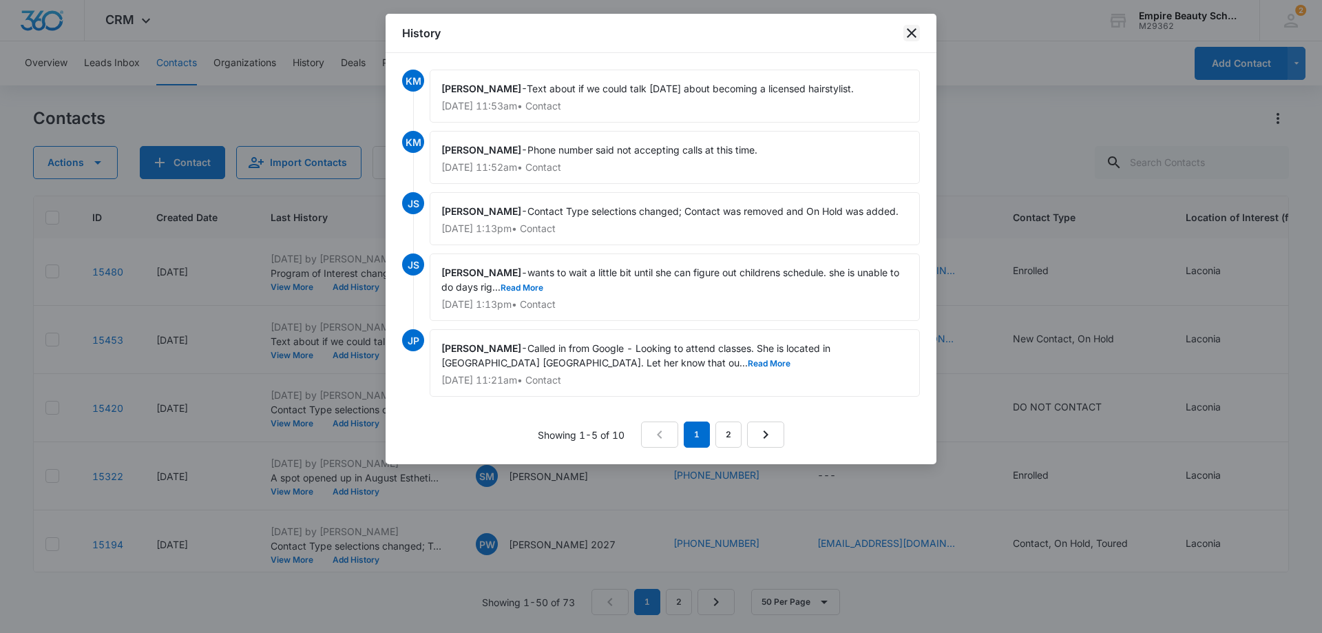
click at [911, 33] on icon "close" at bounding box center [912, 33] width 10 height 10
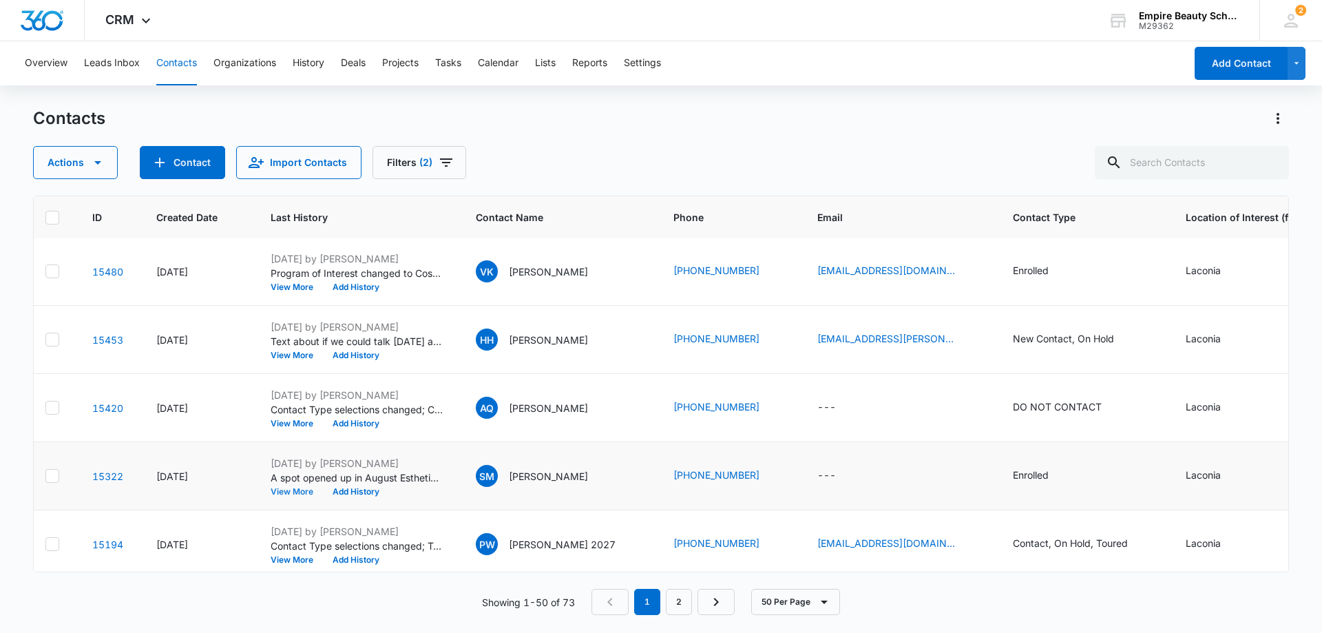
click at [293, 491] on button "View More" at bounding box center [297, 491] width 52 height 8
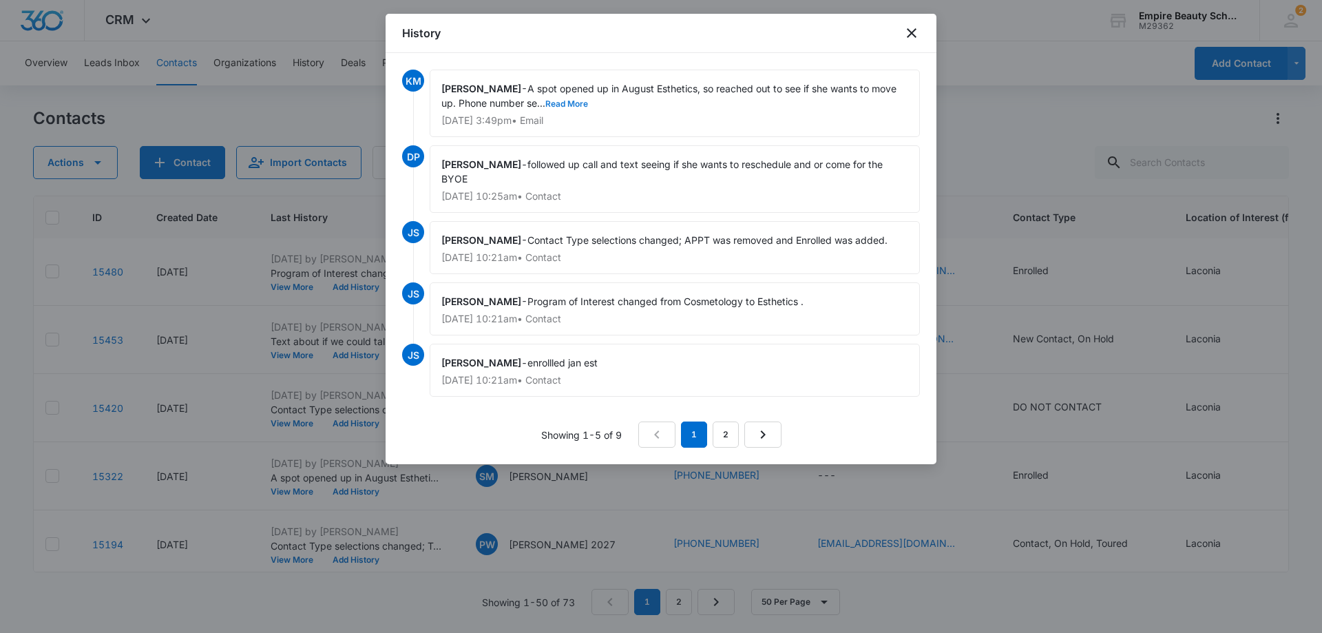
click at [549, 103] on button "Read More" at bounding box center [566, 104] width 43 height 8
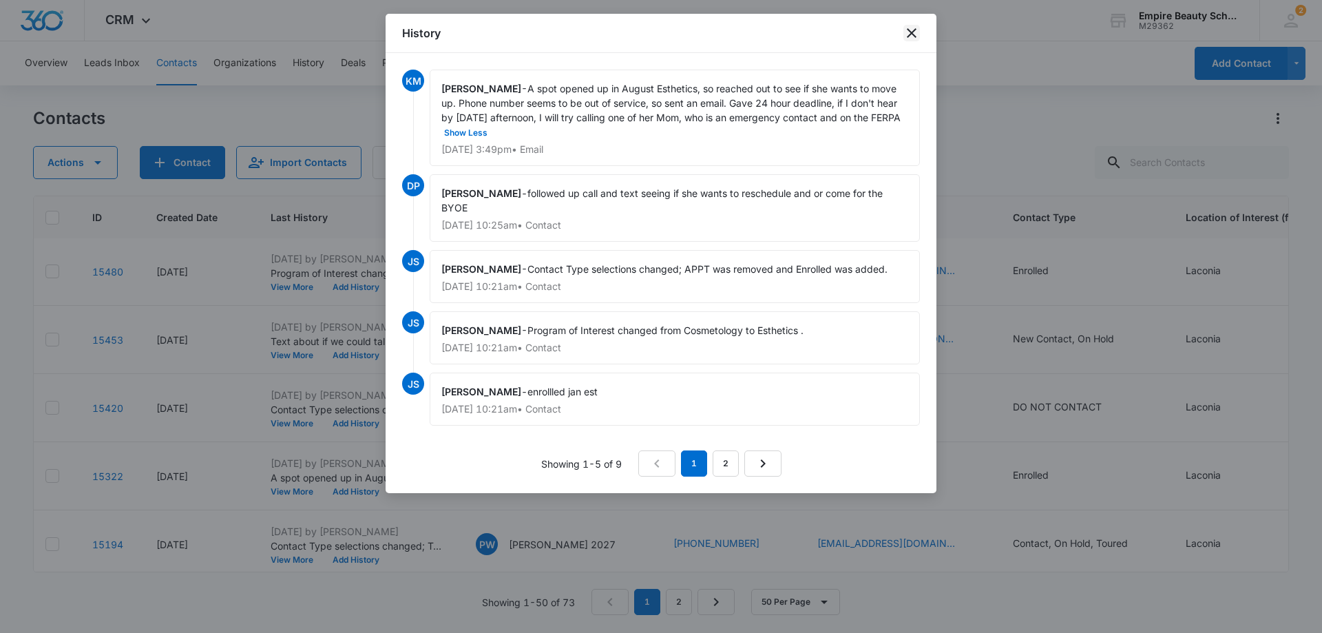
click at [913, 30] on icon "close" at bounding box center [911, 33] width 17 height 17
